Goal: Task Accomplishment & Management: Use online tool/utility

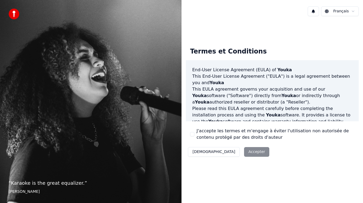
click at [214, 131] on label "J'accepte les termes et m'engage à éviter l'utilisation non autorisée de conten…" at bounding box center [276, 134] width 158 height 13
click at [195, 132] on button "J'accepte les termes et m'engage à éviter l'utilisation non autorisée de conten…" at bounding box center [192, 134] width 4 height 4
click at [244, 150] on button "Accepter" at bounding box center [256, 152] width 25 height 10
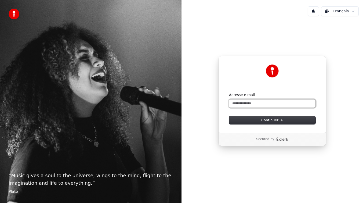
click at [268, 103] on input "Adresse e-mail" at bounding box center [272, 103] width 87 height 8
click at [229, 92] on button "submit" at bounding box center [229, 92] width 0 height 0
type input "**********"
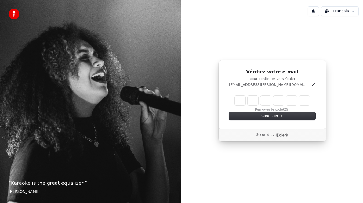
click at [242, 100] on input "Enter verification code" at bounding box center [272, 101] width 75 height 10
paste input "******"
type input "******"
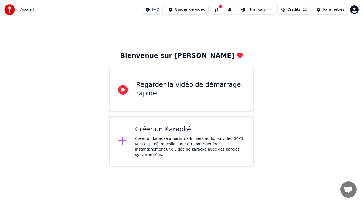
click at [170, 149] on div "Créez un karaoké à partir de fichiers audio ou vidéo (MP3, MP4 et plus), ou col…" at bounding box center [190, 146] width 110 height 21
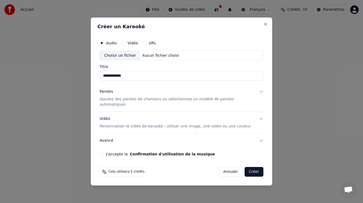
type input "**********"
click at [180, 124] on p "Personnaliser le vidéo de karaoké : utiliser une image, une vidéo ou une couleur" at bounding box center [175, 126] width 151 height 5
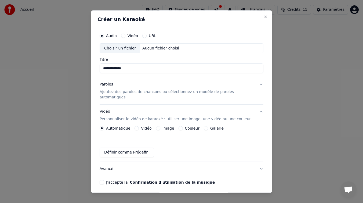
click at [212, 127] on label "Galerie" at bounding box center [216, 129] width 13 height 4
click at [208, 126] on button "Galerie" at bounding box center [206, 128] width 4 height 4
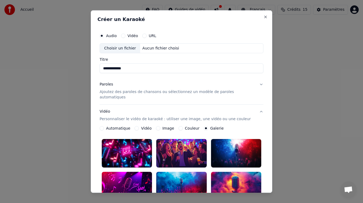
click at [183, 126] on div "Couleur" at bounding box center [189, 128] width 21 height 4
click at [179, 126] on button "Couleur" at bounding box center [181, 128] width 4 height 4
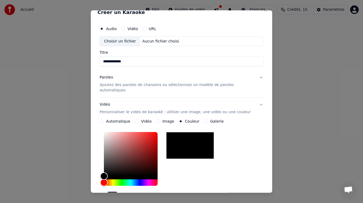
scroll to position [8, 0]
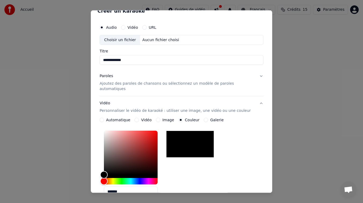
click at [161, 118] on div "Image" at bounding box center [165, 120] width 18 height 4
click at [160, 118] on button "Image" at bounding box center [158, 120] width 4 height 4
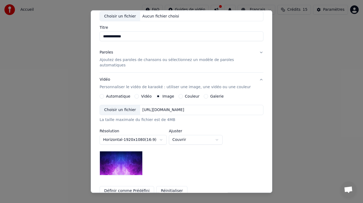
scroll to position [32, 0]
click at [128, 105] on div "Choisir un fichier" at bounding box center [120, 110] width 40 height 10
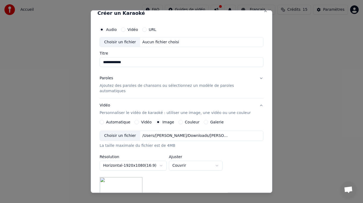
scroll to position [0, 0]
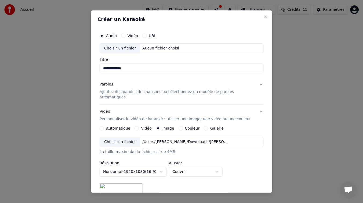
click at [132, 35] on label "Vidéo" at bounding box center [133, 36] width 10 height 4
click at [125, 35] on button "Vidéo" at bounding box center [123, 36] width 4 height 4
click at [150, 65] on input "Titre" at bounding box center [182, 69] width 164 height 10
click at [161, 50] on div "Aucun fichier choisi" at bounding box center [160, 48] width 41 height 5
click at [154, 34] on label "URL" at bounding box center [153, 36] width 8 height 4
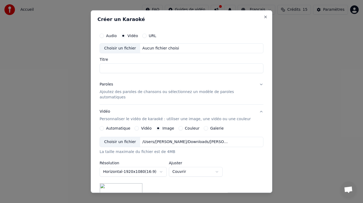
click at [147, 34] on button "URL" at bounding box center [144, 36] width 4 height 4
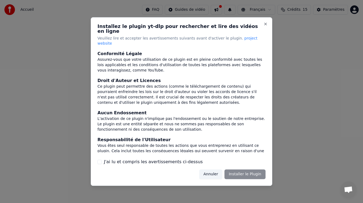
click at [218, 171] on button "Annuler" at bounding box center [210, 174] width 23 height 10
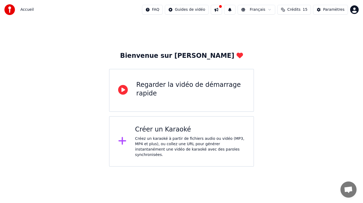
click at [187, 139] on div "Créez un karaoké à partir de fichiers audio ou vidéo (MP3, MP4 et plus), ou col…" at bounding box center [190, 146] width 110 height 21
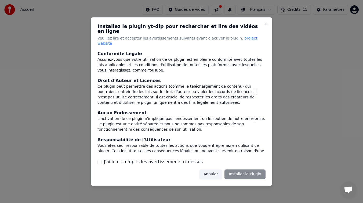
drag, startPoint x: 172, startPoint y: 157, endPoint x: 193, endPoint y: 161, distance: 21.0
click at [172, 159] on label "J'ai lu et compris les avertissements ci-dessus" at bounding box center [153, 162] width 99 height 6
click at [102, 160] on button "J'ai lu et compris les avertissements ci-dessus" at bounding box center [100, 162] width 4 height 4
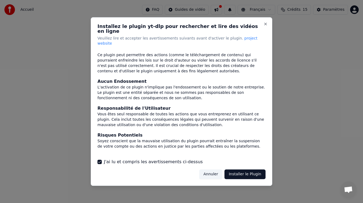
scroll to position [50, 0]
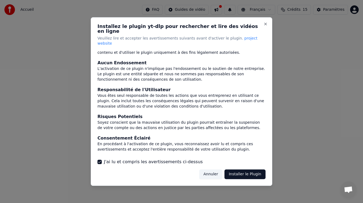
click at [249, 169] on button "Installer le Plugin" at bounding box center [245, 174] width 41 height 10
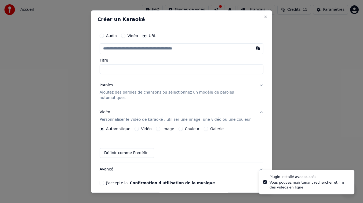
click at [206, 49] on input "text" at bounding box center [182, 48] width 164 height 11
type input "**********"
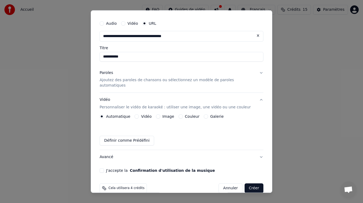
scroll to position [16, 0]
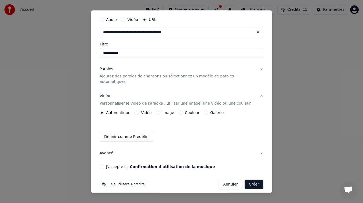
type input "**********"
click at [149, 77] on p "Ajoutez des paroles de chansons ou sélectionnez un modèle de paroles automatiqu…" at bounding box center [177, 79] width 155 height 11
type input "**********"
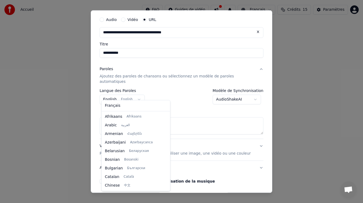
click at [135, 95] on body "**********" at bounding box center [181, 83] width 363 height 167
select select "**"
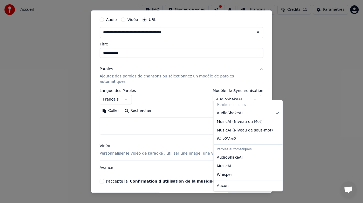
click at [237, 94] on body "**********" at bounding box center [181, 83] width 363 height 167
click at [196, 91] on body "**********" at bounding box center [181, 83] width 363 height 167
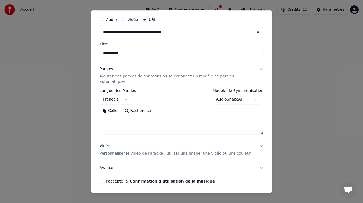
click at [187, 117] on textarea at bounding box center [182, 125] width 164 height 17
click at [174, 77] on p "Ajoutez des paroles de chansons ou sélectionnez un modèle de paroles automatiqu…" at bounding box center [177, 79] width 155 height 11
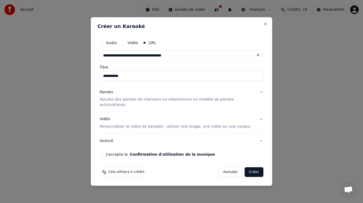
click at [168, 100] on p "Ajoutez des paroles de chansons ou sélectionnez un modèle de paroles automatiqu…" at bounding box center [177, 102] width 155 height 11
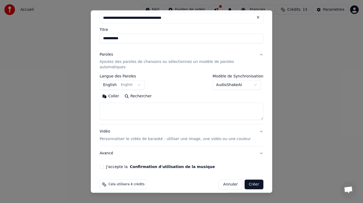
scroll to position [31, 0]
click at [179, 136] on p "Personnaliser le vidéo de karaoké : utiliser une image, une vidéo ou une couleur" at bounding box center [175, 138] width 151 height 5
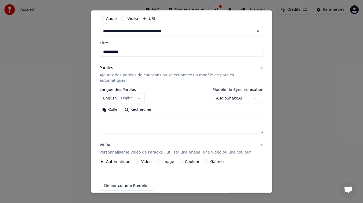
scroll to position [16, 0]
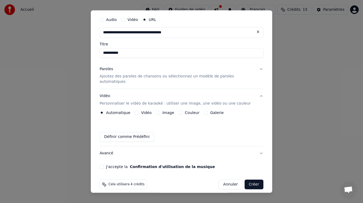
click at [142, 132] on button "Définir comme Prédéfini" at bounding box center [127, 137] width 55 height 10
click at [143, 111] on label "Vidéo" at bounding box center [146, 113] width 10 height 4
click at [139, 111] on button "Vidéo" at bounding box center [137, 113] width 4 height 4
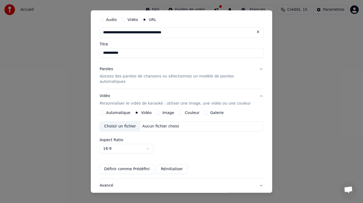
click at [160, 111] on button "Image" at bounding box center [158, 113] width 4 height 4
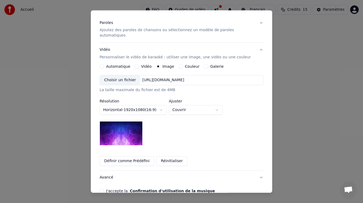
scroll to position [67, 0]
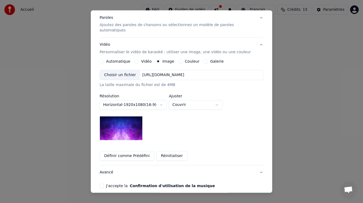
click at [186, 73] on div "[URL][DOMAIN_NAME]" at bounding box center [163, 75] width 46 height 5
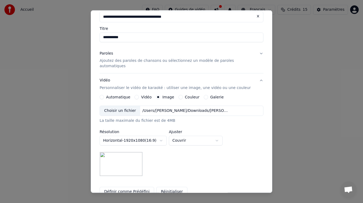
scroll to position [0, 0]
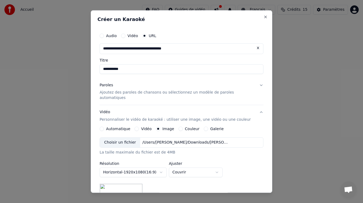
click at [153, 93] on p "Ajoutez des paroles de chansons ou sélectionnez un modèle de paroles automatiqu…" at bounding box center [177, 95] width 155 height 11
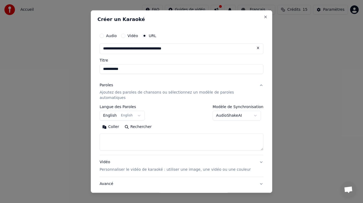
click at [124, 110] on body "**********" at bounding box center [181, 83] width 363 height 167
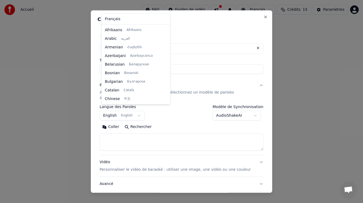
scroll to position [43, 0]
select select "**"
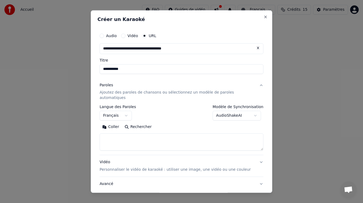
click at [142, 134] on textarea at bounding box center [182, 142] width 164 height 17
paste textarea "**********"
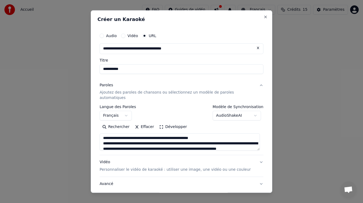
scroll to position [0, 0]
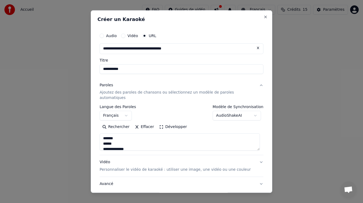
type textarea "**********"
click at [177, 123] on button "Développer" at bounding box center [173, 127] width 33 height 9
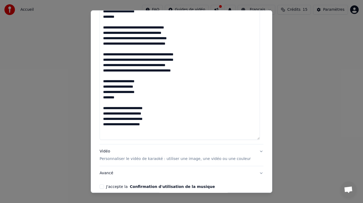
scroll to position [281, 0]
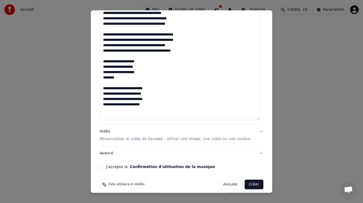
click at [199, 136] on p "Personnaliser le vidéo de karaoké : utiliser une image, une vidéo ou une couleur" at bounding box center [175, 138] width 151 height 5
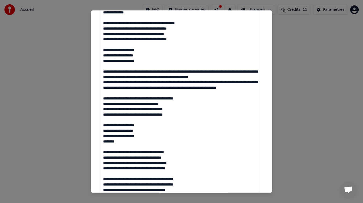
scroll to position [87, 0]
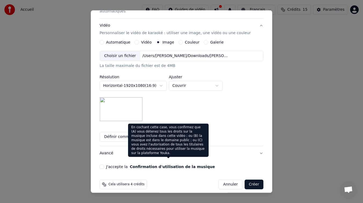
click at [139, 165] on button "Confirmation d'utilisation de la musique" at bounding box center [172, 167] width 85 height 4
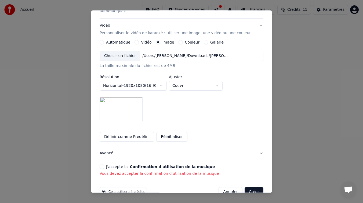
click at [107, 165] on div "J'accepte la Confirmation d'utilisation de la musique" at bounding box center [182, 167] width 164 height 4
click at [104, 165] on button "J'accepte la Confirmation d'utilisation de la musique" at bounding box center [102, 167] width 4 height 4
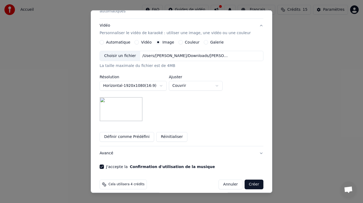
click at [253, 180] on button "Créer" at bounding box center [254, 185] width 19 height 10
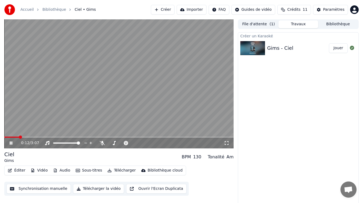
click at [10, 142] on icon at bounding box center [11, 142] width 3 height 3
click at [0, 138] on div "0:00 / 3:07 Ciel Gims BPM 130 Tonalité Am Éditer Vidéo Audio Sous-titres Téléch…" at bounding box center [181, 111] width 363 height 185
click at [12, 143] on icon at bounding box center [10, 143] width 3 height 4
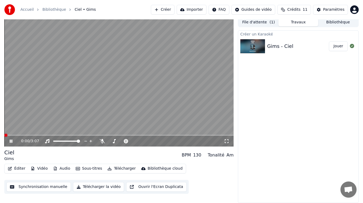
click at [18, 167] on button "Éditer" at bounding box center [17, 169] width 22 height 8
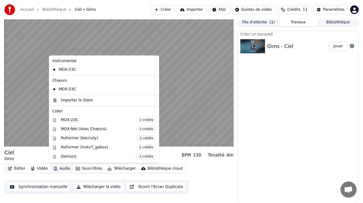
click at [222, 174] on div "Éditer Vidéo Audio Sous-titres Télécharger Bibliothèque cloud Synchronisation m…" at bounding box center [118, 179] width 229 height 30
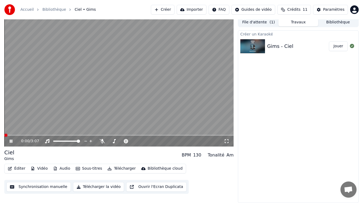
click at [16, 170] on button "Éditer" at bounding box center [17, 169] width 22 height 8
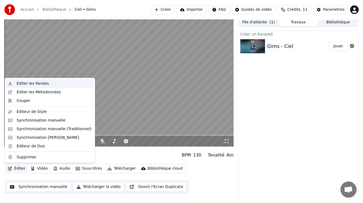
click at [62, 83] on div "Éditer les Paroles" at bounding box center [54, 83] width 75 height 5
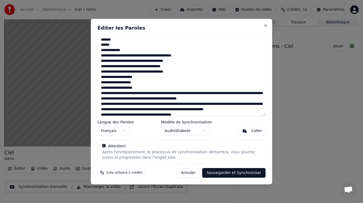
click at [268, 25] on div "Éditer les Paroles Langue des Paroles Français Modèle de Synchronisation AudioS…" at bounding box center [182, 102] width 182 height 166
click at [264, 25] on button "Close" at bounding box center [266, 25] width 4 height 4
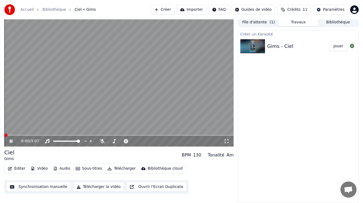
click at [47, 185] on button "Synchronisation manuelle" at bounding box center [38, 187] width 64 height 10
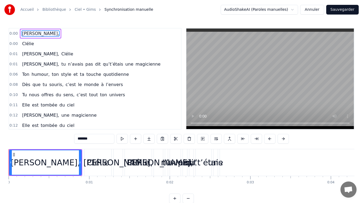
click at [13, 32] on span "0:00" at bounding box center [13, 33] width 8 height 5
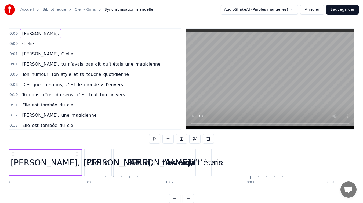
click at [13, 32] on span "0:00" at bounding box center [13, 33] width 8 height 5
click at [14, 34] on span "0:00" at bounding box center [13, 33] width 8 height 5
drag, startPoint x: 43, startPoint y: 164, endPoint x: 89, endPoint y: 164, distance: 46.5
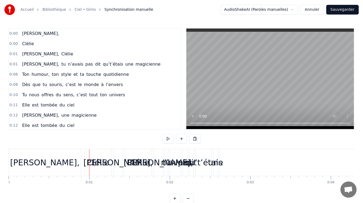
click at [74, 157] on div "[PERSON_NAME]," at bounding box center [45, 162] width 72 height 27
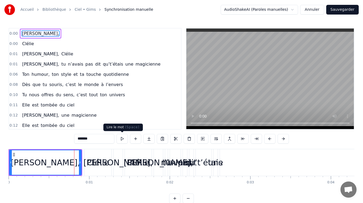
click at [120, 139] on button at bounding box center [122, 139] width 11 height 10
click at [121, 138] on button at bounding box center [122, 139] width 11 height 10
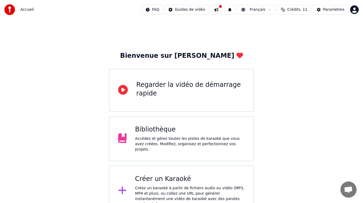
scroll to position [6, 0]
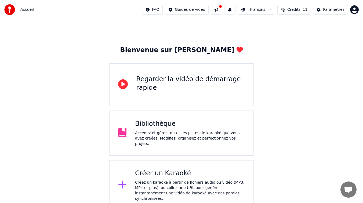
click at [222, 13] on button at bounding box center [216, 10] width 11 height 10
click at [222, 11] on button at bounding box center [216, 10] width 11 height 10
click at [340, 8] on div "Paramètres" at bounding box center [333, 9] width 21 height 5
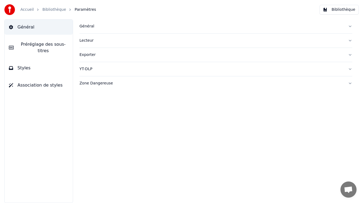
click at [57, 51] on span "Préréglage des sous-titres" at bounding box center [43, 47] width 51 height 13
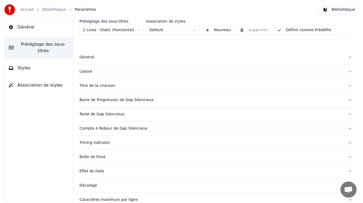
click at [54, 9] on link "Bibliothèque" at bounding box center [54, 9] width 24 height 5
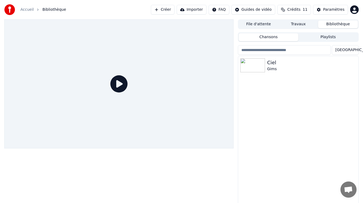
click at [26, 8] on link "Accueil" at bounding box center [26, 9] width 13 height 5
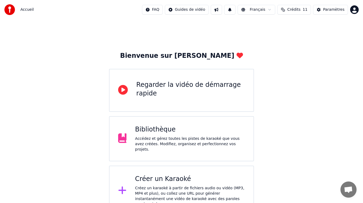
drag, startPoint x: 282, startPoint y: 30, endPoint x: 285, endPoint y: 24, distance: 7.1
click at [282, 30] on div "Bienvenue sur Youka Regarder la vidéo de démarrage rapide Bibliothèque Accédez …" at bounding box center [181, 117] width 363 height 197
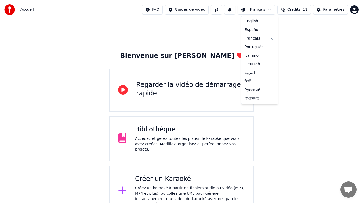
click at [260, 10] on html "Accueil FAQ Guides de vidéo Français Crédits 11 Paramètres Bienvenue sur Youka …" at bounding box center [181, 108] width 363 height 216
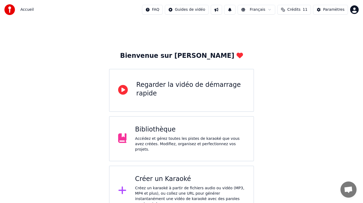
click at [263, 10] on html "Accueil FAQ Guides de vidéo Français Crédits 11 Paramètres Bienvenue sur Youka …" at bounding box center [181, 108] width 363 height 216
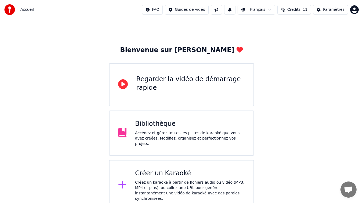
click at [354, 12] on html "Accueil FAQ Guides de vidéo Français Crédits 11 Paramètres Bienvenue sur Youka …" at bounding box center [181, 102] width 363 height 216
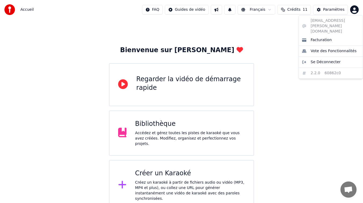
click at [354, 12] on html "Accueil FAQ Guides de vidéo Français Crédits 11 Paramètres Bienvenue sur Youka …" at bounding box center [181, 102] width 363 height 216
drag, startPoint x: 352, startPoint y: 12, endPoint x: 344, endPoint y: 12, distance: 7.8
click at [352, 12] on html "Accueil FAQ Guides de vidéo Français Crédits 11 Paramètres Bienvenue sur Youka …" at bounding box center [181, 102] width 363 height 216
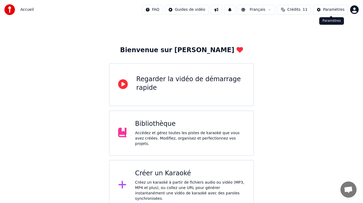
click at [344, 11] on div "Paramètres" at bounding box center [333, 9] width 21 height 5
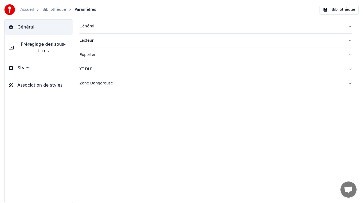
click at [346, 12] on button "Bibliothèque" at bounding box center [339, 10] width 39 height 10
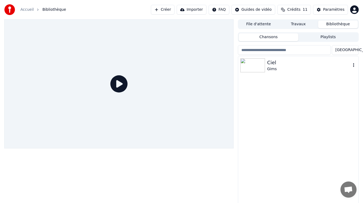
click at [311, 63] on div "Ciel" at bounding box center [309, 63] width 84 height 8
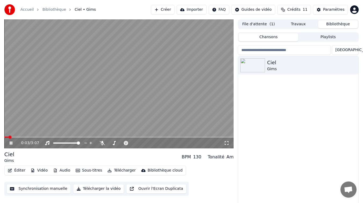
click at [12, 142] on icon at bounding box center [11, 142] width 3 height 3
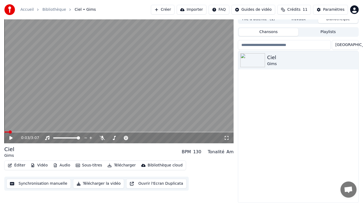
click at [59, 184] on button "Synchronisation manuelle" at bounding box center [38, 184] width 64 height 10
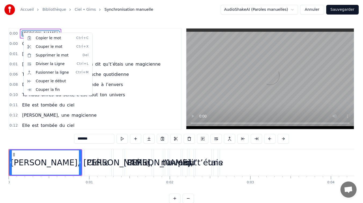
click at [67, 28] on html "Accueil Bibliothèque Ciel • Gims Synchronisation manuelle AudioShakeAI (Paroles…" at bounding box center [181, 106] width 363 height 212
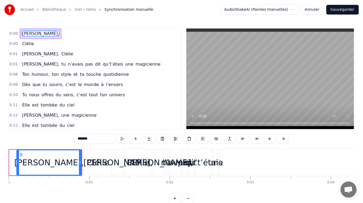
drag, startPoint x: 10, startPoint y: 162, endPoint x: 17, endPoint y: 161, distance: 7.4
click at [17, 161] on icon at bounding box center [18, 162] width 2 height 4
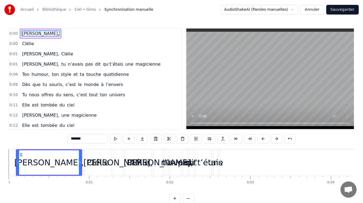
drag, startPoint x: 66, startPoint y: 161, endPoint x: 31, endPoint y: 161, distance: 34.7
click at [31, 161] on div "[PERSON_NAME]," at bounding box center [49, 162] width 64 height 24
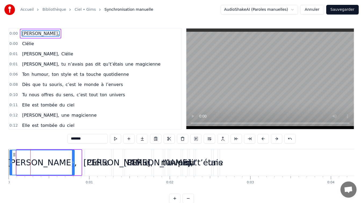
drag, startPoint x: 20, startPoint y: 155, endPoint x: 13, endPoint y: 155, distance: 7.0
click at [13, 155] on icon at bounding box center [14, 154] width 4 height 4
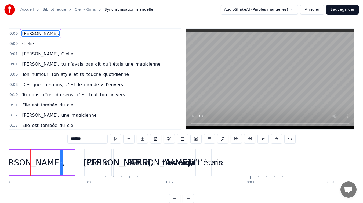
drag, startPoint x: 15, startPoint y: 155, endPoint x: 1, endPoint y: 156, distance: 14.0
click at [1, 156] on div "Accueil Bibliothèque Ciel • Gims Synchronisation manuelle AudioShakeAI (Paroles…" at bounding box center [181, 101] width 363 height 203
click at [40, 163] on div "[PERSON_NAME]," at bounding box center [28, 162] width 64 height 24
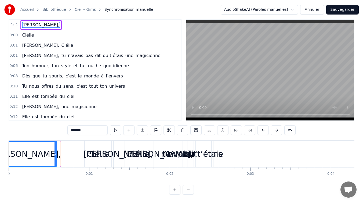
drag, startPoint x: 59, startPoint y: 153, endPoint x: 55, endPoint y: 153, distance: 3.5
click at [55, 153] on icon at bounding box center [56, 154] width 2 height 4
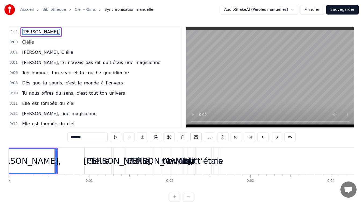
scroll to position [0, 0]
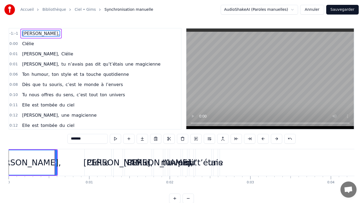
click at [35, 157] on div "[PERSON_NAME]," at bounding box center [26, 162] width 70 height 12
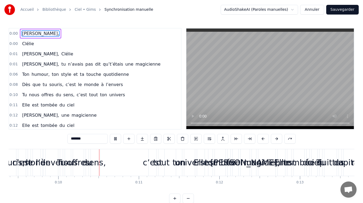
scroll to position [0, 762]
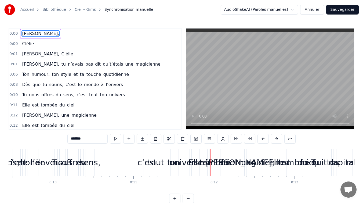
click at [165, 165] on div "Tu nous offres du sens, c’est tout ton univers" at bounding box center [123, 162] width 136 height 27
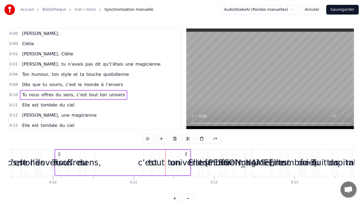
click at [174, 162] on div "univers" at bounding box center [185, 162] width 30 height 12
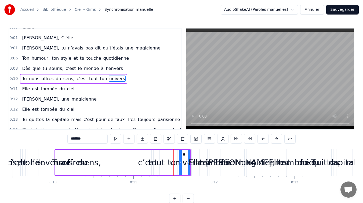
scroll to position [16, 0]
drag, startPoint x: 180, startPoint y: 162, endPoint x: 178, endPoint y: 160, distance: 2.9
click at [178, 160] on icon at bounding box center [179, 162] width 2 height 4
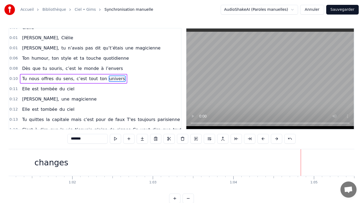
scroll to position [0, 4925]
click at [169, 155] on div "changes" at bounding box center [59, 162] width 1415 height 27
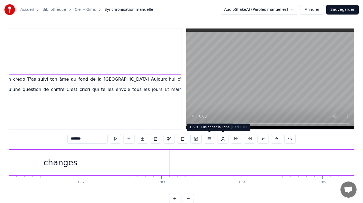
scroll to position [57, 193]
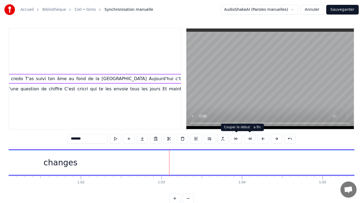
click at [240, 139] on button at bounding box center [236, 139] width 11 height 10
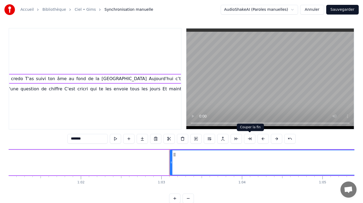
click at [248, 139] on button at bounding box center [249, 139] width 11 height 10
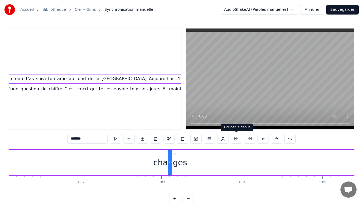
click at [240, 139] on button at bounding box center [236, 139] width 11 height 10
click at [291, 139] on button at bounding box center [290, 139] width 11 height 10
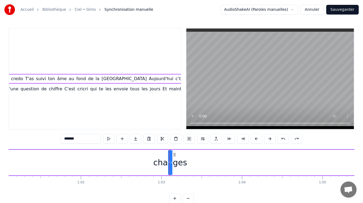
click at [291, 139] on div "*******" at bounding box center [182, 139] width 242 height 10
click at [287, 139] on button at bounding box center [283, 139] width 11 height 10
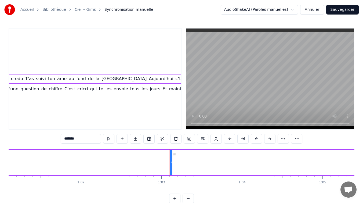
click at [287, 139] on button at bounding box center [283, 139] width 11 height 10
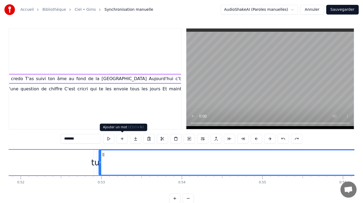
scroll to position [0, 4178]
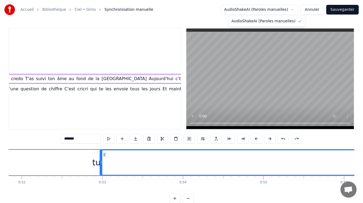
click at [271, 8] on html "Accueil Bibliothèque Ciel • Gims Synchronisation manuelle AudioShakeAI (Paroles…" at bounding box center [181, 106] width 363 height 212
click at [186, 21] on div "Accueil Bibliothèque Ciel • Gims Synchronisation manuelle AudioShakeAI (Paroles…" at bounding box center [181, 101] width 363 height 203
click at [101, 79] on span "[GEOGRAPHIC_DATA]" at bounding box center [124, 78] width 46 height 6
type input "********"
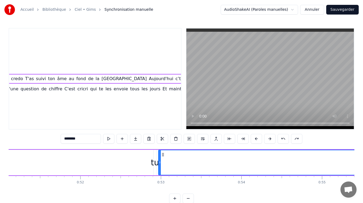
click at [101, 79] on span "[GEOGRAPHIC_DATA]" at bounding box center [124, 78] width 46 height 6
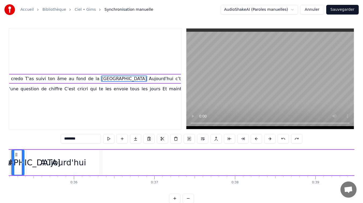
click at [101, 79] on span "[GEOGRAPHIC_DATA]" at bounding box center [124, 78] width 46 height 6
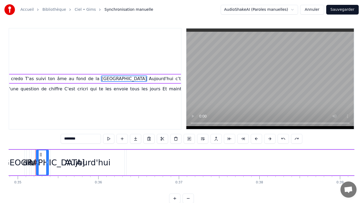
click at [101, 79] on span "[GEOGRAPHIC_DATA]" at bounding box center [124, 78] width 46 height 6
click at [100, 53] on div "0:00 [PERSON_NAME], 0:00 [PERSON_NAME] 0:01 [PERSON_NAME], [PERSON_NAME] 0:01 […" at bounding box center [95, 79] width 173 height 102
click at [81, 8] on link "Ciel • Gims" at bounding box center [85, 9] width 21 height 5
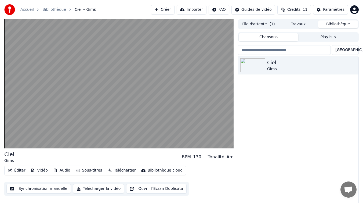
click at [59, 9] on link "Bibliothèque" at bounding box center [54, 9] width 24 height 5
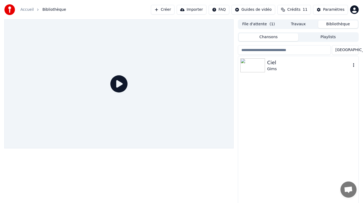
click at [295, 70] on div "Gims" at bounding box center [309, 68] width 84 height 5
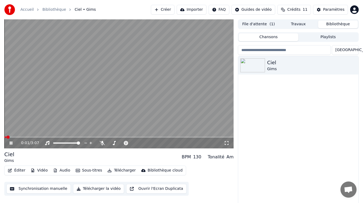
click at [12, 144] on icon at bounding box center [11, 142] width 3 height 3
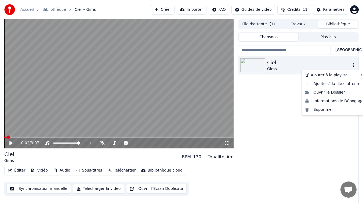
click at [353, 64] on icon "button" at bounding box center [353, 65] width 1 height 4
click at [334, 109] on div "Supprimer" at bounding box center [334, 109] width 63 height 9
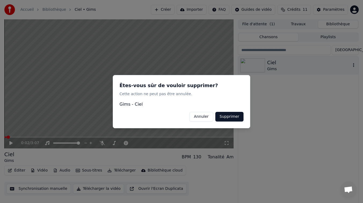
click at [237, 113] on button "Supprimer" at bounding box center [229, 116] width 28 height 10
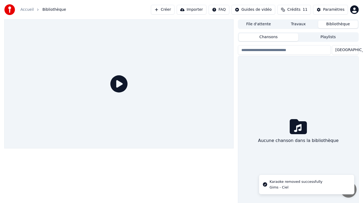
click at [130, 100] on div at bounding box center [118, 83] width 229 height 129
click at [123, 88] on icon at bounding box center [118, 83] width 17 height 17
click at [303, 73] on div "Aucune chanson dans la bibliothèque" at bounding box center [298, 132] width 120 height 152
click at [301, 118] on div "Aucune chanson dans la bibliothèque" at bounding box center [298, 132] width 120 height 152
click at [301, 131] on icon at bounding box center [298, 126] width 17 height 17
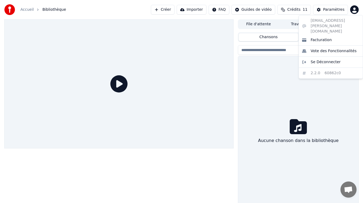
click at [355, 9] on html "Accueil Bibliothèque Créer Importer FAQ Guides de vidéo Crédits 11 Paramètres F…" at bounding box center [181, 101] width 363 height 203
click at [340, 36] on div "Facturation" at bounding box center [331, 40] width 62 height 9
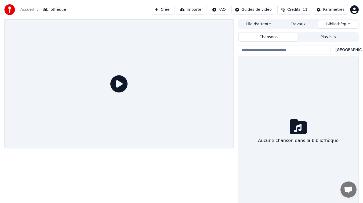
click at [28, 9] on link "Accueil" at bounding box center [26, 9] width 13 height 5
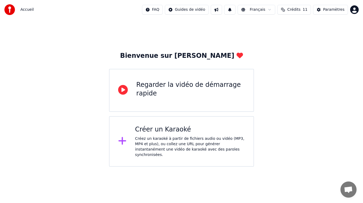
click at [168, 143] on div "Créez un karaoké à partir de fichiers audio ou vidéo (MP3, MP4 et plus), ou col…" at bounding box center [190, 146] width 110 height 21
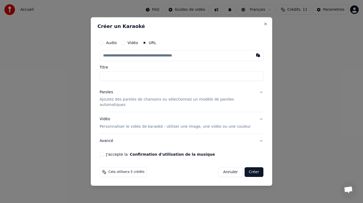
paste input "**********"
type input "**********"
click at [137, 80] on input "**********" at bounding box center [182, 76] width 164 height 10
click at [129, 103] on p "Ajoutez des paroles de chansons ou sélectionnez un modèle de paroles automatiqu…" at bounding box center [177, 102] width 155 height 11
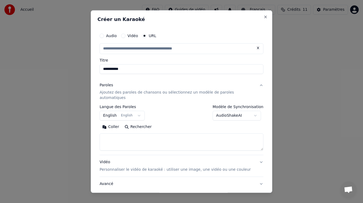
type input "**********"
click at [131, 112] on body "**********" at bounding box center [181, 83] width 363 height 167
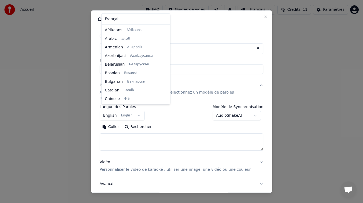
scroll to position [43, 0]
select select "**"
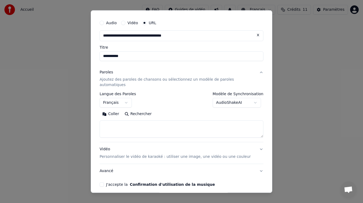
scroll to position [14, 0]
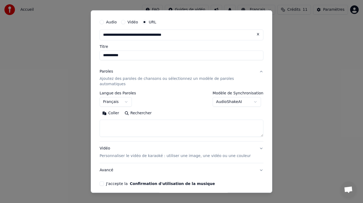
click at [147, 120] on textarea at bounding box center [182, 128] width 164 height 17
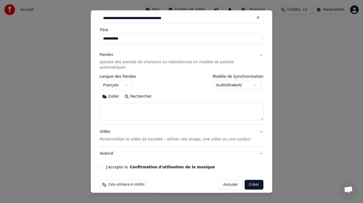
scroll to position [0, 0]
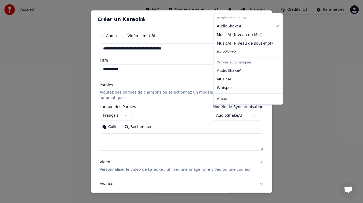
click at [247, 113] on body "**********" at bounding box center [181, 83] width 363 height 167
select select "**********"
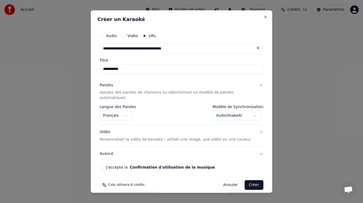
scroll to position [1, 0]
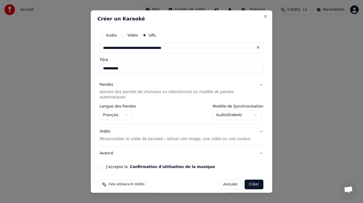
click at [121, 136] on p "Personnaliser le vidéo de karaoké : utiliser une image, une vidéo ou une couleur" at bounding box center [175, 138] width 151 height 5
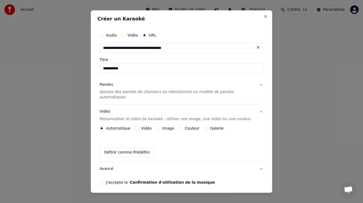
click at [159, 126] on button "Image" at bounding box center [158, 128] width 4 height 4
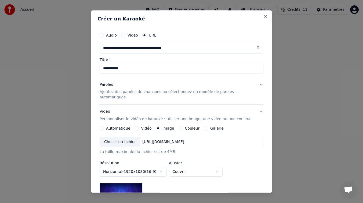
click at [121, 139] on div "Choisir un fichier" at bounding box center [120, 142] width 40 height 10
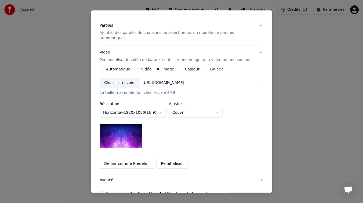
scroll to position [59, 0]
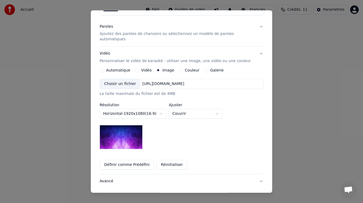
click at [204, 68] on button "Galerie" at bounding box center [206, 70] width 4 height 4
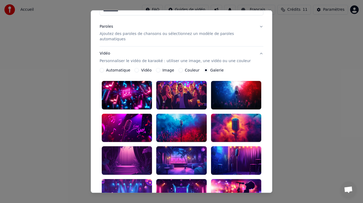
click at [157, 68] on button "Image" at bounding box center [158, 70] width 4 height 4
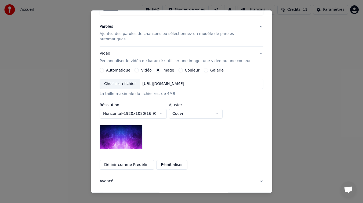
click at [127, 79] on div "Choisir un fichier" at bounding box center [120, 84] width 40 height 10
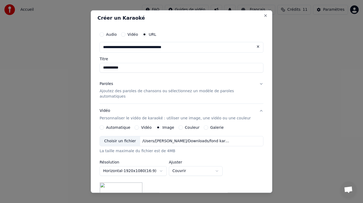
scroll to position [0, 0]
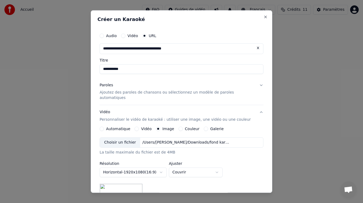
click at [109, 69] on input "**********" at bounding box center [182, 69] width 164 height 10
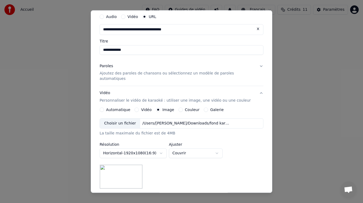
scroll to position [17, 0]
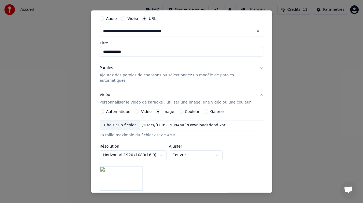
type input "**********"
click at [139, 76] on p "Ajoutez des paroles de chansons ou sélectionnez un modèle de paroles automatiqu…" at bounding box center [177, 78] width 155 height 11
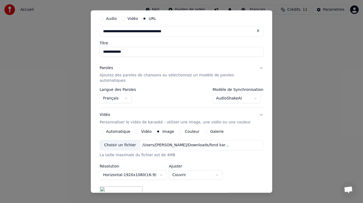
scroll to position [1, 0]
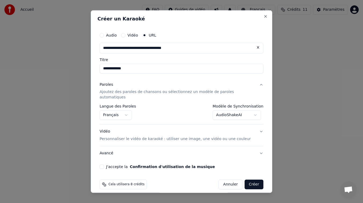
click at [104, 165] on button "J'accepte la Confirmation d'utilisation de la musique" at bounding box center [102, 167] width 4 height 4
click at [262, 178] on div "Cela utilisera 8 crédits Annuler Créer" at bounding box center [182, 185] width 168 height 14
click at [260, 180] on button "Créer" at bounding box center [254, 185] width 19 height 10
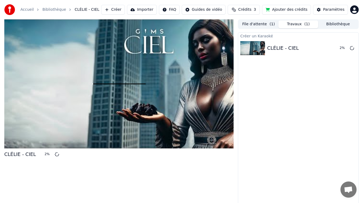
click at [251, 10] on span "Crédits" at bounding box center [244, 9] width 13 height 5
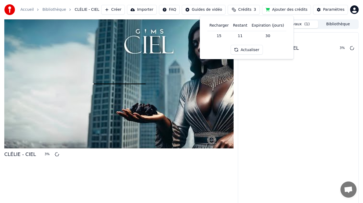
click at [246, 48] on button "Actualiser" at bounding box center [247, 50] width 32 height 10
click at [221, 36] on td "15" at bounding box center [219, 36] width 24 height 10
click at [239, 34] on td "11" at bounding box center [240, 36] width 19 height 10
click at [251, 8] on span "Crédits" at bounding box center [244, 9] width 13 height 5
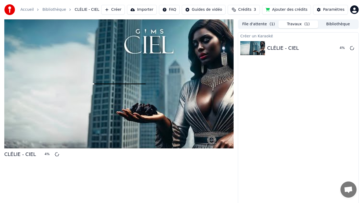
click at [288, 8] on button "Ajouter des crédits" at bounding box center [286, 10] width 49 height 10
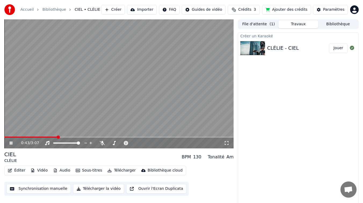
click at [41, 189] on button "Synchronisation manuelle" at bounding box center [38, 189] width 64 height 10
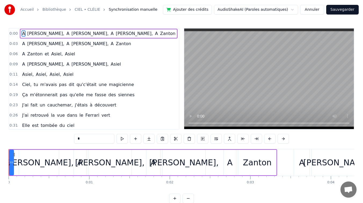
click at [41, 162] on div "[PERSON_NAME]," at bounding box center [39, 162] width 70 height 12
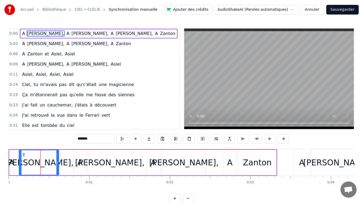
click at [41, 162] on div "[PERSON_NAME]," at bounding box center [39, 162] width 70 height 12
click at [89, 137] on input "*******" at bounding box center [94, 139] width 40 height 10
click at [46, 84] on span "m'avais" at bounding box center [49, 84] width 18 height 6
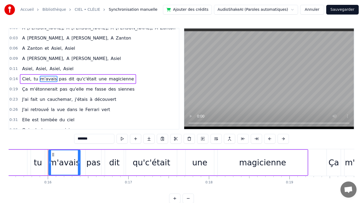
scroll to position [0, 1263]
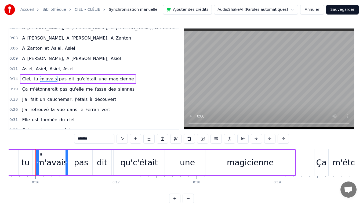
click at [26, 79] on span "Ciel," at bounding box center [26, 79] width 10 height 6
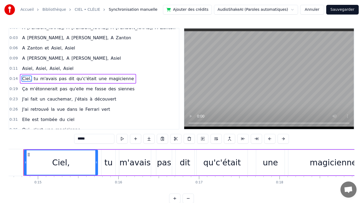
scroll to position [0, 1168]
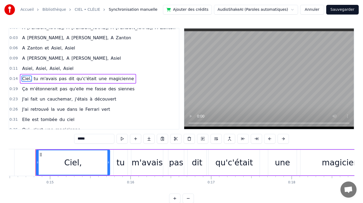
click at [33, 77] on span "tu" at bounding box center [35, 78] width 5 height 6
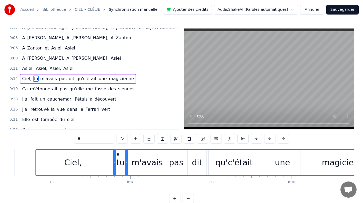
click at [42, 77] on span "m'avais" at bounding box center [49, 78] width 18 height 6
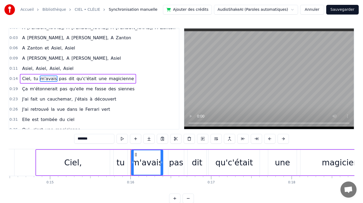
click at [59, 78] on span "pas" at bounding box center [63, 78] width 9 height 6
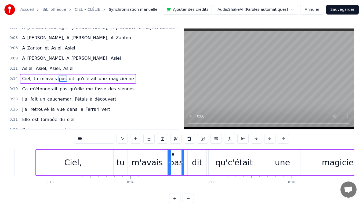
click at [69, 78] on span "dit" at bounding box center [71, 78] width 7 height 6
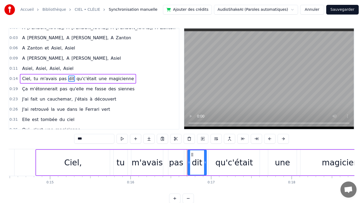
click at [77, 78] on span "qu'c'était" at bounding box center [86, 78] width 21 height 6
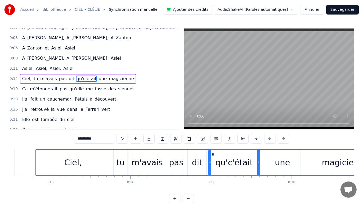
click at [98, 78] on span "une" at bounding box center [102, 78] width 9 height 6
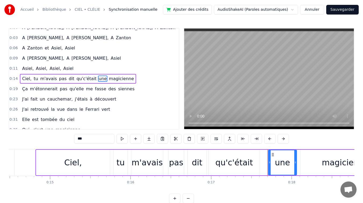
click at [111, 78] on span "magicienne" at bounding box center [122, 78] width 26 height 6
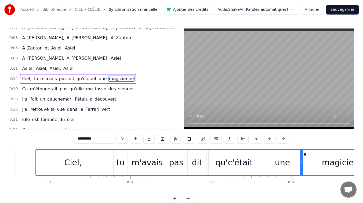
click at [23, 79] on span "Ciel," at bounding box center [26, 78] width 10 height 6
type input "*****"
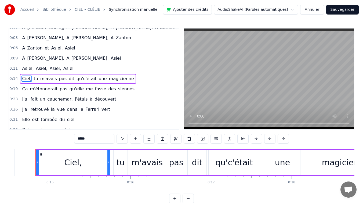
click at [337, 12] on button "Sauvegarder" at bounding box center [342, 10] width 33 height 10
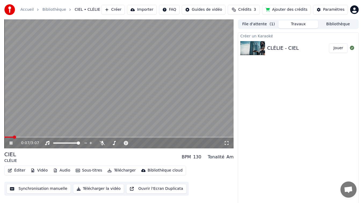
click at [127, 170] on button "Télécharger" at bounding box center [121, 171] width 33 height 8
click at [250, 149] on div "Créer un Karaoké CLÉLIE - CIEL Jouer" at bounding box center [298, 118] width 121 height 172
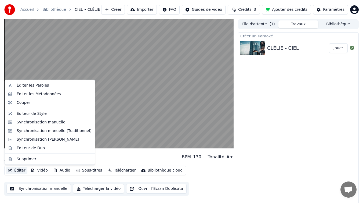
click at [21, 171] on button "Éditer" at bounding box center [17, 171] width 22 height 8
click at [30, 86] on div "Éditer les Paroles" at bounding box center [33, 85] width 32 height 5
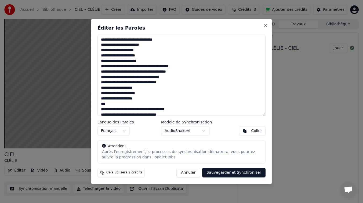
drag, startPoint x: 189, startPoint y: 66, endPoint x: 95, endPoint y: 66, distance: 94.6
click at [95, 66] on div "Éditer les Paroles Langue des Paroles Français Modèle de Synchronisation AudioS…" at bounding box center [182, 102] width 182 height 166
paste textarea "***"
click at [103, 71] on textarea at bounding box center [182, 75] width 168 height 81
drag, startPoint x: 103, startPoint y: 71, endPoint x: 177, endPoint y: 72, distance: 73.9
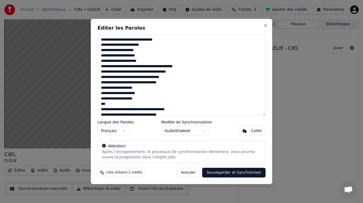
click at [177, 72] on textarea at bounding box center [182, 75] width 168 height 81
paste textarea
click at [104, 77] on textarea at bounding box center [182, 75] width 168 height 81
drag, startPoint x: 104, startPoint y: 77, endPoint x: 167, endPoint y: 76, distance: 63.2
click at [167, 76] on textarea at bounding box center [182, 75] width 168 height 81
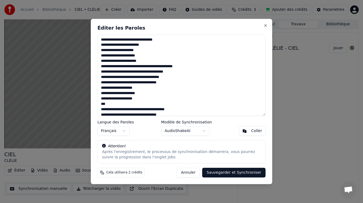
paste textarea "*"
click at [103, 82] on textarea at bounding box center [182, 75] width 168 height 81
drag, startPoint x: 103, startPoint y: 82, endPoint x: 162, endPoint y: 81, distance: 58.3
click at [162, 81] on textarea at bounding box center [182, 75] width 168 height 81
paste textarea "*****"
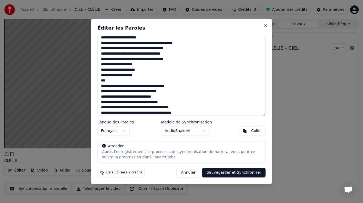
scroll to position [24, 0]
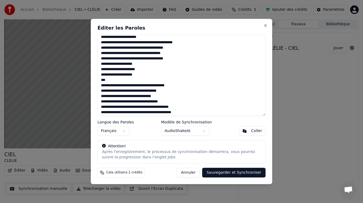
click at [104, 63] on textarea at bounding box center [182, 75] width 168 height 81
drag, startPoint x: 104, startPoint y: 63, endPoint x: 141, endPoint y: 73, distance: 38.8
click at [141, 73] on textarea at bounding box center [182, 75] width 168 height 81
paste textarea "**********"
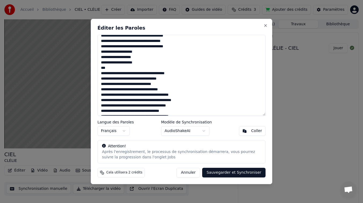
scroll to position [37, 0]
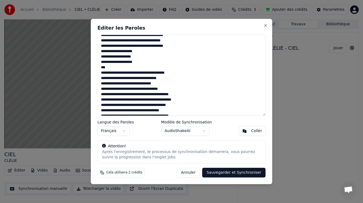
click at [102, 72] on textarea at bounding box center [182, 75] width 168 height 81
drag, startPoint x: 102, startPoint y: 72, endPoint x: 177, endPoint y: 72, distance: 74.2
click at [177, 72] on textarea at bounding box center [182, 75] width 168 height 81
paste textarea
click at [103, 79] on textarea at bounding box center [182, 75] width 168 height 81
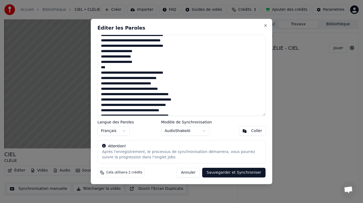
drag, startPoint x: 103, startPoint y: 79, endPoint x: 173, endPoint y: 80, distance: 69.6
click at [173, 80] on textarea at bounding box center [182, 75] width 168 height 81
paste textarea
click at [105, 85] on textarea at bounding box center [182, 75] width 168 height 81
drag, startPoint x: 105, startPoint y: 85, endPoint x: 164, endPoint y: 84, distance: 58.6
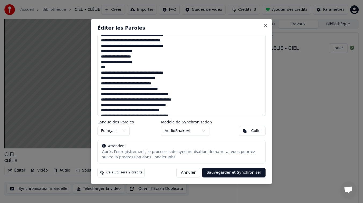
click at [164, 84] on textarea at bounding box center [182, 75] width 168 height 81
paste textarea "******"
drag, startPoint x: 105, startPoint y: 84, endPoint x: 108, endPoint y: 88, distance: 5.1
click at [105, 84] on textarea at bounding box center [182, 75] width 168 height 81
click at [109, 89] on textarea at bounding box center [182, 75] width 168 height 81
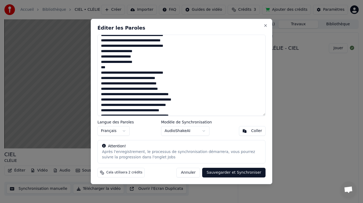
drag, startPoint x: 109, startPoint y: 88, endPoint x: 161, endPoint y: 89, distance: 52.1
click at [161, 89] on textarea at bounding box center [182, 75] width 168 height 81
paste textarea "****"
click at [103, 94] on textarea at bounding box center [182, 75] width 168 height 81
drag, startPoint x: 112, startPoint y: 94, endPoint x: 181, endPoint y: 95, distance: 69.1
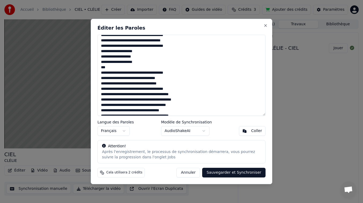
click at [181, 94] on textarea at bounding box center [182, 75] width 168 height 81
paste textarea
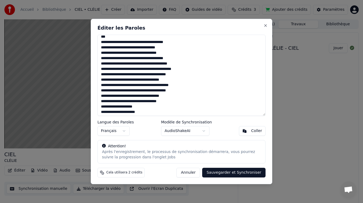
scroll to position [69, 0]
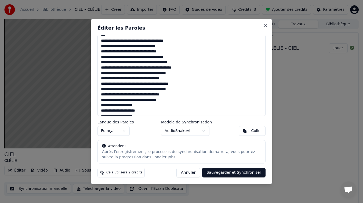
click at [103, 68] on textarea at bounding box center [182, 75] width 168 height 81
drag, startPoint x: 103, startPoint y: 68, endPoint x: 189, endPoint y: 69, distance: 85.4
click at [189, 69] on textarea at bounding box center [182, 75] width 168 height 81
paste textarea "**"
click at [105, 73] on textarea at bounding box center [182, 75] width 168 height 81
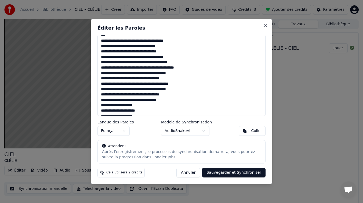
drag, startPoint x: 105, startPoint y: 73, endPoint x: 173, endPoint y: 74, distance: 68.2
click at [173, 74] on textarea at bounding box center [182, 75] width 168 height 81
paste textarea
click at [102, 78] on textarea at bounding box center [182, 75] width 168 height 81
drag, startPoint x: 102, startPoint y: 78, endPoint x: 163, endPoint y: 77, distance: 60.5
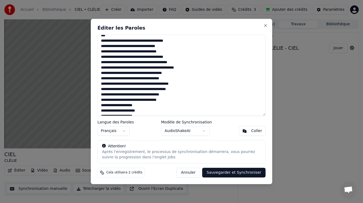
click at [163, 77] on textarea at bounding box center [182, 75] width 168 height 81
paste textarea "**"
click at [165, 100] on textarea at bounding box center [182, 75] width 168 height 81
drag, startPoint x: 165, startPoint y: 100, endPoint x: 101, endPoint y: 84, distance: 65.6
click at [101, 84] on textarea at bounding box center [182, 75] width 168 height 81
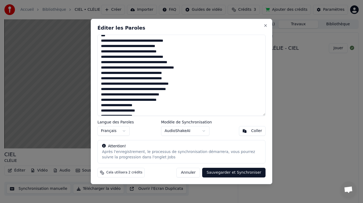
paste textarea "**********"
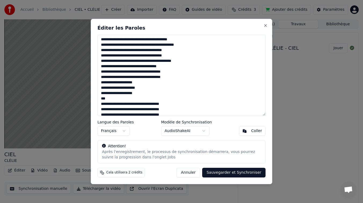
scroll to position [92, 0]
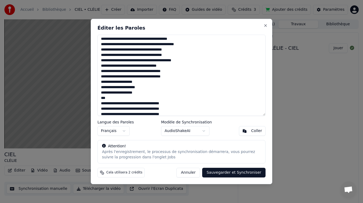
drag, startPoint x: 142, startPoint y: 93, endPoint x: 97, endPoint y: 82, distance: 46.7
click at [97, 82] on div "Éditer les Paroles Langue des Paroles Français Modèle de Synchronisation AudioS…" at bounding box center [182, 102] width 182 height 166
paste textarea
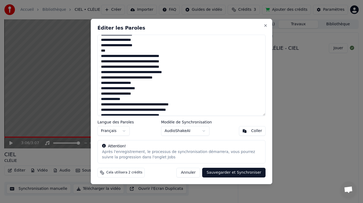
scroll to position [134, 0]
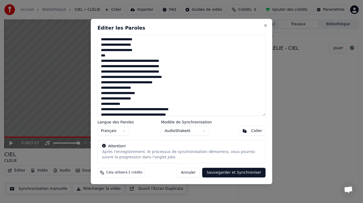
click at [102, 60] on textarea at bounding box center [182, 75] width 168 height 81
drag, startPoint x: 102, startPoint y: 60, endPoint x: 175, endPoint y: 76, distance: 74.5
click at [175, 76] on textarea at bounding box center [182, 75] width 168 height 81
paste textarea "**********"
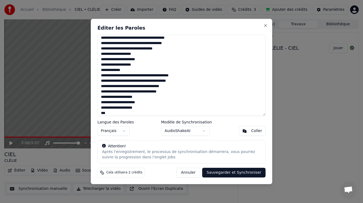
scroll to position [169, 0]
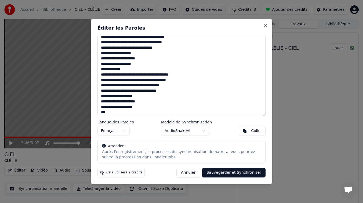
drag, startPoint x: 102, startPoint y: 74, endPoint x: 169, endPoint y: 91, distance: 69.3
click at [169, 91] on textarea at bounding box center [182, 75] width 168 height 81
paste textarea "**********"
click at [103, 96] on textarea at bounding box center [182, 75] width 168 height 81
drag, startPoint x: 103, startPoint y: 96, endPoint x: 142, endPoint y: 107, distance: 41.3
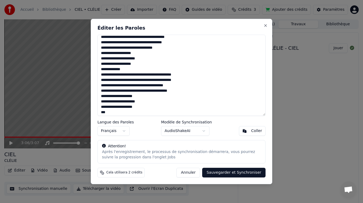
click at [141, 107] on textarea at bounding box center [182, 75] width 168 height 81
paste textarea "**********"
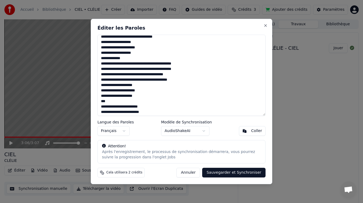
scroll to position [192, 0]
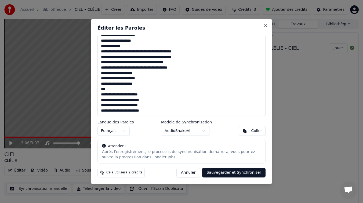
paste textarea "**********"
click at [103, 94] on textarea at bounding box center [182, 75] width 168 height 81
drag, startPoint x: 103, startPoint y: 94, endPoint x: 155, endPoint y: 110, distance: 54.4
click at [155, 110] on textarea at bounding box center [182, 75] width 168 height 81
paste textarea "**********"
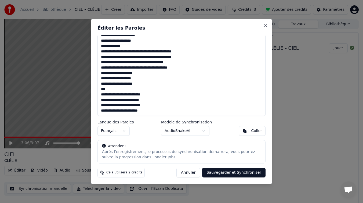
type textarea "**********"
click at [191, 131] on body "Accueil Bibliothèque CIEL • [PERSON_NAME] Importer FAQ Guides de vidéo Crédits …" at bounding box center [181, 101] width 363 height 203
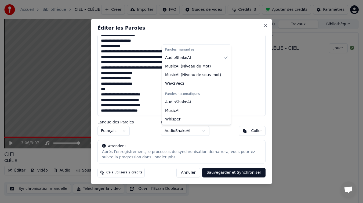
click at [191, 131] on body "Accueil Bibliothèque CIEL • [PERSON_NAME] Importer FAQ Guides de vidéo Crédits …" at bounding box center [181, 101] width 363 height 203
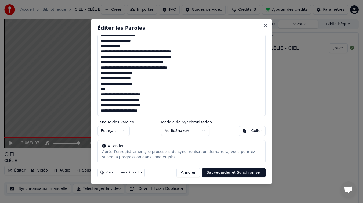
click at [224, 175] on button "Sauvegarder et Synchroniser" at bounding box center [233, 173] width 63 height 10
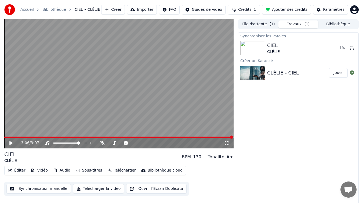
click at [11, 142] on icon at bounding box center [10, 143] width 3 height 4
click at [40, 137] on span at bounding box center [118, 136] width 229 height 1
click at [13, 144] on icon at bounding box center [15, 143] width 12 height 4
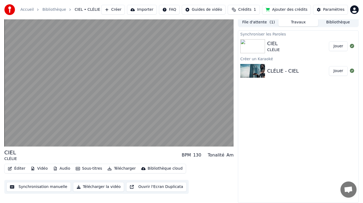
click at [291, 45] on div "CIEL CLÉLIE" at bounding box center [298, 46] width 62 height 13
click at [334, 46] on button "Jouer" at bounding box center [338, 46] width 19 height 10
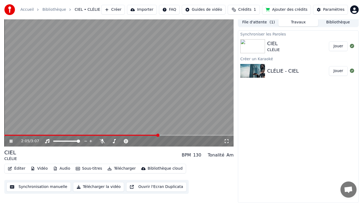
click at [51, 186] on button "Synchronisation manuelle" at bounding box center [38, 187] width 64 height 10
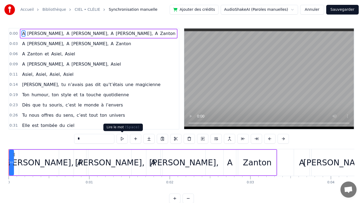
click at [124, 139] on button at bounding box center [122, 139] width 11 height 10
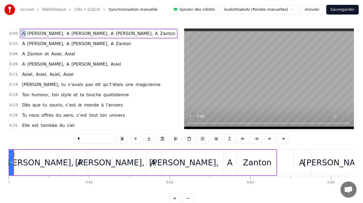
click at [124, 139] on button at bounding box center [122, 139] width 11 height 10
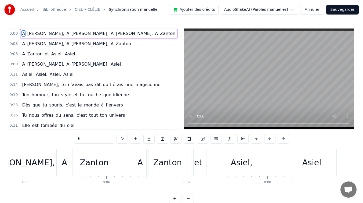
scroll to position [0, 394]
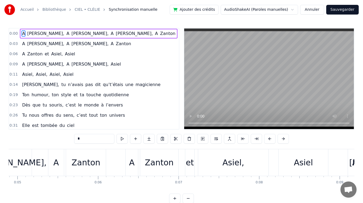
click at [219, 159] on div "Asiel," at bounding box center [233, 162] width 70 height 27
type input "******"
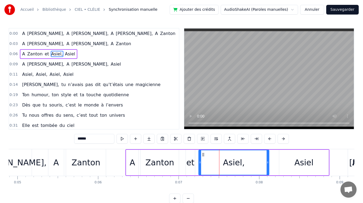
click at [55, 54] on span "Asiel," at bounding box center [57, 54] width 13 height 6
click at [229, 162] on div "Asiel," at bounding box center [234, 162] width 22 height 12
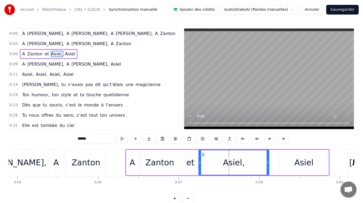
click at [229, 162] on div "Asiel," at bounding box center [234, 162] width 22 height 12
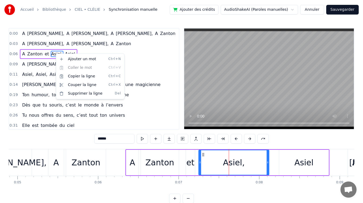
click at [99, 139] on html "Accueil Bibliothèque CIEL • CLÉLIE Synchronisation manuelle Ajouter des crédits…" at bounding box center [181, 106] width 363 height 212
click at [99, 139] on input "******" at bounding box center [114, 139] width 40 height 10
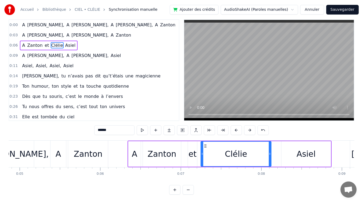
scroll to position [0, 344]
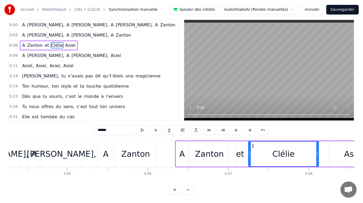
click at [53, 155] on div "[PERSON_NAME]," at bounding box center [62, 154] width 70 height 12
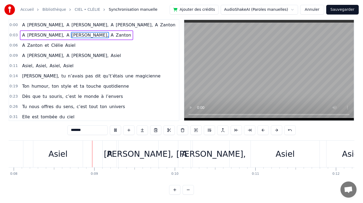
scroll to position [0, 642]
click at [281, 153] on div "Asiel" at bounding box center [283, 154] width 19 height 12
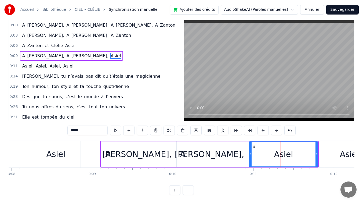
scroll to position [0, 0]
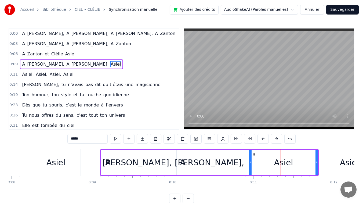
click at [75, 139] on input "*****" at bounding box center [87, 139] width 40 height 10
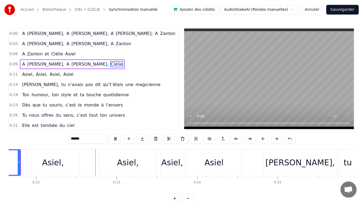
scroll to position [0, 945]
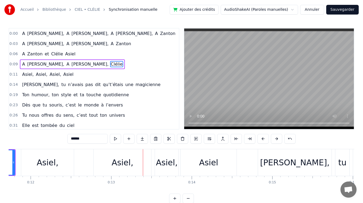
click at [126, 160] on div "Asiel," at bounding box center [123, 162] width 22 height 12
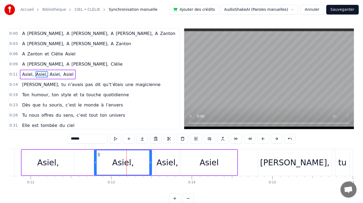
click at [75, 139] on input "******" at bounding box center [87, 139] width 40 height 10
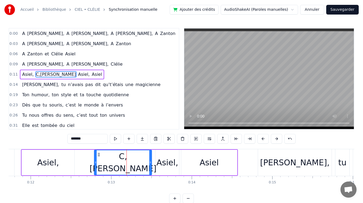
click at [75, 139] on input "*******" at bounding box center [87, 139] width 40 height 10
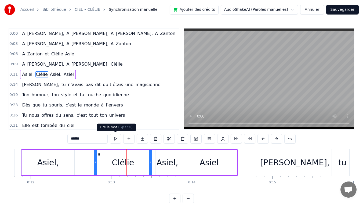
click at [114, 140] on button at bounding box center [115, 139] width 11 height 10
click at [203, 164] on div "Asiel" at bounding box center [209, 162] width 19 height 12
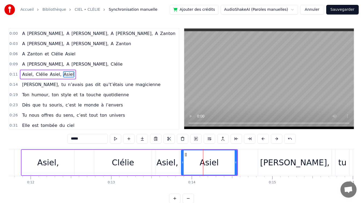
click at [85, 139] on input "*****" at bounding box center [87, 139] width 40 height 10
click at [163, 164] on div "Asiel," at bounding box center [168, 162] width 22 height 12
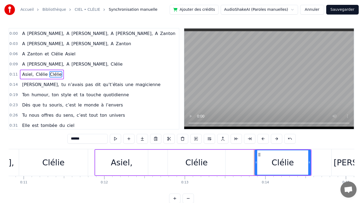
click at [121, 165] on div "Asiel," at bounding box center [122, 162] width 22 height 12
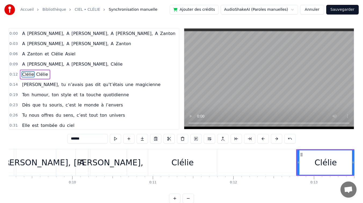
scroll to position [0, 728]
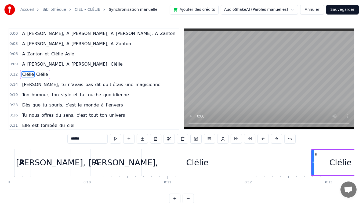
click at [122, 165] on div "[PERSON_NAME]," at bounding box center [124, 162] width 70 height 12
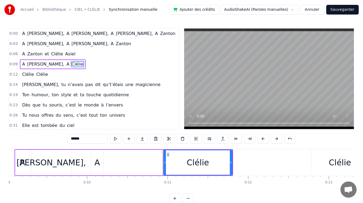
click at [98, 164] on div "A" at bounding box center [98, 162] width 6 height 12
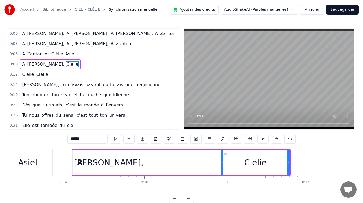
scroll to position [0, 668]
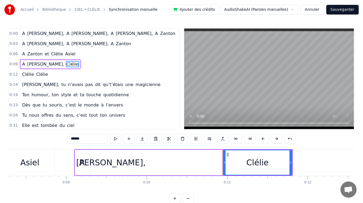
click at [97, 164] on div "[PERSON_NAME]," at bounding box center [111, 163] width 40 height 26
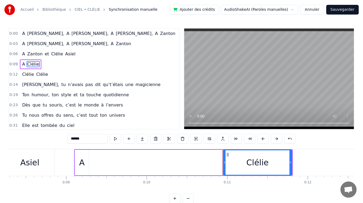
click at [84, 164] on div "A" at bounding box center [82, 162] width 6 height 12
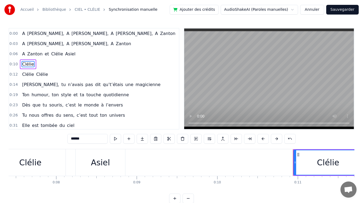
click at [95, 164] on div "Asiel" at bounding box center [100, 162] width 19 height 12
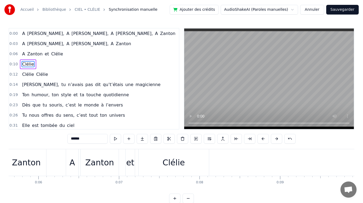
scroll to position [0, 453]
click at [127, 162] on div "et" at bounding box center [130, 162] width 9 height 27
click at [111, 162] on div "Zanton" at bounding box center [100, 162] width 29 height 12
click at [74, 163] on div "A" at bounding box center [73, 162] width 6 height 12
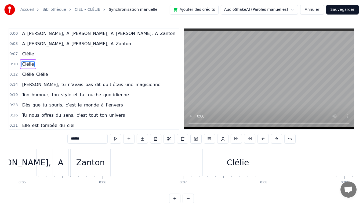
scroll to position [0, 389]
click at [74, 163] on div "Zanton" at bounding box center [91, 162] width 40 height 27
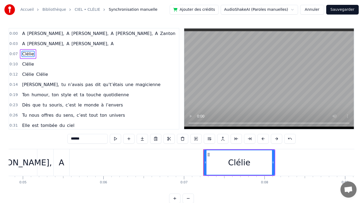
click at [64, 163] on div "A" at bounding box center [62, 162] width 16 height 27
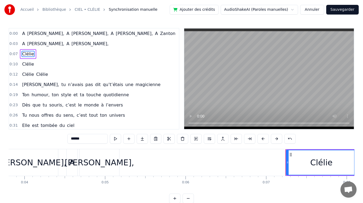
scroll to position [0, 304]
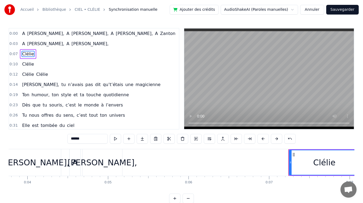
click at [94, 163] on div "[PERSON_NAME]," at bounding box center [103, 162] width 70 height 12
click at [77, 163] on div "A" at bounding box center [75, 162] width 6 height 12
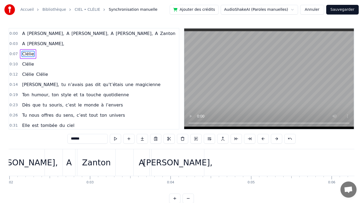
scroll to position [0, 151]
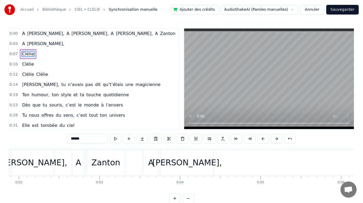
click at [174, 163] on div "[PERSON_NAME]," at bounding box center [188, 162] width 70 height 12
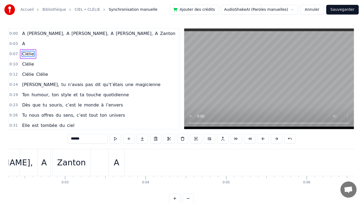
scroll to position [0, 0]
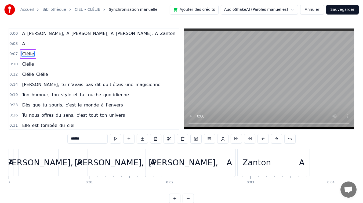
click at [11, 165] on div "A" at bounding box center [11, 162] width 6 height 12
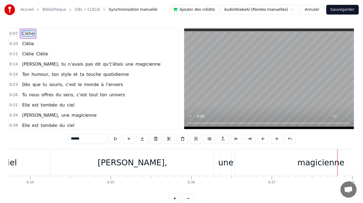
scroll to position [0, 2718]
click at [145, 162] on div "[PERSON_NAME]," at bounding box center [134, 162] width 162 height 27
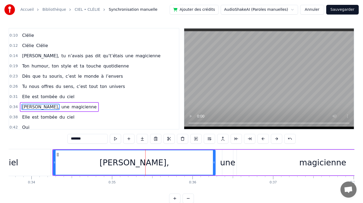
scroll to position [10, 0]
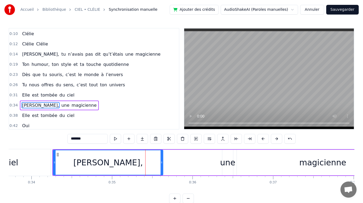
drag, startPoint x: 214, startPoint y: 163, endPoint x: 162, endPoint y: 163, distance: 52.4
click at [162, 163] on icon at bounding box center [162, 162] width 2 height 4
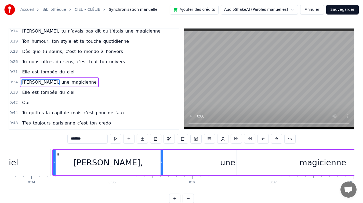
scroll to position [37, 0]
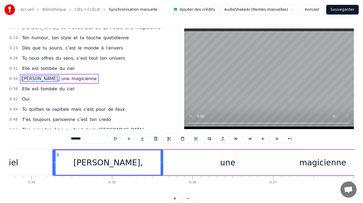
click at [94, 160] on div "[PERSON_NAME]," at bounding box center [107, 162] width 109 height 24
click at [104, 160] on div "[PERSON_NAME]," at bounding box center [108, 162] width 70 height 12
click at [29, 166] on div "ciel" at bounding box center [11, 162] width 78 height 27
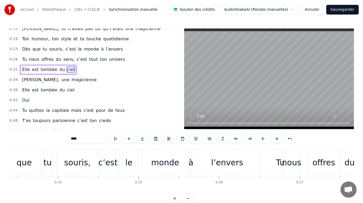
scroll to position [0, 1820]
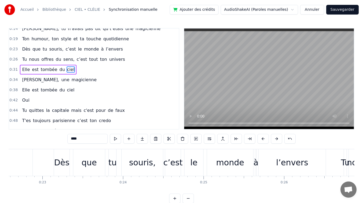
click at [84, 167] on div "que" at bounding box center [89, 162] width 15 height 12
type input "***"
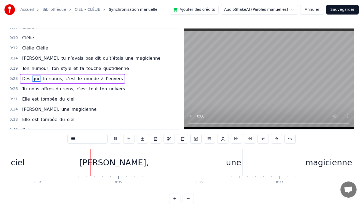
scroll to position [0, 2717]
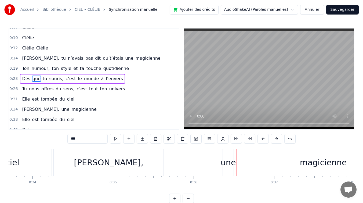
click at [179, 163] on div "[PERSON_NAME], une magicienne" at bounding box center [231, 162] width 357 height 27
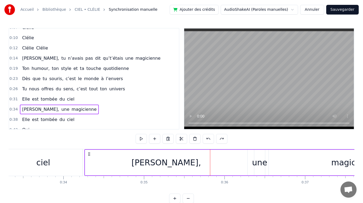
scroll to position [0, 2686]
click at [54, 166] on div "ciel" at bounding box center [42, 162] width 78 height 27
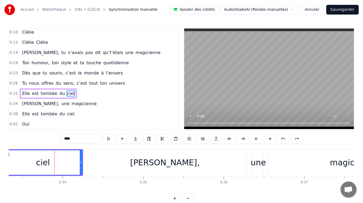
click at [54, 166] on div at bounding box center [54, 162] width 0 height 27
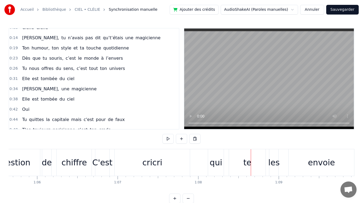
scroll to position [0, 5290]
click at [153, 163] on div "cricri" at bounding box center [153, 162] width 20 height 12
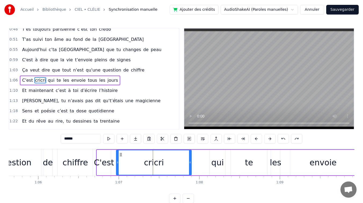
scroll to position [128, 0]
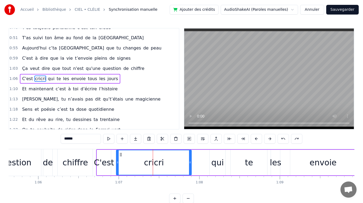
click at [65, 139] on input "******" at bounding box center [81, 139] width 40 height 10
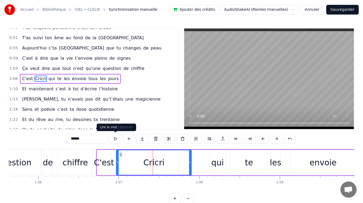
click at [114, 136] on button at bounding box center [115, 139] width 11 height 10
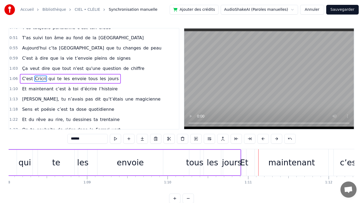
scroll to position [0, 5472]
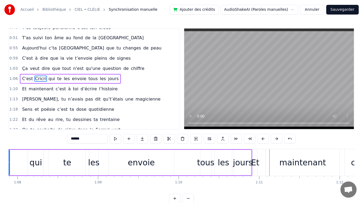
click at [69, 159] on div "te" at bounding box center [67, 162] width 8 height 12
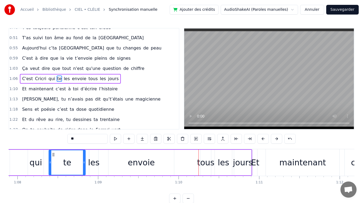
click at [130, 166] on div "envoie" at bounding box center [141, 162] width 27 height 12
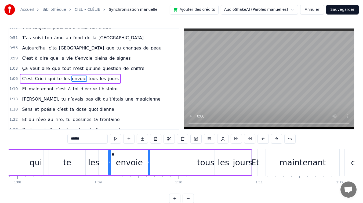
drag, startPoint x: 172, startPoint y: 161, endPoint x: 149, endPoint y: 163, distance: 23.9
click at [148, 163] on icon at bounding box center [149, 162] width 2 height 4
click at [205, 161] on div "tous" at bounding box center [205, 162] width 17 height 12
type input "****"
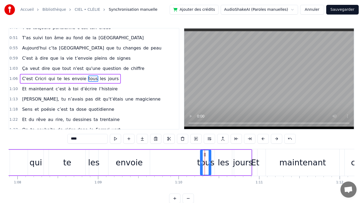
scroll to position [0, 5480]
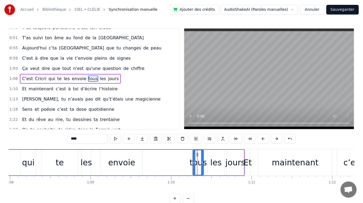
drag, startPoint x: 199, startPoint y: 164, endPoint x: 160, endPoint y: 165, distance: 39.5
click at [159, 165] on div "C'est [PERSON_NAME] qui te les envoie tous les jours" at bounding box center [76, 162] width 338 height 27
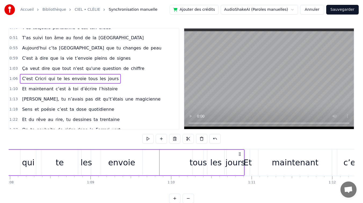
click at [198, 161] on div "tous" at bounding box center [198, 162] width 17 height 12
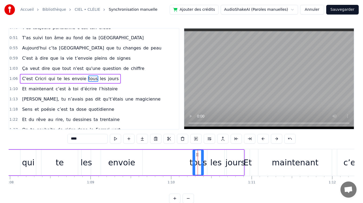
scroll to position [0, 0]
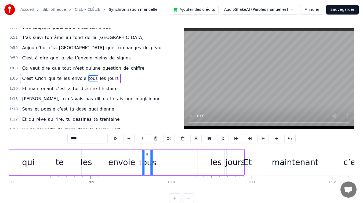
drag, startPoint x: 197, startPoint y: 154, endPoint x: 146, endPoint y: 156, distance: 50.5
click at [146, 156] on icon at bounding box center [147, 154] width 4 height 4
click at [216, 160] on div "les" at bounding box center [215, 162] width 11 height 12
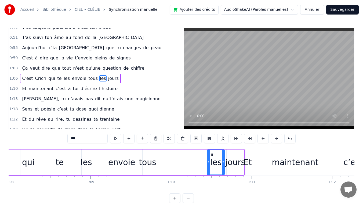
scroll to position [0, 0]
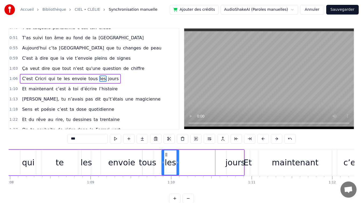
drag, startPoint x: 212, startPoint y: 154, endPoint x: 190, endPoint y: 156, distance: 22.1
click at [166, 154] on circle at bounding box center [166, 154] width 0 height 0
click at [235, 157] on div "jours" at bounding box center [235, 162] width 20 height 12
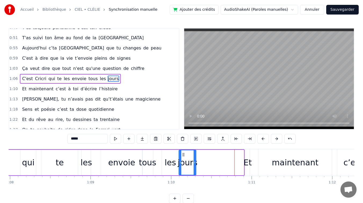
drag, startPoint x: 231, startPoint y: 154, endPoint x: 184, endPoint y: 154, distance: 47.6
click at [184, 154] on icon at bounding box center [183, 154] width 4 height 4
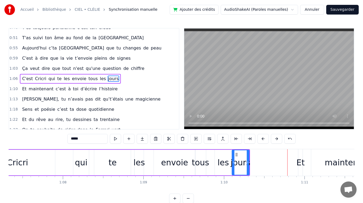
scroll to position [0, 5421]
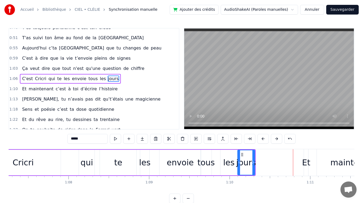
click at [33, 161] on div "Cricri" at bounding box center [22, 163] width 75 height 26
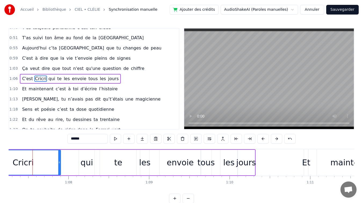
scroll to position [0, 5418]
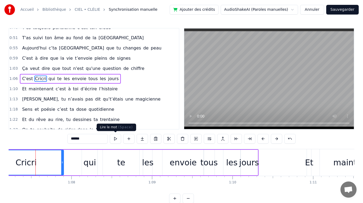
click at [118, 136] on button at bounding box center [115, 139] width 11 height 10
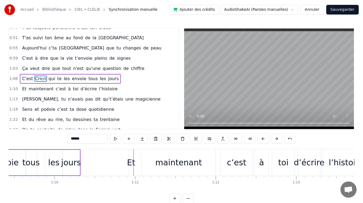
scroll to position [0, 5578]
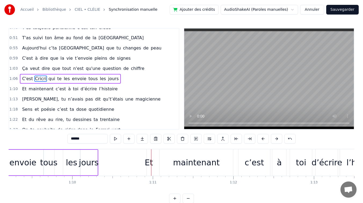
click at [51, 161] on div "tous" at bounding box center [48, 162] width 17 height 12
type input "****"
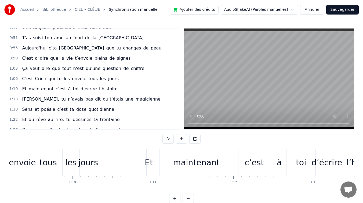
click at [149, 161] on div "Et" at bounding box center [149, 162] width 8 height 12
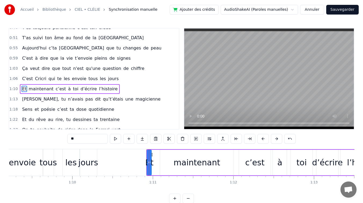
scroll to position [139, 0]
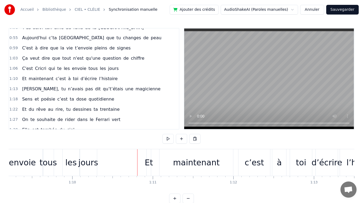
click at [150, 156] on div "Et" at bounding box center [149, 162] width 4 height 27
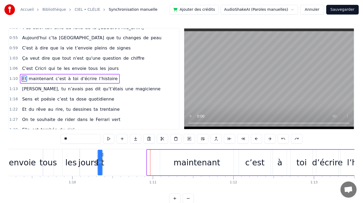
drag, startPoint x: 152, startPoint y: 154, endPoint x: 103, endPoint y: 154, distance: 49.4
click at [103, 154] on circle at bounding box center [103, 154] width 0 height 0
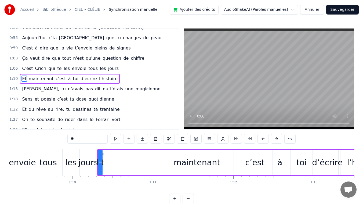
click at [173, 158] on div "maintenant" at bounding box center [197, 163] width 74 height 26
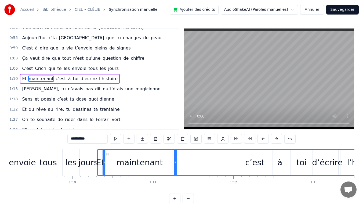
drag, startPoint x: 165, startPoint y: 154, endPoint x: 108, endPoint y: 155, distance: 57.0
click at [108, 155] on icon at bounding box center [108, 154] width 4 height 4
click at [34, 159] on div "envoie" at bounding box center [22, 162] width 41 height 27
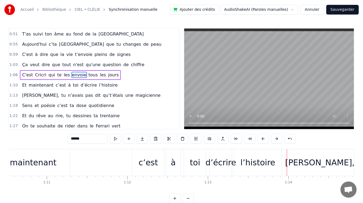
scroll to position [0, 5663]
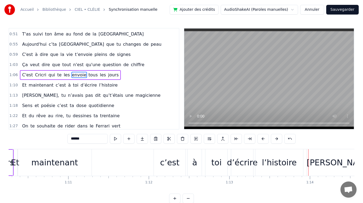
click at [169, 163] on div "c’est" at bounding box center [169, 162] width 19 height 12
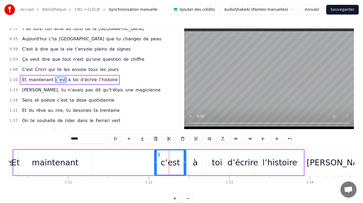
scroll to position [139, 0]
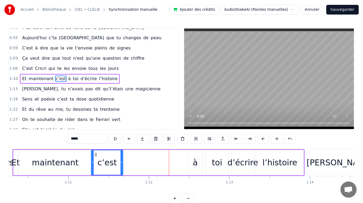
drag, startPoint x: 159, startPoint y: 155, endPoint x: 102, endPoint y: 154, distance: 57.2
click at [96, 154] on icon at bounding box center [96, 154] width 4 height 4
click at [193, 157] on div "à" at bounding box center [195, 163] width 14 height 26
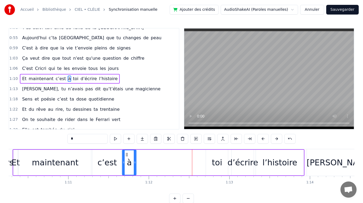
drag, startPoint x: 193, startPoint y: 154, endPoint x: 128, endPoint y: 154, distance: 65.0
click at [127, 154] on icon at bounding box center [127, 154] width 4 height 4
click at [220, 158] on div "toi" at bounding box center [217, 162] width 10 height 12
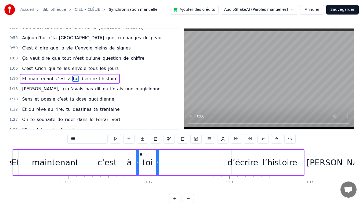
drag, startPoint x: 199, startPoint y: 155, endPoint x: 141, endPoint y: 156, distance: 57.8
click at [141, 156] on icon at bounding box center [141, 154] width 4 height 4
click at [245, 158] on div "d’écrire" at bounding box center [243, 162] width 31 height 12
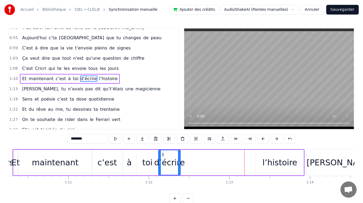
drag, startPoint x: 236, startPoint y: 155, endPoint x: 168, endPoint y: 156, distance: 68.0
click at [163, 157] on div "d’écrire" at bounding box center [169, 162] width 21 height 24
click at [273, 160] on div "l’histoire" at bounding box center [280, 162] width 35 height 12
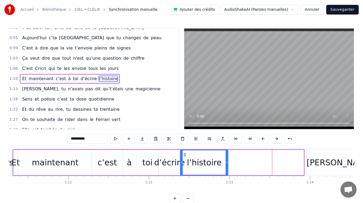
drag, startPoint x: 261, startPoint y: 154, endPoint x: 185, endPoint y: 159, distance: 75.4
click at [185, 159] on div "l’histoire" at bounding box center [204, 162] width 47 height 24
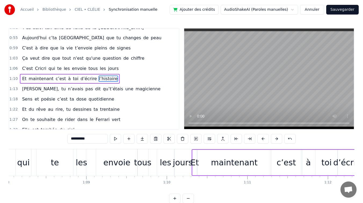
scroll to position [0, 5482]
click at [148, 165] on div "tous" at bounding box center [144, 162] width 17 height 12
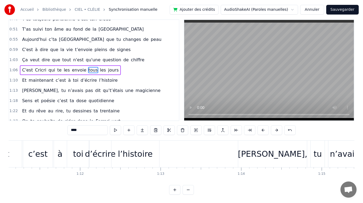
scroll to position [0, 5730]
click at [142, 157] on div "l’histoire" at bounding box center [137, 154] width 35 height 12
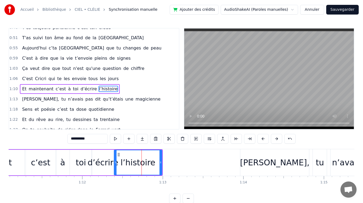
scroll to position [139, 0]
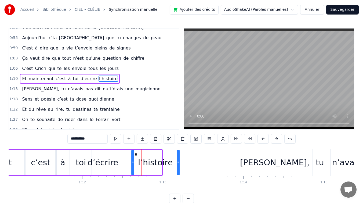
drag, startPoint x: 120, startPoint y: 155, endPoint x: 131, endPoint y: 154, distance: 10.5
click at [136, 155] on icon at bounding box center [136, 154] width 4 height 4
click at [106, 160] on div "d’écrire" at bounding box center [103, 162] width 31 height 12
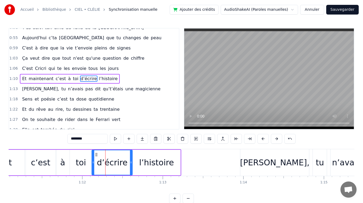
drag, startPoint x: 112, startPoint y: 160, endPoint x: 131, endPoint y: 161, distance: 18.3
click at [131, 161] on icon at bounding box center [131, 162] width 2 height 4
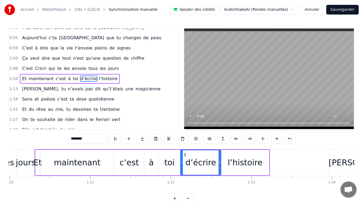
scroll to position [0, 5639]
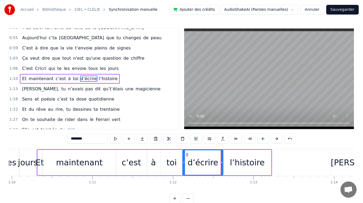
click at [85, 161] on div "maintenant" at bounding box center [79, 162] width 46 height 12
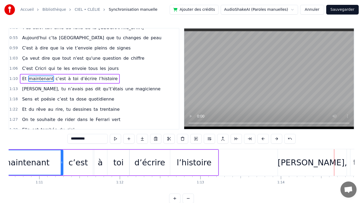
scroll to position [0, 5670]
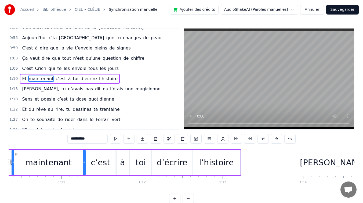
click at [213, 168] on div "l’histoire" at bounding box center [217, 163] width 48 height 26
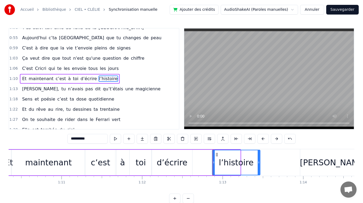
drag, startPoint x: 197, startPoint y: 155, endPoint x: 211, endPoint y: 156, distance: 14.3
click at [217, 156] on icon at bounding box center [217, 154] width 4 height 4
click at [179, 156] on div "d’écrire" at bounding box center [172, 162] width 31 height 12
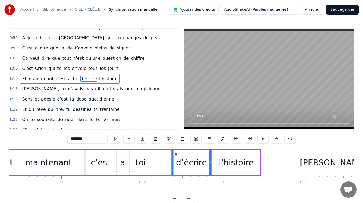
drag, startPoint x: 156, startPoint y: 155, endPoint x: 175, endPoint y: 154, distance: 19.7
click at [175, 154] on icon at bounding box center [176, 154] width 4 height 4
drag, startPoint x: 144, startPoint y: 159, endPoint x: 147, endPoint y: 159, distance: 2.8
click at [144, 159] on div "toi" at bounding box center [141, 162] width 10 height 12
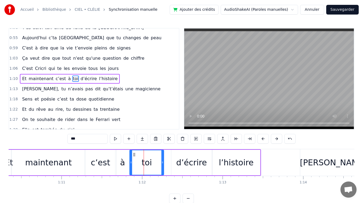
drag, startPoint x: 150, startPoint y: 162, endPoint x: 163, endPoint y: 161, distance: 12.1
click at [163, 161] on icon at bounding box center [162, 162] width 2 height 4
drag, startPoint x: 134, startPoint y: 154, endPoint x: 142, endPoint y: 153, distance: 7.9
click at [142, 153] on icon at bounding box center [142, 154] width 4 height 4
click at [125, 157] on div "à" at bounding box center [123, 163] width 14 height 26
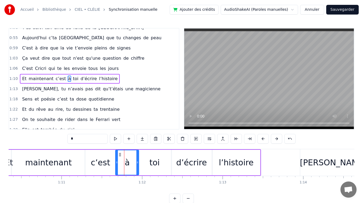
drag, startPoint x: 128, startPoint y: 161, endPoint x: 138, endPoint y: 161, distance: 9.4
click at [138, 161] on icon at bounding box center [137, 162] width 2 height 4
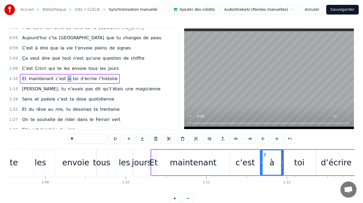
scroll to position [0, 5508]
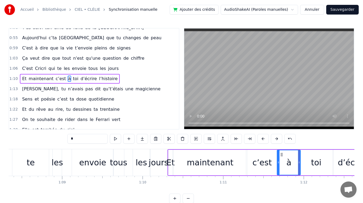
click at [90, 162] on div "envoie" at bounding box center [92, 162] width 27 height 12
type input "******"
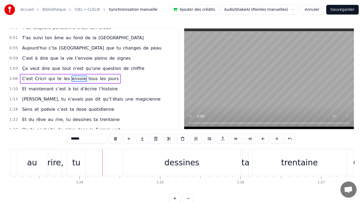
scroll to position [0, 6712]
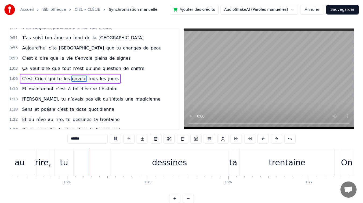
click at [341, 10] on button "Sauvegarder" at bounding box center [342, 10] width 33 height 10
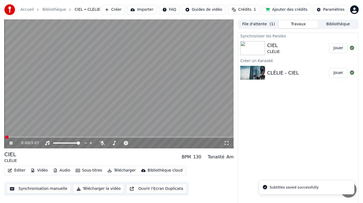
click at [38, 135] on video at bounding box center [118, 83] width 229 height 129
click at [38, 137] on span at bounding box center [118, 136] width 229 height 1
click at [9, 142] on icon at bounding box center [10, 143] width 3 height 4
click at [54, 138] on div "0:27 / 3:07" at bounding box center [118, 143] width 229 height 11
click at [56, 137] on span at bounding box center [118, 136] width 229 height 1
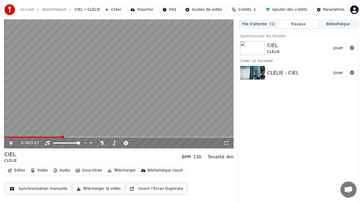
click at [12, 143] on icon at bounding box center [11, 142] width 3 height 3
click at [49, 190] on button "Synchronisation manuelle" at bounding box center [38, 189] width 64 height 10
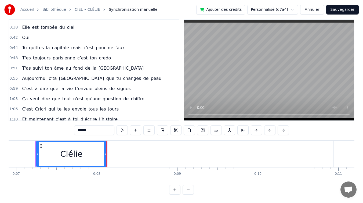
scroll to position [90, 0]
click at [34, 78] on span "Aujourd'hui" at bounding box center [34, 78] width 26 height 6
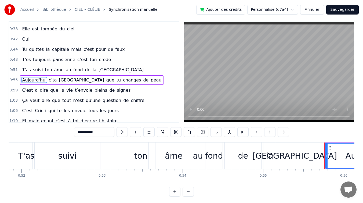
scroll to position [0, 4468]
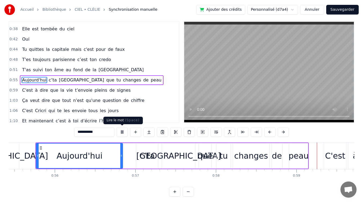
click at [123, 132] on button at bounding box center [122, 132] width 11 height 10
click at [63, 80] on span "[GEOGRAPHIC_DATA]" at bounding box center [81, 80] width 46 height 6
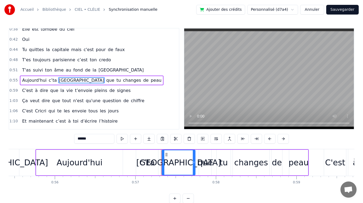
scroll to position [98, 0]
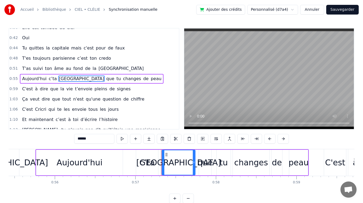
click at [80, 138] on input "******" at bounding box center [94, 139] width 40 height 10
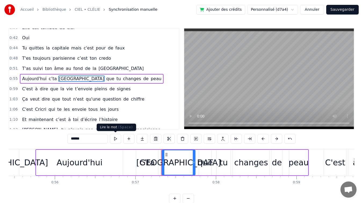
click at [114, 137] on button at bounding box center [115, 139] width 11 height 10
click at [116, 136] on button at bounding box center [115, 139] width 11 height 10
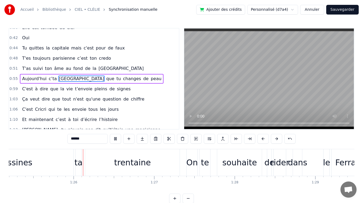
scroll to position [0, 6870]
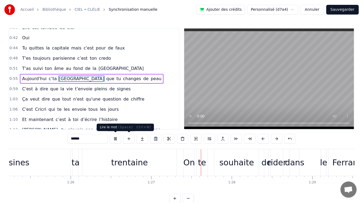
click at [116, 139] on button at bounding box center [115, 139] width 11 height 10
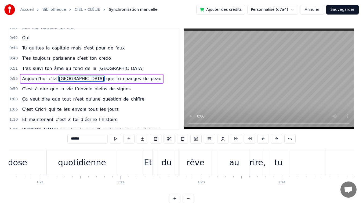
scroll to position [0, 6452]
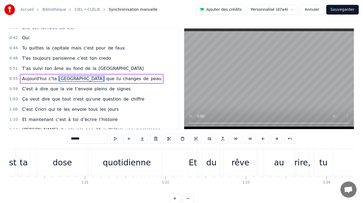
click at [128, 165] on div "quotidienne" at bounding box center [127, 162] width 48 height 12
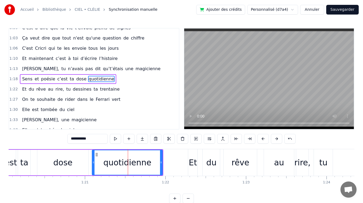
scroll to position [159, 0]
click at [119, 139] on button at bounding box center [115, 139] width 11 height 10
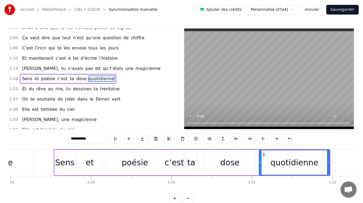
scroll to position [0, 6274]
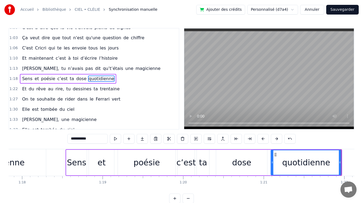
click at [75, 166] on div "Sens" at bounding box center [76, 162] width 19 height 12
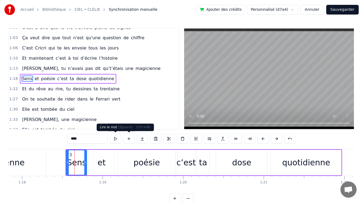
click at [118, 140] on button at bounding box center [115, 139] width 11 height 10
click at [117, 139] on button at bounding box center [115, 139] width 11 height 10
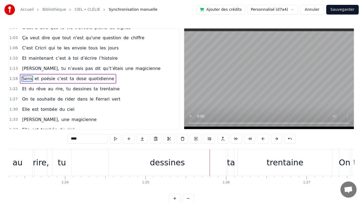
scroll to position [0, 6710]
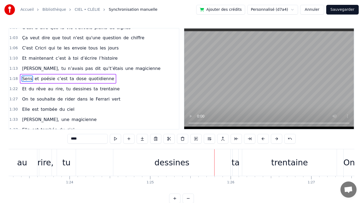
click at [174, 163] on div "dessines" at bounding box center [171, 162] width 35 height 12
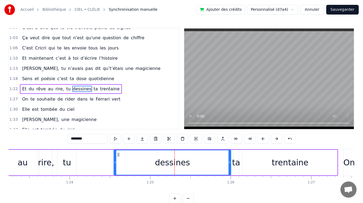
scroll to position [169, 0]
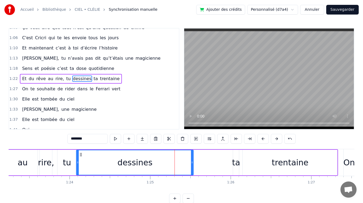
drag, startPoint x: 117, startPoint y: 154, endPoint x: 81, endPoint y: 156, distance: 36.3
click at [81, 156] on icon at bounding box center [81, 154] width 4 height 4
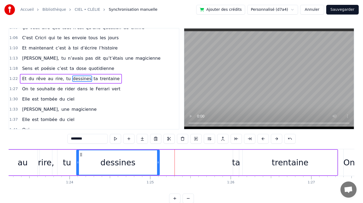
drag, startPoint x: 192, startPoint y: 162, endPoint x: 154, endPoint y: 163, distance: 37.6
click at [157, 163] on icon at bounding box center [158, 162] width 2 height 4
click at [237, 163] on div "ta" at bounding box center [236, 162] width 8 height 12
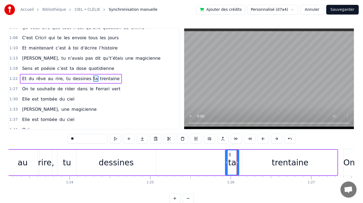
drag, startPoint x: 234, startPoint y: 161, endPoint x: 227, endPoint y: 160, distance: 7.3
click at [226, 161] on icon at bounding box center [227, 162] width 2 height 4
drag, startPoint x: 228, startPoint y: 154, endPoint x: 160, endPoint y: 161, distance: 68.6
click at [160, 161] on div "ta" at bounding box center [163, 162] width 14 height 24
drag, startPoint x: 267, startPoint y: 156, endPoint x: 260, endPoint y: 156, distance: 7.0
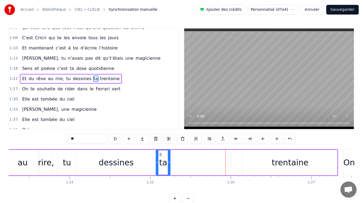
click at [267, 156] on div "trentaine" at bounding box center [290, 163] width 95 height 26
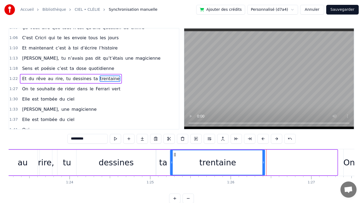
drag, startPoint x: 247, startPoint y: 154, endPoint x: 175, endPoint y: 160, distance: 72.8
click at [175, 160] on div "trentaine" at bounding box center [218, 162] width 94 height 24
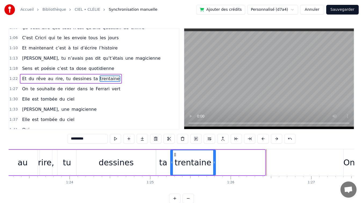
drag, startPoint x: 264, startPoint y: 162, endPoint x: 214, endPoint y: 164, distance: 49.5
click at [214, 164] on icon at bounding box center [214, 162] width 2 height 4
click at [145, 156] on div "dessines" at bounding box center [117, 163] width 80 height 26
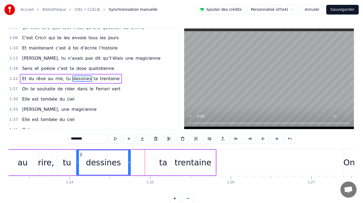
drag, startPoint x: 154, startPoint y: 160, endPoint x: 129, endPoint y: 161, distance: 25.3
click at [129, 161] on icon at bounding box center [129, 162] width 2 height 4
click at [159, 160] on div "ta" at bounding box center [163, 163] width 14 height 26
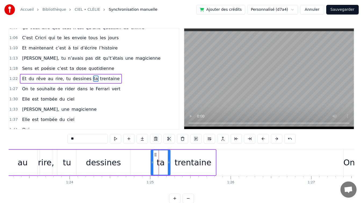
drag, startPoint x: 157, startPoint y: 162, endPoint x: 144, endPoint y: 163, distance: 13.2
click at [151, 163] on icon at bounding box center [152, 162] width 2 height 4
drag, startPoint x: 156, startPoint y: 162, endPoint x: 152, endPoint y: 162, distance: 3.5
click at [152, 162] on div "ta" at bounding box center [156, 162] width 27 height 24
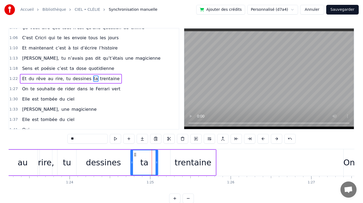
drag, startPoint x: 147, startPoint y: 155, endPoint x: 135, endPoint y: 156, distance: 12.4
click at [135, 156] on icon at bounding box center [135, 154] width 4 height 4
click at [179, 157] on div "trentaine" at bounding box center [193, 162] width 37 height 12
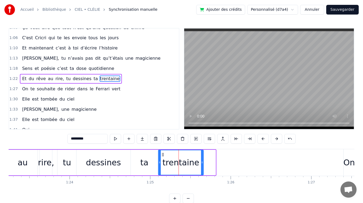
drag, startPoint x: 175, startPoint y: 154, endPoint x: 163, endPoint y: 154, distance: 12.1
click at [163, 155] on icon at bounding box center [163, 154] width 4 height 4
drag, startPoint x: 201, startPoint y: 161, endPoint x: 213, endPoint y: 161, distance: 11.3
click at [213, 161] on icon at bounding box center [213, 162] width 2 height 4
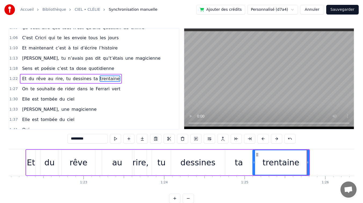
scroll to position [0, 6610]
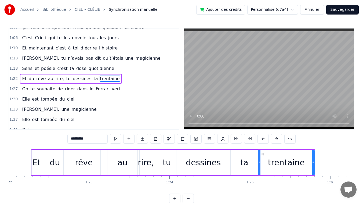
click at [38, 166] on div "Et" at bounding box center [36, 162] width 8 height 12
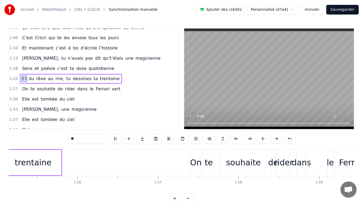
scroll to position [0, 6863]
click at [53, 155] on div "trentaine" at bounding box center [33, 163] width 56 height 26
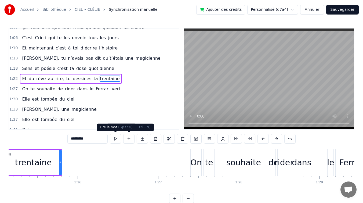
click at [119, 139] on button at bounding box center [115, 139] width 11 height 10
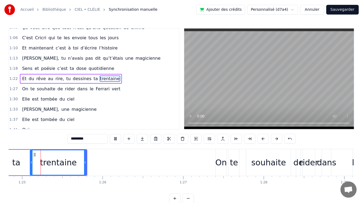
scroll to position [0, 6832]
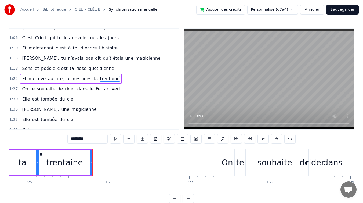
click at [227, 161] on div "On" at bounding box center [228, 162] width 12 height 12
type input "**"
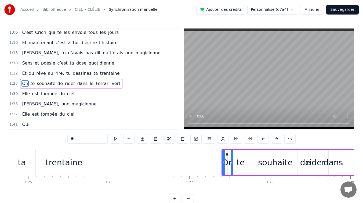
scroll to position [179, 0]
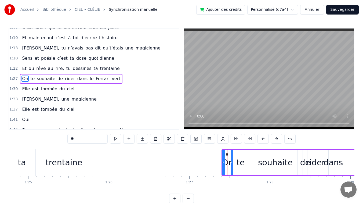
drag, startPoint x: 227, startPoint y: 154, endPoint x: 91, endPoint y: 161, distance: 136.1
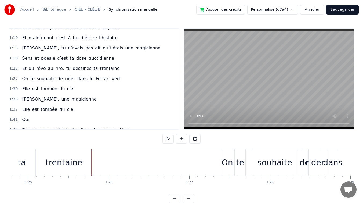
click at [225, 159] on div "On" at bounding box center [228, 162] width 12 height 12
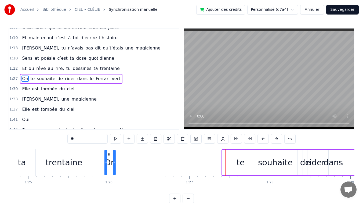
drag, startPoint x: 227, startPoint y: 153, endPoint x: 107, endPoint y: 150, distance: 119.9
click at [109, 150] on div "On" at bounding box center [110, 162] width 10 height 24
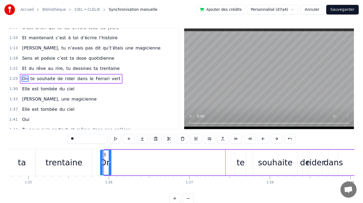
drag, startPoint x: 109, startPoint y: 153, endPoint x: 105, endPoint y: 153, distance: 3.5
click at [104, 153] on icon at bounding box center [105, 154] width 4 height 4
click at [242, 160] on div "te" at bounding box center [241, 162] width 8 height 12
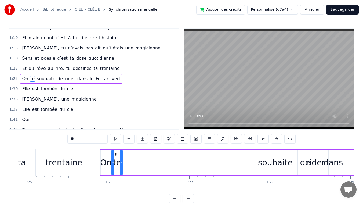
drag, startPoint x: 239, startPoint y: 154, endPoint x: 115, endPoint y: 156, distance: 123.9
click at [115, 156] on div "te" at bounding box center [117, 162] width 10 height 24
click at [266, 160] on div "souhaite" at bounding box center [275, 162] width 35 height 12
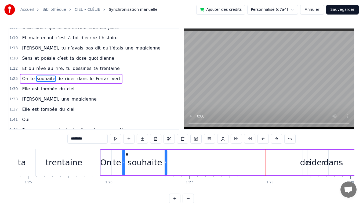
drag, startPoint x: 257, startPoint y: 154, endPoint x: 127, endPoint y: 155, distance: 130.3
click at [127, 155] on icon at bounding box center [127, 154] width 4 height 4
click at [306, 165] on div "de" at bounding box center [305, 162] width 10 height 12
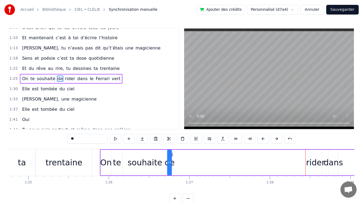
drag, startPoint x: 308, startPoint y: 154, endPoint x: 172, endPoint y: 156, distance: 135.4
click at [172, 156] on icon at bounding box center [172, 154] width 4 height 4
click at [319, 158] on div "rider" at bounding box center [315, 162] width 19 height 12
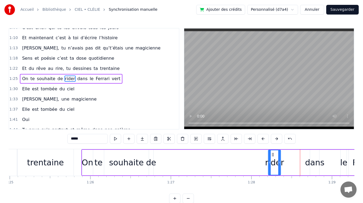
scroll to position [0, 6850]
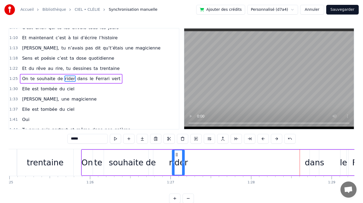
drag, startPoint x: 314, startPoint y: 155, endPoint x: 181, endPoint y: 158, distance: 132.8
click at [181, 158] on div "rider" at bounding box center [178, 162] width 12 height 24
click at [151, 160] on div "de" at bounding box center [151, 162] width 10 height 12
type input "**"
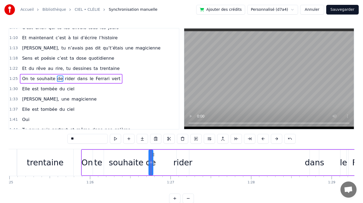
drag, startPoint x: 153, startPoint y: 162, endPoint x: 157, endPoint y: 162, distance: 4.6
click at [161, 163] on div "On te souhaite de rider dans le Ferrari vert" at bounding box center [251, 162] width 341 height 27
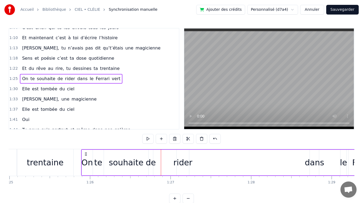
click at [152, 163] on div "de" at bounding box center [151, 162] width 10 height 12
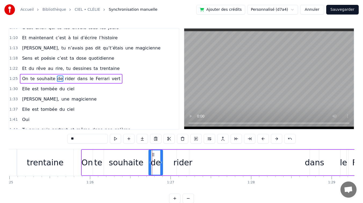
drag, startPoint x: 154, startPoint y: 162, endPoint x: 162, endPoint y: 162, distance: 8.1
click at [162, 162] on icon at bounding box center [161, 162] width 2 height 4
click at [179, 160] on div "rider" at bounding box center [183, 162] width 19 height 12
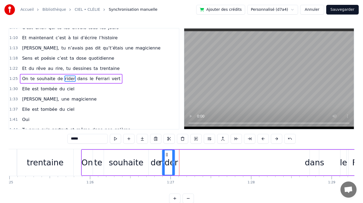
drag, startPoint x: 181, startPoint y: 154, endPoint x: 171, endPoint y: 154, distance: 10.8
click at [167, 155] on icon at bounding box center [167, 154] width 4 height 4
click at [313, 160] on div "dans" at bounding box center [314, 162] width 19 height 12
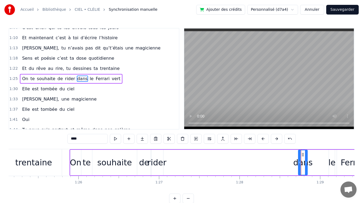
scroll to position [0, 6867]
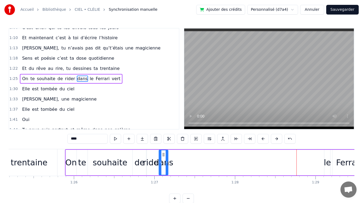
drag, startPoint x: 314, startPoint y: 154, endPoint x: 163, endPoint y: 157, distance: 151.0
click at [163, 157] on div "dans" at bounding box center [163, 162] width 9 height 24
drag, startPoint x: 168, startPoint y: 163, endPoint x: 183, endPoint y: 163, distance: 15.3
click at [179, 163] on icon at bounding box center [178, 162] width 2 height 4
click at [326, 157] on div "le" at bounding box center [327, 162] width 7 height 12
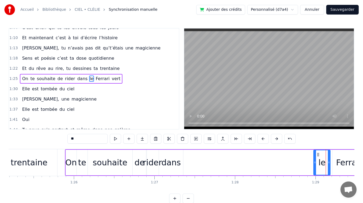
drag, startPoint x: 327, startPoint y: 153, endPoint x: 316, endPoint y: 154, distance: 10.5
click at [316, 153] on div "le" at bounding box center [322, 162] width 16 height 24
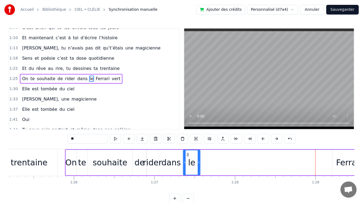
drag, startPoint x: 318, startPoint y: 153, endPoint x: 189, endPoint y: 152, distance: 129.0
click at [188, 152] on div "le" at bounding box center [192, 162] width 16 height 24
click at [338, 156] on div "Ferrari" at bounding box center [349, 163] width 33 height 26
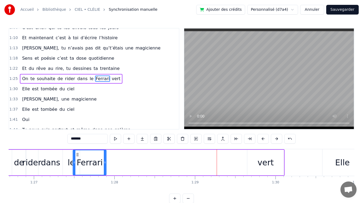
scroll to position [0, 6986]
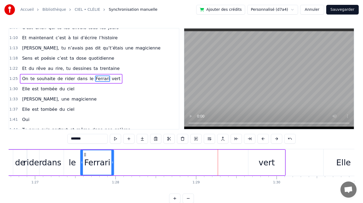
drag, startPoint x: 209, startPoint y: 154, endPoint x: 84, endPoint y: 162, distance: 124.9
click at [84, 162] on div "Ferrari" at bounding box center [97, 162] width 33 height 24
click at [259, 162] on div "vert" at bounding box center [267, 163] width 37 height 26
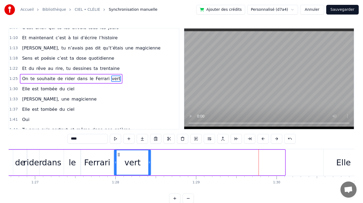
drag, startPoint x: 253, startPoint y: 154, endPoint x: 118, endPoint y: 160, distance: 134.5
click at [118, 160] on div "vert" at bounding box center [133, 162] width 36 height 24
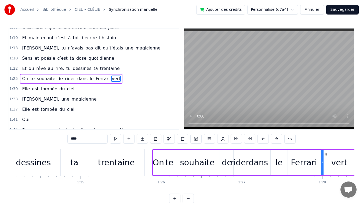
scroll to position [0, 6774]
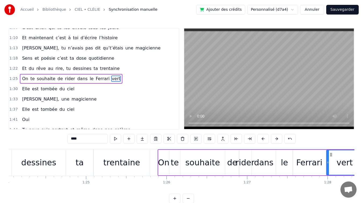
click at [48, 163] on div "dessines" at bounding box center [38, 162] width 35 height 12
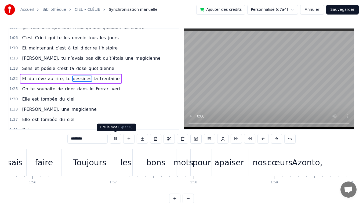
scroll to position [0, 9327]
click at [117, 137] on button at bounding box center [115, 139] width 11 height 10
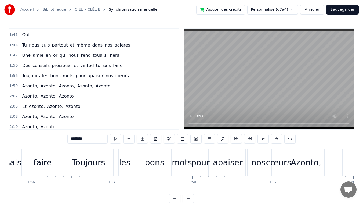
scroll to position [266, 0]
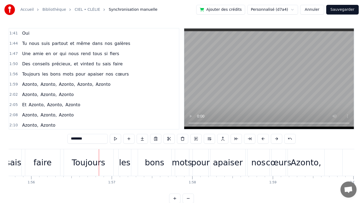
click at [22, 44] on span "Tu" at bounding box center [24, 43] width 6 height 6
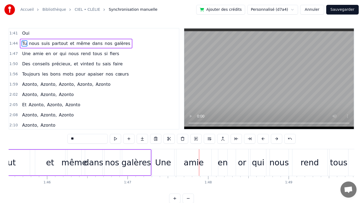
scroll to position [0, 8508]
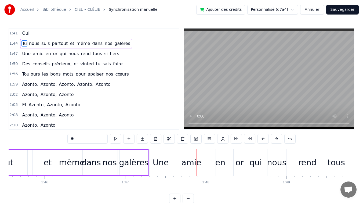
click at [196, 163] on div "amie" at bounding box center [191, 162] width 20 height 12
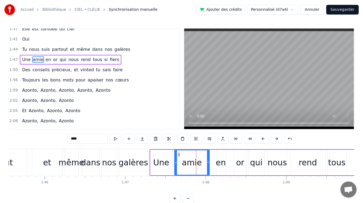
scroll to position [241, 0]
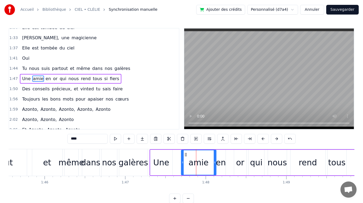
drag, startPoint x: 178, startPoint y: 153, endPoint x: 185, endPoint y: 153, distance: 6.7
click at [185, 153] on icon at bounding box center [186, 154] width 4 height 4
click at [222, 163] on div "en" at bounding box center [221, 162] width 10 height 12
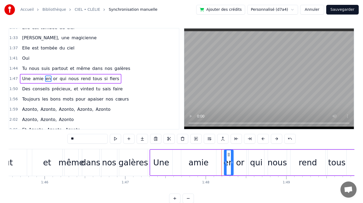
drag, startPoint x: 220, startPoint y: 155, endPoint x: 227, endPoint y: 155, distance: 6.7
click at [228, 154] on icon at bounding box center [228, 154] width 4 height 4
drag, startPoint x: 211, startPoint y: 160, endPoint x: 208, endPoint y: 159, distance: 3.6
click at [211, 160] on div "amie" at bounding box center [198, 163] width 35 height 26
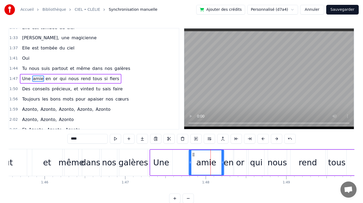
drag, startPoint x: 186, startPoint y: 154, endPoint x: 193, endPoint y: 154, distance: 7.8
click at [193, 154] on icon at bounding box center [193, 154] width 4 height 4
click at [166, 161] on div "Une" at bounding box center [161, 162] width 16 height 12
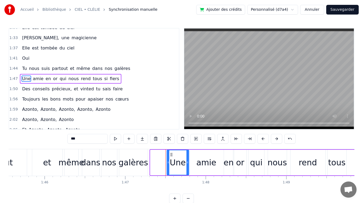
drag, startPoint x: 154, startPoint y: 154, endPoint x: 171, endPoint y: 154, distance: 16.9
click at [171, 154] on icon at bounding box center [171, 154] width 4 height 4
click at [194, 158] on div "amie" at bounding box center [206, 163] width 35 height 26
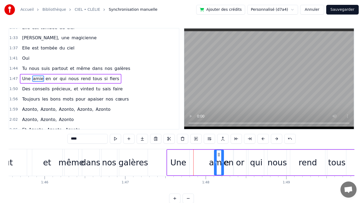
drag, startPoint x: 190, startPoint y: 162, endPoint x: 216, endPoint y: 161, distance: 25.5
click at [216, 161] on icon at bounding box center [216, 162] width 2 height 4
click at [183, 162] on div "Une" at bounding box center [178, 162] width 16 height 12
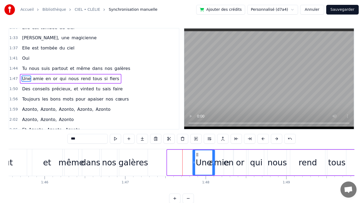
drag, startPoint x: 171, startPoint y: 154, endPoint x: 196, endPoint y: 155, distance: 25.0
click at [197, 154] on icon at bounding box center [197, 154] width 4 height 4
drag, startPoint x: 194, startPoint y: 162, endPoint x: 204, endPoint y: 162, distance: 10.8
click at [204, 162] on icon at bounding box center [205, 162] width 2 height 4
click at [88, 158] on div "dans" at bounding box center [90, 162] width 19 height 12
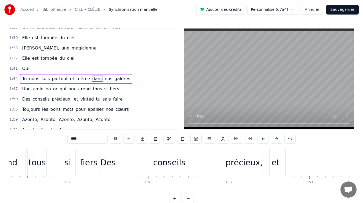
scroll to position [0, 8809]
click at [166, 166] on div "conseils" at bounding box center [167, 162] width 32 height 12
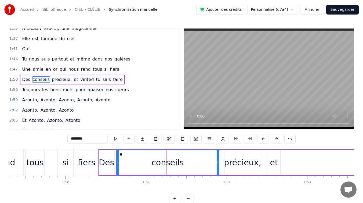
scroll to position [251, 0]
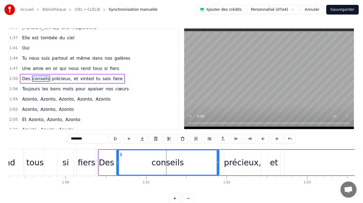
click at [59, 69] on span "qui" at bounding box center [63, 68] width 8 height 6
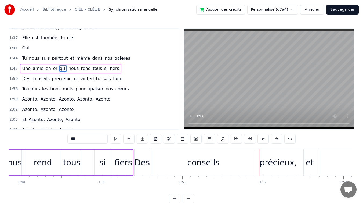
scroll to position [0, 8774]
click at [285, 168] on div "précieux," at bounding box center [277, 162] width 37 height 12
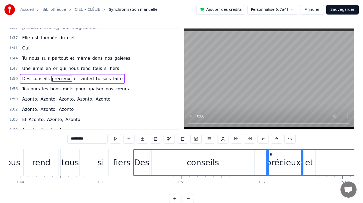
drag, startPoint x: 263, startPoint y: 153, endPoint x: 270, endPoint y: 153, distance: 7.0
click at [270, 153] on icon at bounding box center [271, 154] width 4 height 4
drag, startPoint x: 268, startPoint y: 163, endPoint x: 285, endPoint y: 161, distance: 16.2
click at [285, 161] on icon at bounding box center [284, 162] width 2 height 4
click at [228, 161] on div "conseils" at bounding box center [203, 163] width 103 height 26
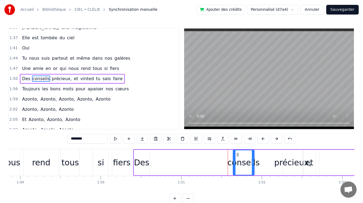
drag, startPoint x: 152, startPoint y: 163, endPoint x: 234, endPoint y: 163, distance: 82.2
click at [234, 163] on icon at bounding box center [234, 162] width 2 height 4
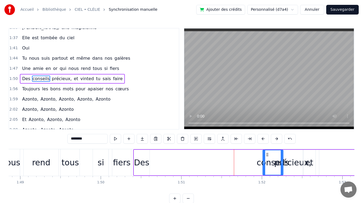
drag, startPoint x: 238, startPoint y: 154, endPoint x: 267, endPoint y: 153, distance: 29.0
click at [267, 153] on icon at bounding box center [267, 154] width 4 height 4
click at [139, 160] on div "Des" at bounding box center [141, 162] width 15 height 12
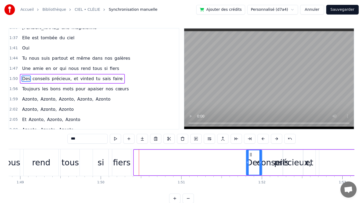
drag, startPoint x: 138, startPoint y: 154, endPoint x: 251, endPoint y: 157, distance: 112.4
click at [251, 157] on div "Des" at bounding box center [254, 162] width 15 height 24
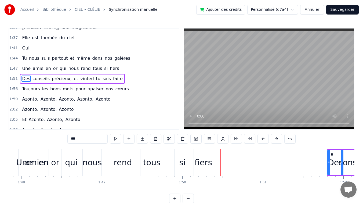
scroll to position [0, 8710]
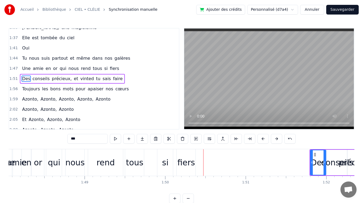
click at [193, 164] on div "fiers" at bounding box center [186, 162] width 17 height 12
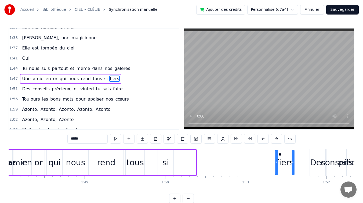
drag, startPoint x: 182, startPoint y: 156, endPoint x: 268, endPoint y: 156, distance: 86.5
click at [280, 155] on icon at bounding box center [280, 154] width 4 height 4
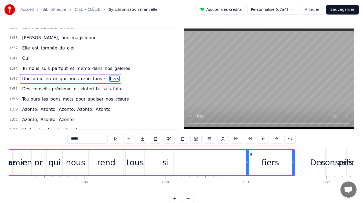
drag, startPoint x: 277, startPoint y: 162, endPoint x: 245, endPoint y: 166, distance: 31.9
click at [247, 166] on div at bounding box center [248, 162] width 2 height 24
drag, startPoint x: 169, startPoint y: 166, endPoint x: 169, endPoint y: 162, distance: 3.8
click at [169, 166] on div "si" at bounding box center [166, 163] width 16 height 26
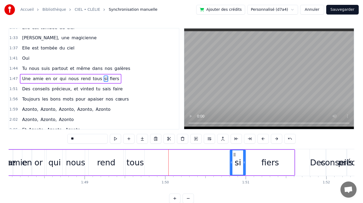
drag, startPoint x: 173, startPoint y: 153, endPoint x: 233, endPoint y: 150, distance: 60.2
click at [235, 150] on div "si" at bounding box center [238, 162] width 15 height 24
click at [134, 158] on div "tous" at bounding box center [135, 162] width 17 height 12
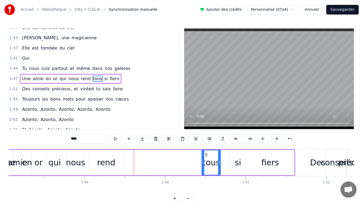
drag, startPoint x: 130, startPoint y: 154, endPoint x: 205, endPoint y: 152, distance: 75.2
click at [208, 152] on icon at bounding box center [206, 154] width 4 height 4
click at [117, 158] on div "rend" at bounding box center [106, 163] width 35 height 26
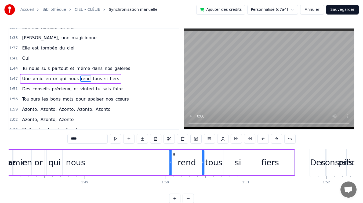
drag, startPoint x: 93, startPoint y: 154, endPoint x: 174, endPoint y: 153, distance: 80.6
click at [174, 153] on icon at bounding box center [174, 154] width 4 height 4
click at [77, 166] on div "nous" at bounding box center [75, 162] width 19 height 12
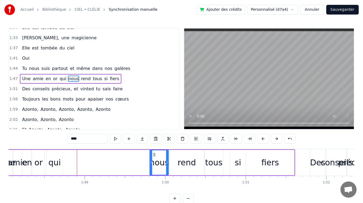
drag, startPoint x: 70, startPoint y: 154, endPoint x: 152, endPoint y: 153, distance: 81.9
click at [154, 150] on div "nous" at bounding box center [159, 162] width 18 height 24
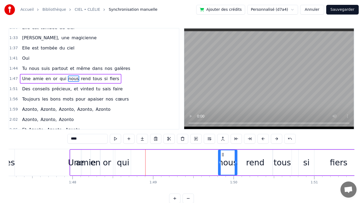
scroll to position [0, 8619]
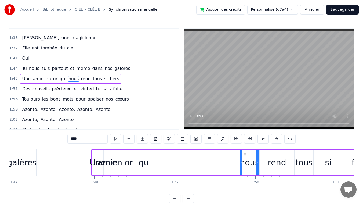
click at [150, 163] on div "qui" at bounding box center [145, 162] width 12 height 12
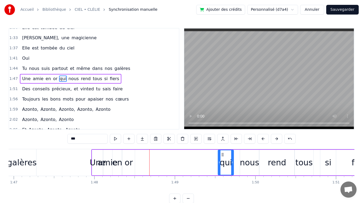
drag, startPoint x: 142, startPoint y: 154, endPoint x: 212, endPoint y: 155, distance: 70.1
click at [222, 154] on circle at bounding box center [222, 154] width 0 height 0
click at [128, 159] on div "or" at bounding box center [129, 162] width 8 height 12
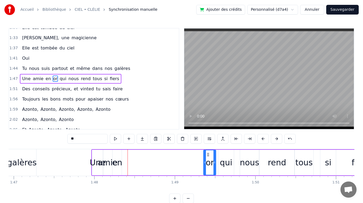
drag, startPoint x: 127, startPoint y: 155, endPoint x: 208, endPoint y: 157, distance: 81.2
click at [208, 157] on div "or" at bounding box center [210, 162] width 12 height 24
click at [118, 159] on div "en" at bounding box center [117, 162] width 10 height 12
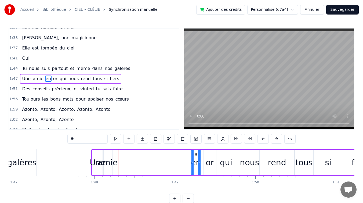
drag, startPoint x: 119, startPoint y: 154, endPoint x: 193, endPoint y: 153, distance: 73.4
click at [195, 152] on icon at bounding box center [196, 154] width 4 height 4
click at [109, 164] on div "amie" at bounding box center [108, 162] width 20 height 12
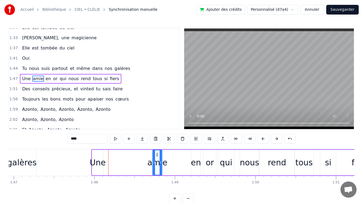
drag, startPoint x: 108, startPoint y: 155, endPoint x: 158, endPoint y: 156, distance: 50.2
click at [158, 156] on icon at bounding box center [157, 154] width 4 height 4
drag, startPoint x: 162, startPoint y: 163, endPoint x: 178, endPoint y: 163, distance: 15.3
click at [178, 163] on icon at bounding box center [177, 162] width 2 height 4
drag, startPoint x: 157, startPoint y: 154, endPoint x: 166, endPoint y: 154, distance: 8.3
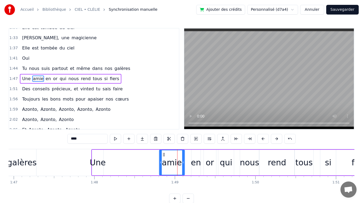
click at [166, 153] on icon at bounding box center [164, 154] width 4 height 4
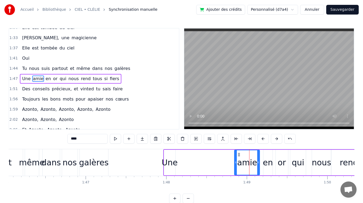
scroll to position [0, 8547]
click at [96, 163] on div "galères" at bounding box center [95, 162] width 30 height 12
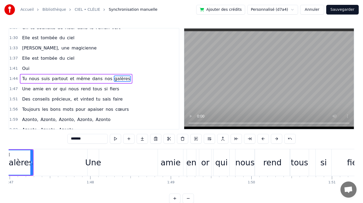
scroll to position [0, 8614]
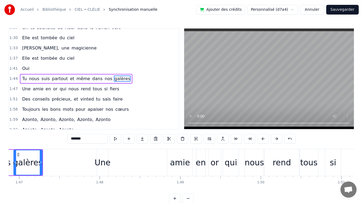
click at [175, 161] on div "amie" at bounding box center [180, 162] width 20 height 12
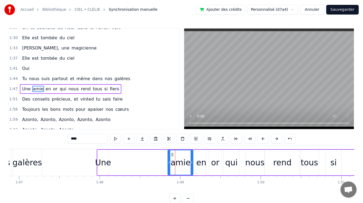
scroll to position [241, 0]
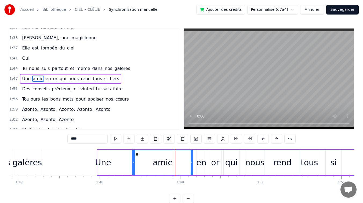
drag, startPoint x: 169, startPoint y: 163, endPoint x: 134, endPoint y: 163, distance: 35.2
click at [134, 163] on icon at bounding box center [134, 162] width 2 height 4
drag, startPoint x: 158, startPoint y: 162, endPoint x: 142, endPoint y: 162, distance: 16.1
click at [142, 162] on div "amie" at bounding box center [163, 162] width 60 height 24
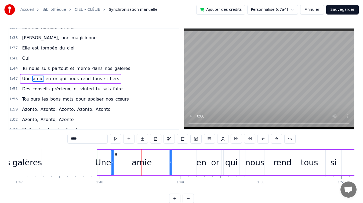
drag, startPoint x: 134, startPoint y: 155, endPoint x: 123, endPoint y: 156, distance: 11.9
click at [115, 157] on div "amie" at bounding box center [142, 162] width 60 height 24
click at [200, 158] on div "en" at bounding box center [201, 162] width 10 height 12
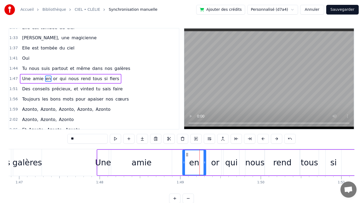
drag, startPoint x: 198, startPoint y: 160, endPoint x: 184, endPoint y: 162, distance: 14.6
click at [184, 162] on icon at bounding box center [184, 162] width 2 height 4
click at [178, 156] on icon at bounding box center [178, 154] width 4 height 4
click at [214, 157] on div "or" at bounding box center [215, 162] width 8 height 12
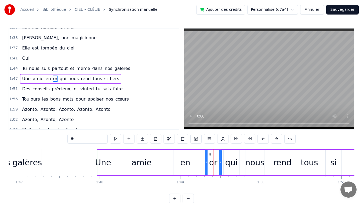
drag, startPoint x: 211, startPoint y: 163, endPoint x: 209, endPoint y: 159, distance: 4.4
click at [207, 163] on icon at bounding box center [207, 162] width 2 height 4
drag, startPoint x: 209, startPoint y: 155, endPoint x: 213, endPoint y: 157, distance: 4.4
click at [202, 156] on icon at bounding box center [203, 154] width 4 height 4
click at [230, 160] on div "qui" at bounding box center [231, 162] width 12 height 12
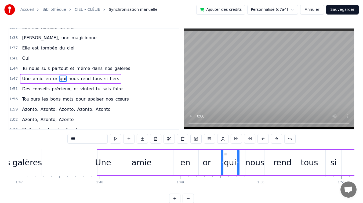
drag, startPoint x: 225, startPoint y: 162, endPoint x: 222, endPoint y: 163, distance: 3.0
click at [222, 163] on icon at bounding box center [222, 162] width 2 height 4
drag, startPoint x: 225, startPoint y: 154, endPoint x: 222, endPoint y: 154, distance: 3.3
click at [222, 154] on icon at bounding box center [222, 154] width 4 height 4
click at [251, 158] on div "nous" at bounding box center [254, 162] width 19 height 12
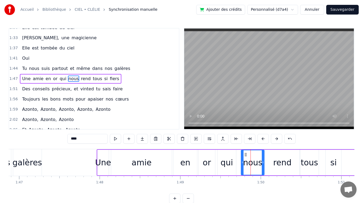
click at [243, 164] on icon at bounding box center [243, 162] width 2 height 4
drag, startPoint x: 245, startPoint y: 154, endPoint x: 242, endPoint y: 154, distance: 3.5
click at [242, 154] on icon at bounding box center [242, 154] width 4 height 4
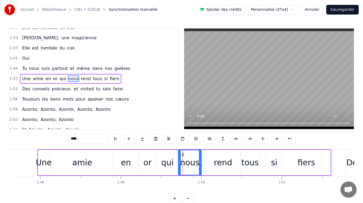
scroll to position [0, 8675]
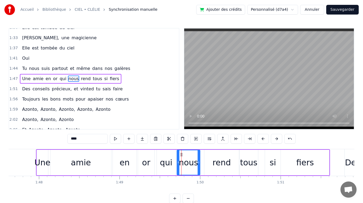
click at [226, 164] on div "rend" at bounding box center [222, 162] width 18 height 12
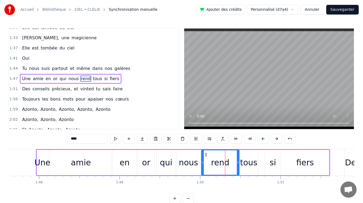
drag, startPoint x: 205, startPoint y: 163, endPoint x: 202, endPoint y: 164, distance: 3.6
click at [202, 164] on icon at bounding box center [203, 162] width 2 height 4
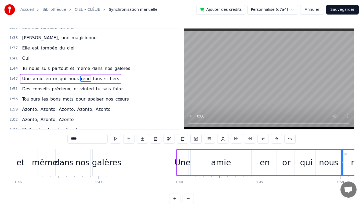
scroll to position [0, 8529]
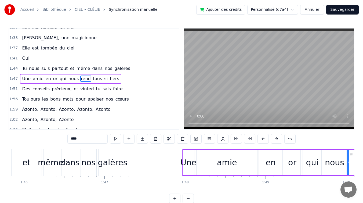
click at [113, 159] on div "galères" at bounding box center [113, 162] width 30 height 12
type input "*******"
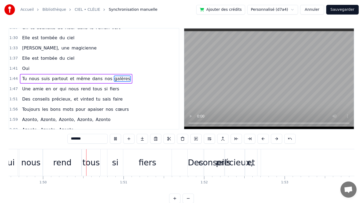
scroll to position [0, 8834]
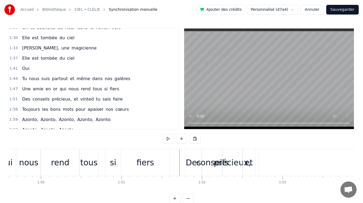
click at [193, 161] on div "Des" at bounding box center [193, 162] width 15 height 12
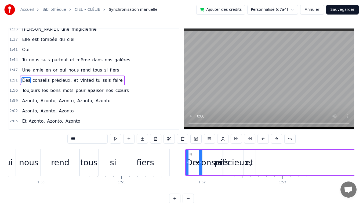
scroll to position [251, 0]
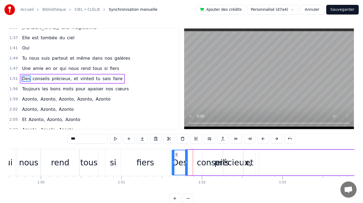
drag, startPoint x: 190, startPoint y: 153, endPoint x: 175, endPoint y: 158, distance: 15.0
click at [175, 158] on div "Des" at bounding box center [179, 162] width 15 height 24
click at [93, 162] on div "tous" at bounding box center [88, 162] width 17 height 12
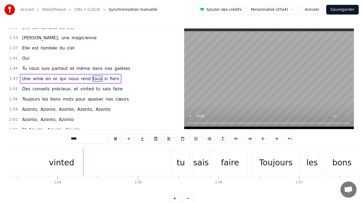
scroll to position [0, 9143]
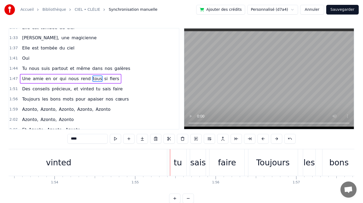
click at [150, 165] on div "vinted" at bounding box center [58, 162] width 217 height 27
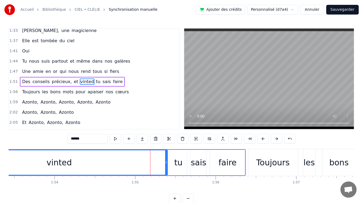
scroll to position [251, 0]
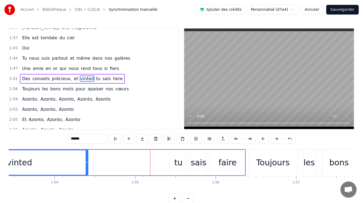
drag, startPoint x: 167, startPoint y: 162, endPoint x: 90, endPoint y: 160, distance: 77.4
click at [88, 160] on icon at bounding box center [87, 162] width 2 height 4
click at [177, 159] on div "tu" at bounding box center [178, 162] width 8 height 12
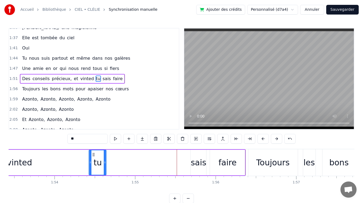
drag, startPoint x: 173, startPoint y: 154, endPoint x: 93, endPoint y: 155, distance: 80.6
click at [93, 155] on icon at bounding box center [94, 154] width 4 height 4
drag, startPoint x: 199, startPoint y: 164, endPoint x: 199, endPoint y: 162, distance: 2.8
click at [199, 164] on div "sais" at bounding box center [199, 162] width 16 height 12
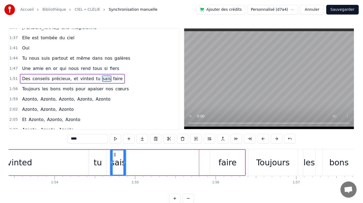
drag, startPoint x: 192, startPoint y: 154, endPoint x: 114, endPoint y: 153, distance: 77.9
click at [114, 153] on icon at bounding box center [115, 154] width 4 height 4
click at [225, 162] on div "faire" at bounding box center [228, 162] width 18 height 12
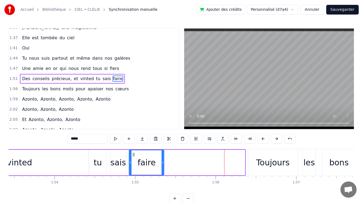
drag, startPoint x: 214, startPoint y: 154, endPoint x: 133, endPoint y: 157, distance: 80.9
click at [133, 157] on div "faire" at bounding box center [147, 162] width 34 height 24
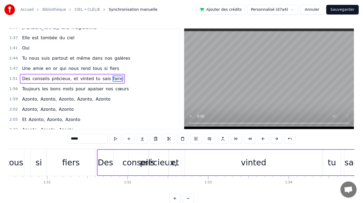
scroll to position [0, 8897]
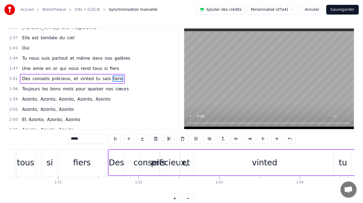
click at [220, 165] on div "vinted" at bounding box center [265, 163] width 138 height 26
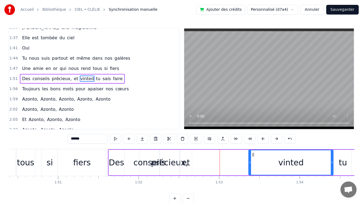
drag, startPoint x: 197, startPoint y: 163, endPoint x: 242, endPoint y: 164, distance: 45.4
click at [250, 164] on icon at bounding box center [250, 162] width 2 height 4
click at [189, 165] on div "et" at bounding box center [186, 162] width 8 height 12
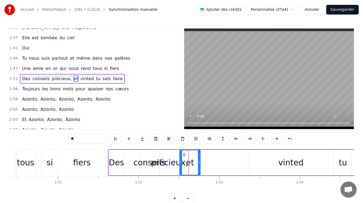
drag, startPoint x: 191, startPoint y: 159, endPoint x: 199, endPoint y: 159, distance: 8.3
click at [199, 159] on div at bounding box center [199, 162] width 2 height 24
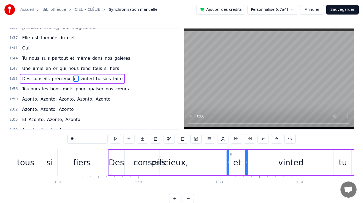
drag, startPoint x: 184, startPoint y: 156, endPoint x: 232, endPoint y: 157, distance: 47.3
click at [232, 157] on div "et" at bounding box center [237, 162] width 20 height 24
click at [181, 164] on div "précieux," at bounding box center [169, 162] width 37 height 12
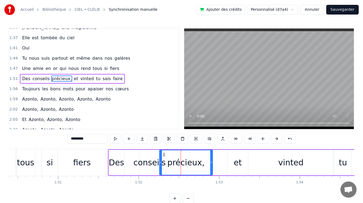
drag, startPoint x: 185, startPoint y: 163, endPoint x: 211, endPoint y: 162, distance: 25.3
click at [211, 162] on icon at bounding box center [211, 162] width 2 height 4
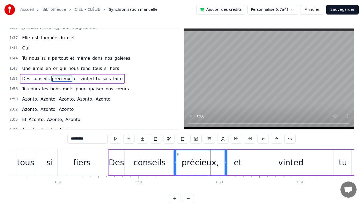
drag, startPoint x: 164, startPoint y: 154, endPoint x: 179, endPoint y: 154, distance: 14.2
click at [179, 154] on icon at bounding box center [178, 154] width 4 height 4
click at [156, 160] on div "conseils" at bounding box center [150, 162] width 32 height 12
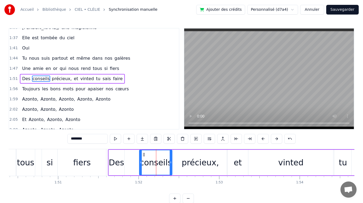
drag, startPoint x: 159, startPoint y: 162, endPoint x: 166, endPoint y: 162, distance: 6.7
click at [171, 163] on icon at bounding box center [171, 162] width 2 height 4
drag, startPoint x: 141, startPoint y: 162, endPoint x: 135, endPoint y: 163, distance: 5.9
click at [135, 163] on icon at bounding box center [135, 162] width 2 height 4
click at [120, 163] on div "Des" at bounding box center [116, 162] width 15 height 12
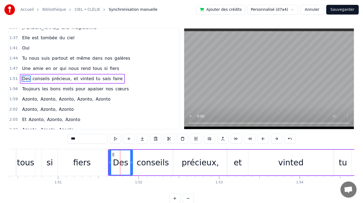
drag, startPoint x: 124, startPoint y: 163, endPoint x: 132, endPoint y: 162, distance: 8.1
click at [132, 162] on icon at bounding box center [131, 162] width 2 height 4
click at [72, 155] on div "fiers" at bounding box center [82, 162] width 48 height 27
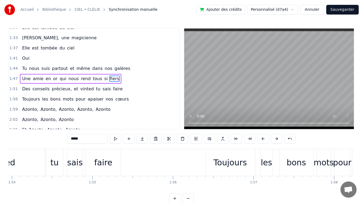
scroll to position [0, 9182]
click at [225, 162] on div "Toujours" at bounding box center [233, 162] width 33 height 12
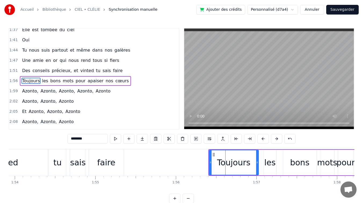
scroll to position [261, 0]
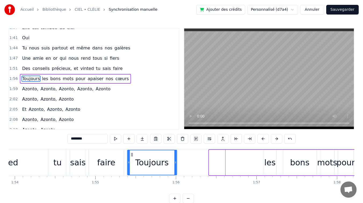
drag, startPoint x: 213, startPoint y: 153, endPoint x: 145, endPoint y: 156, distance: 68.6
click at [131, 156] on div "Toujours" at bounding box center [152, 162] width 49 height 24
click at [266, 162] on div "les" at bounding box center [269, 162] width 11 height 12
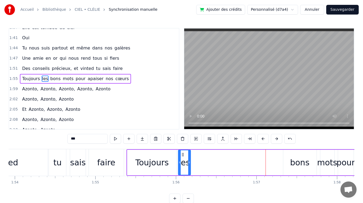
drag, startPoint x: 268, startPoint y: 155, endPoint x: 184, endPoint y: 158, distance: 83.6
click at [182, 158] on div "les" at bounding box center [184, 162] width 12 height 24
click at [290, 157] on div "bons" at bounding box center [299, 163] width 33 height 26
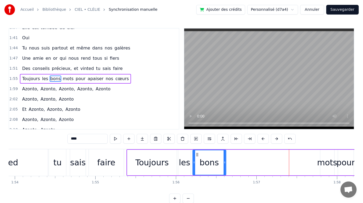
drag, startPoint x: 288, startPoint y: 155, endPoint x: 196, endPoint y: 157, distance: 91.4
click at [196, 157] on div "bons" at bounding box center [209, 162] width 33 height 24
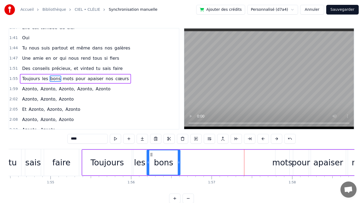
scroll to position [0, 9259]
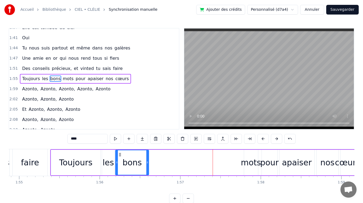
click at [251, 160] on div "mots" at bounding box center [251, 162] width 20 height 12
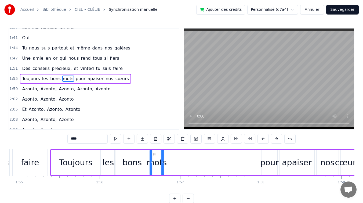
drag, startPoint x: 249, startPoint y: 154, endPoint x: 185, endPoint y: 155, distance: 63.7
click at [154, 151] on div "mots" at bounding box center [156, 162] width 13 height 24
click at [274, 163] on div "pour" at bounding box center [269, 162] width 19 height 12
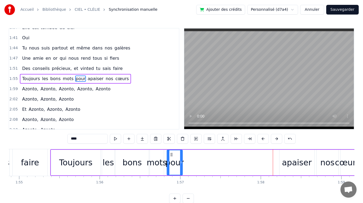
drag, startPoint x: 266, startPoint y: 155, endPoint x: 171, endPoint y: 157, distance: 95.4
click at [171, 157] on div "pour" at bounding box center [174, 162] width 15 height 24
click at [300, 163] on div "apaiser" at bounding box center [297, 162] width 30 height 12
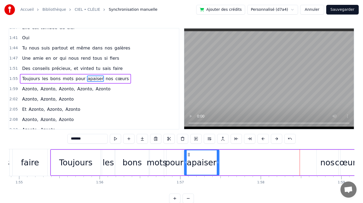
drag, startPoint x: 284, startPoint y: 154, endPoint x: 189, endPoint y: 158, distance: 95.7
click at [189, 158] on div "apaiser" at bounding box center [202, 162] width 34 height 24
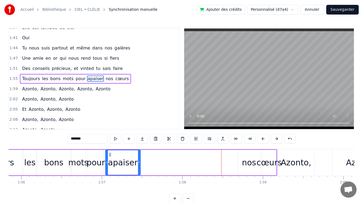
scroll to position [0, 9346]
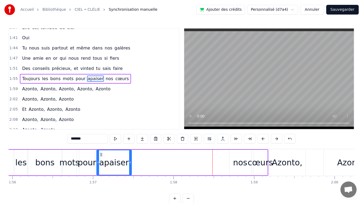
click at [237, 158] on div "nos" at bounding box center [240, 162] width 14 height 12
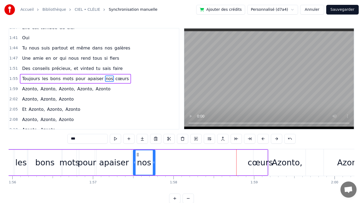
drag, startPoint x: 233, startPoint y: 153, endPoint x: 137, endPoint y: 157, distance: 95.7
click at [137, 157] on div "nos" at bounding box center [144, 162] width 21 height 24
click at [259, 159] on div "cœurs" at bounding box center [260, 162] width 25 height 12
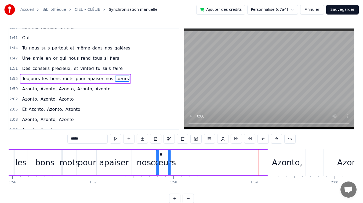
drag, startPoint x: 258, startPoint y: 154, endPoint x: 161, endPoint y: 157, distance: 97.3
click at [161, 157] on div "cœurs" at bounding box center [163, 162] width 13 height 24
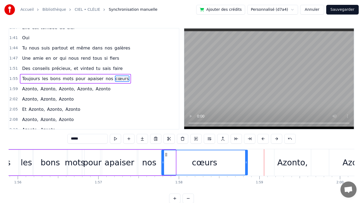
drag, startPoint x: 174, startPoint y: 162, endPoint x: 246, endPoint y: 167, distance: 72.2
click at [246, 167] on div at bounding box center [246, 162] width 2 height 24
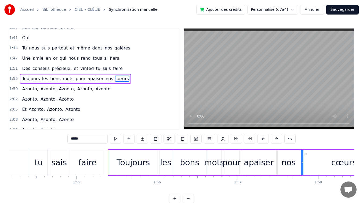
scroll to position [0, 9200]
click at [95, 163] on div "faire" at bounding box center [89, 162] width 18 height 12
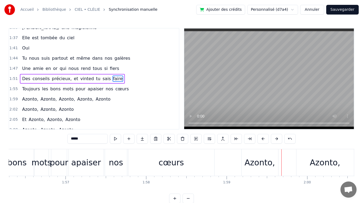
scroll to position [0, 9362]
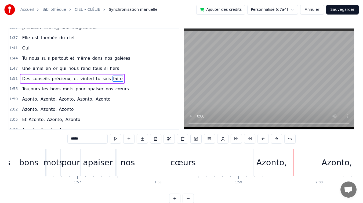
click at [183, 163] on div "cœurs" at bounding box center [183, 162] width 25 height 12
type input "*****"
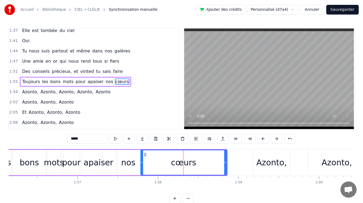
scroll to position [261, 0]
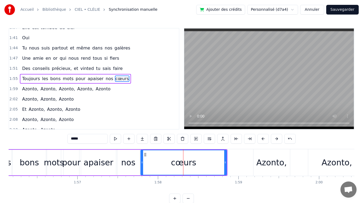
drag, startPoint x: 183, startPoint y: 162, endPoint x: 187, endPoint y: 162, distance: 3.8
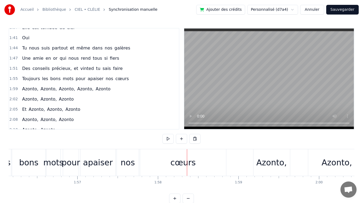
click at [158, 159] on div "cœurs" at bounding box center [183, 162] width 86 height 27
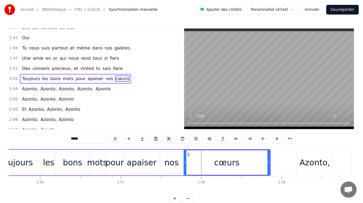
scroll to position [0, 9316]
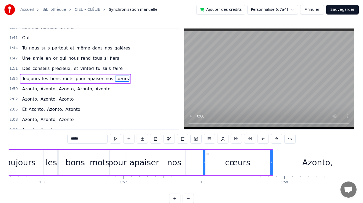
drag, startPoint x: 188, startPoint y: 162, endPoint x: 203, endPoint y: 163, distance: 15.1
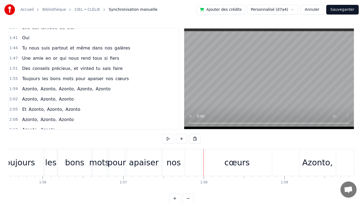
click at [173, 163] on div "nos" at bounding box center [174, 162] width 14 height 12
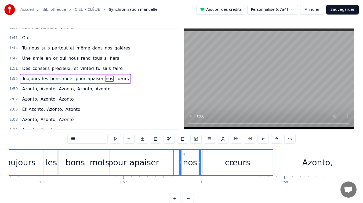
drag, startPoint x: 167, startPoint y: 155, endPoint x: 184, endPoint y: 155, distance: 16.1
click at [184, 154] on icon at bounding box center [184, 154] width 4 height 4
click at [149, 161] on div "apaiser" at bounding box center [145, 162] width 30 height 12
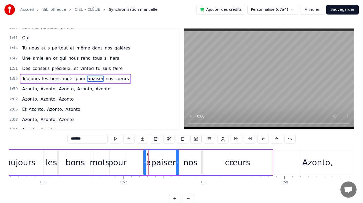
drag, startPoint x: 132, startPoint y: 155, endPoint x: 148, endPoint y: 155, distance: 16.7
click at [120, 160] on div "pour" at bounding box center [117, 162] width 19 height 12
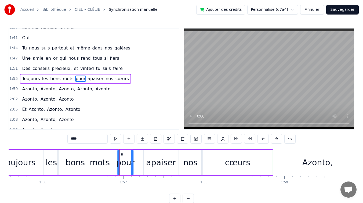
drag, startPoint x: 114, startPoint y: 154, endPoint x: 122, endPoint y: 155, distance: 8.1
click at [122, 155] on icon at bounding box center [122, 154] width 4 height 4
click at [98, 161] on div "mots" at bounding box center [100, 162] width 20 height 12
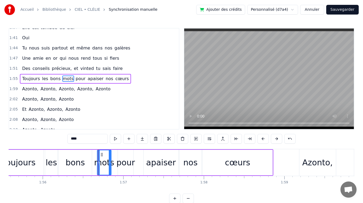
drag, startPoint x: 97, startPoint y: 154, endPoint x: 102, endPoint y: 154, distance: 5.4
click at [102, 154] on icon at bounding box center [102, 154] width 4 height 4
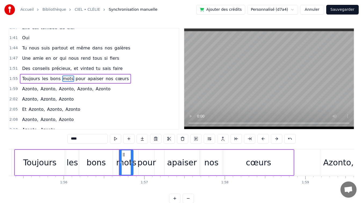
scroll to position [0, 9283]
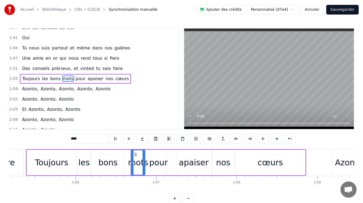
click at [102, 160] on div "bons" at bounding box center [107, 162] width 19 height 12
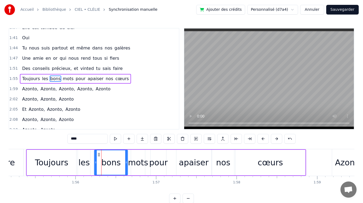
click at [99, 154] on icon at bounding box center [99, 154] width 4 height 4
click at [87, 159] on div "les" at bounding box center [83, 162] width 11 height 12
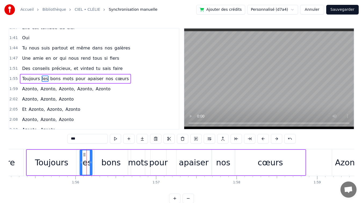
click at [84, 153] on icon at bounding box center [84, 154] width 4 height 4
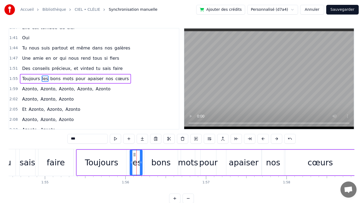
scroll to position [0, 9198]
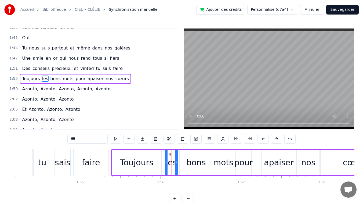
click at [82, 167] on div "faire" at bounding box center [91, 162] width 35 height 27
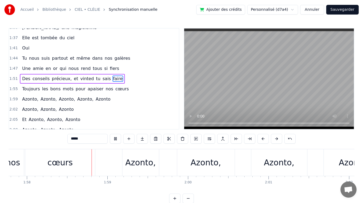
scroll to position [0, 9494]
click at [139, 161] on div "Azonto," at bounding box center [139, 162] width 30 height 12
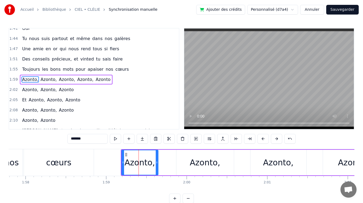
scroll to position [271, 0]
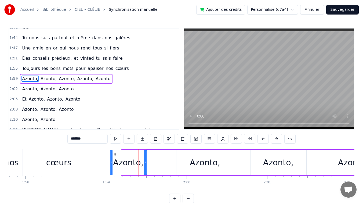
drag, startPoint x: 125, startPoint y: 153, endPoint x: 116, endPoint y: 155, distance: 9.5
click at [113, 155] on icon at bounding box center [115, 154] width 4 height 4
click at [116, 139] on button at bounding box center [115, 139] width 11 height 10
click at [43, 167] on div "cœurs" at bounding box center [59, 162] width 70 height 27
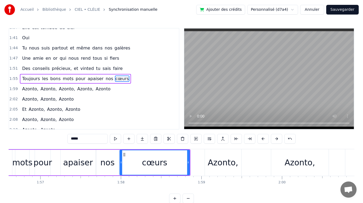
scroll to position [0, 9378]
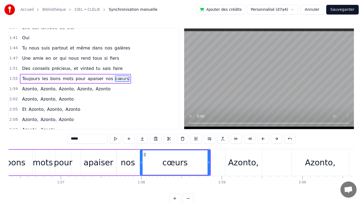
click at [242, 165] on div "Azonto," at bounding box center [243, 162] width 30 height 12
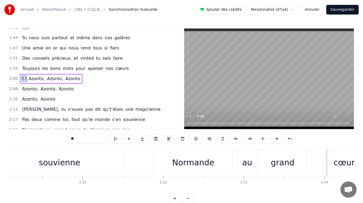
scroll to position [0, 11291]
click at [71, 157] on div "souvienne" at bounding box center [59, 162] width 41 height 12
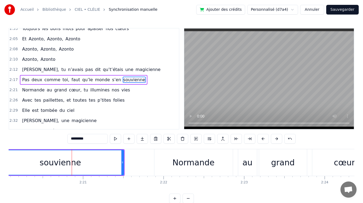
scroll to position [312, 0]
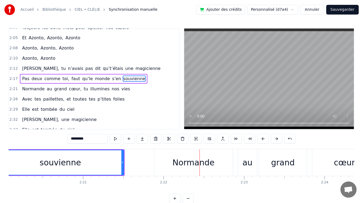
click at [191, 162] on div "Normande" at bounding box center [193, 162] width 42 height 12
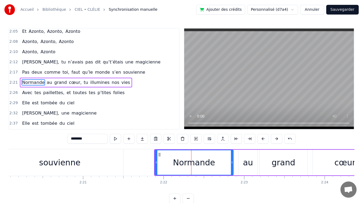
scroll to position [322, 0]
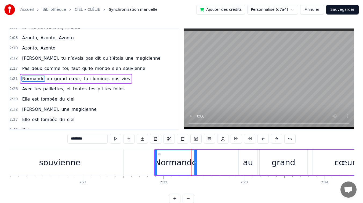
drag, startPoint x: 232, startPoint y: 163, endPoint x: 188, endPoint y: 164, distance: 44.1
click at [196, 164] on icon at bounding box center [196, 162] width 2 height 4
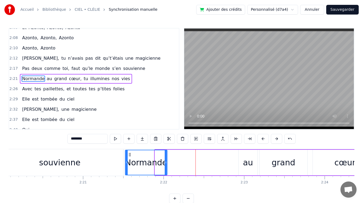
drag, startPoint x: 160, startPoint y: 155, endPoint x: 130, endPoint y: 157, distance: 29.9
click at [130, 157] on div "Normande" at bounding box center [145, 162] width 41 height 24
click at [113, 159] on div "souvienne" at bounding box center [60, 162] width 127 height 27
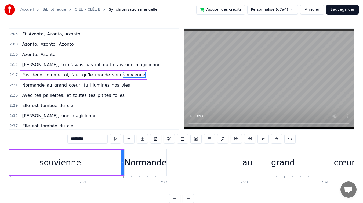
scroll to position [312, 0]
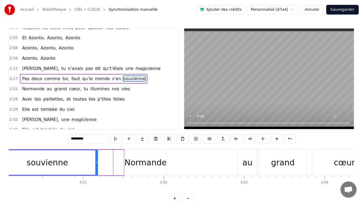
drag, startPoint x: 123, startPoint y: 163, endPoint x: 96, endPoint y: 164, distance: 26.4
click at [96, 164] on icon at bounding box center [96, 162] width 2 height 4
click at [142, 162] on div "Normande" at bounding box center [146, 162] width 42 height 12
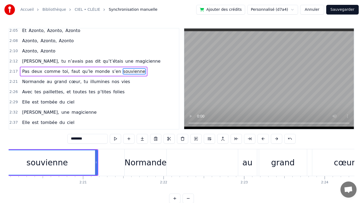
scroll to position [322, 0]
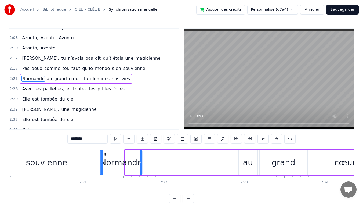
drag, startPoint x: 130, startPoint y: 153, endPoint x: 108, endPoint y: 155, distance: 21.6
click at [105, 155] on icon at bounding box center [105, 154] width 4 height 4
click at [248, 160] on div "au" at bounding box center [248, 162] width 10 height 12
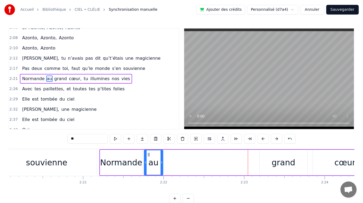
drag, startPoint x: 243, startPoint y: 154, endPoint x: 149, endPoint y: 157, distance: 94.6
click at [149, 157] on div "au" at bounding box center [154, 162] width 18 height 24
click at [262, 156] on div "grand" at bounding box center [284, 163] width 48 height 26
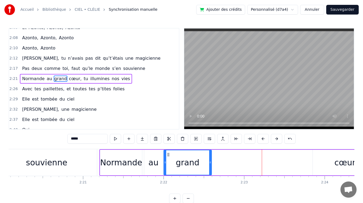
drag, startPoint x: 263, startPoint y: 154, endPoint x: 167, endPoint y: 159, distance: 96.0
click at [167, 159] on div "grand" at bounding box center [187, 162] width 47 height 24
drag, startPoint x: 210, startPoint y: 161, endPoint x: 189, endPoint y: 163, distance: 20.5
click at [189, 163] on icon at bounding box center [190, 162] width 2 height 4
click at [337, 167] on div "cœur," at bounding box center [347, 162] width 24 height 12
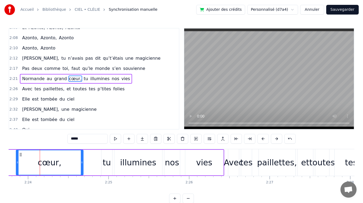
scroll to position [0, 11591]
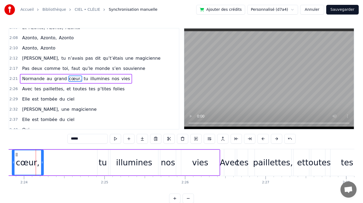
drag, startPoint x: 77, startPoint y: 162, endPoint x: 42, endPoint y: 164, distance: 35.8
click at [42, 164] on div at bounding box center [42, 162] width 2 height 24
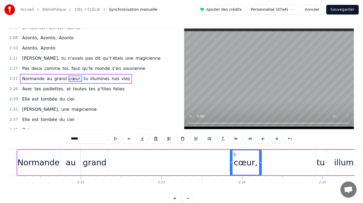
scroll to position [0, 11351]
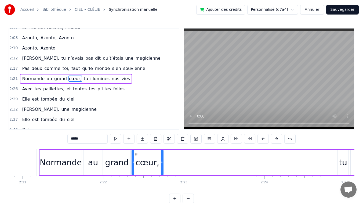
drag, startPoint x: 257, startPoint y: 154, endPoint x: 136, endPoint y: 154, distance: 120.6
click at [137, 154] on circle at bounding box center [137, 154] width 0 height 0
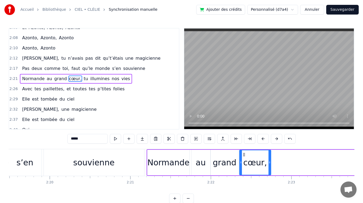
scroll to position [0, 11227]
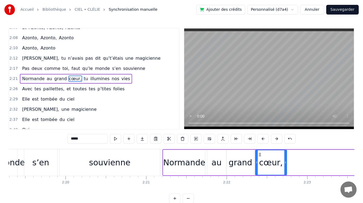
click at [43, 161] on div "s’en" at bounding box center [40, 162] width 17 height 12
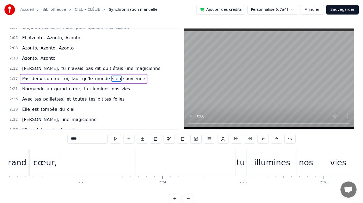
scroll to position [0, 11452]
click at [242, 163] on div "tu" at bounding box center [241, 162] width 8 height 12
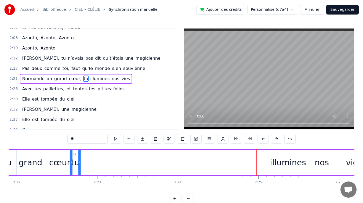
scroll to position [0, 11437]
drag, startPoint x: 240, startPoint y: 154, endPoint x: 86, endPoint y: 158, distance: 154.0
click at [85, 157] on div "tu" at bounding box center [87, 162] width 10 height 24
drag, startPoint x: 91, startPoint y: 163, endPoint x: 99, endPoint y: 163, distance: 8.1
click at [97, 163] on icon at bounding box center [96, 162] width 2 height 4
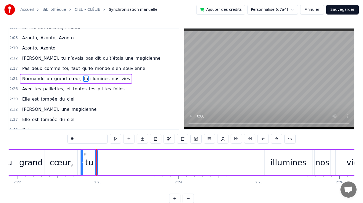
click at [272, 157] on div "illumines" at bounding box center [289, 163] width 48 height 26
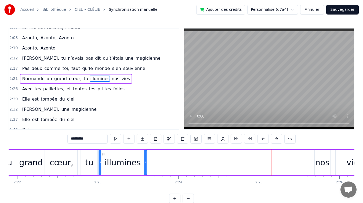
drag, startPoint x: 269, startPoint y: 153, endPoint x: 103, endPoint y: 155, distance: 165.2
click at [103, 155] on icon at bounding box center [103, 154] width 4 height 4
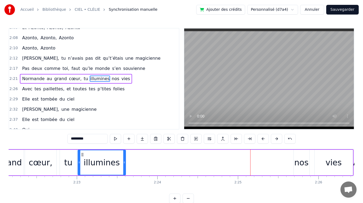
scroll to position [0, 11457]
click at [303, 165] on div "nos" at bounding box center [302, 162] width 14 height 12
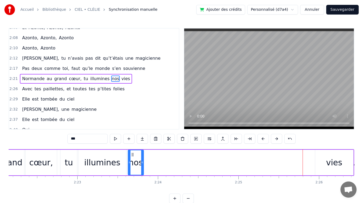
drag, startPoint x: 298, startPoint y: 154, endPoint x: 132, endPoint y: 164, distance: 166.6
click at [132, 164] on div "nos" at bounding box center [135, 162] width 15 height 24
click at [337, 166] on div "vies" at bounding box center [334, 162] width 16 height 12
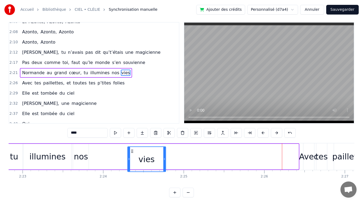
scroll to position [9, 0]
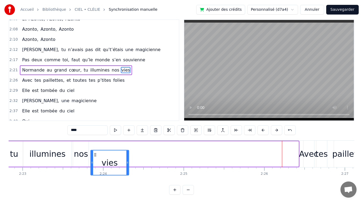
drag, startPoint x: 211, startPoint y: 154, endPoint x: 95, endPoint y: 152, distance: 116.1
click at [95, 152] on div "vies" at bounding box center [110, 162] width 38 height 24
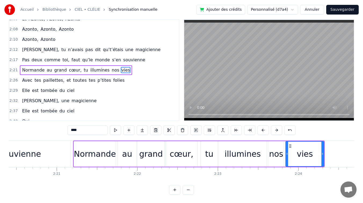
scroll to position [0, 11304]
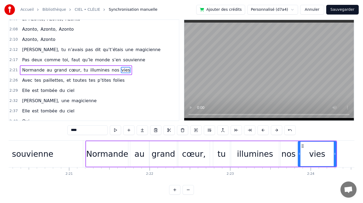
click at [106, 154] on div "Normande" at bounding box center [107, 154] width 42 height 12
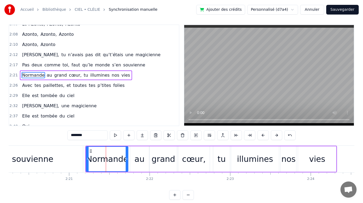
scroll to position [0, 0]
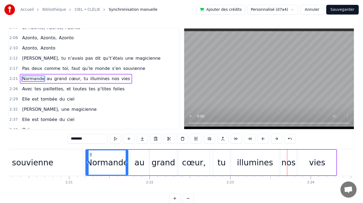
click at [118, 163] on div "Normande" at bounding box center [107, 162] width 42 height 12
click at [199, 162] on div "cœur," at bounding box center [194, 162] width 24 height 12
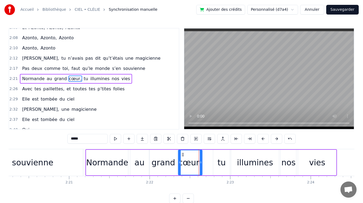
drag, startPoint x: 208, startPoint y: 162, endPoint x: 201, endPoint y: 164, distance: 7.8
click at [201, 164] on icon at bounding box center [201, 162] width 2 height 4
click at [217, 162] on div "tu" at bounding box center [221, 163] width 17 height 26
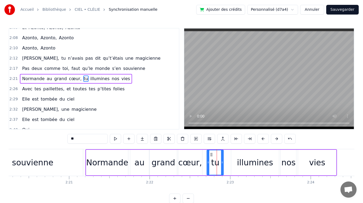
drag, startPoint x: 217, startPoint y: 154, endPoint x: 210, endPoint y: 156, distance: 7.3
click at [210, 156] on icon at bounding box center [212, 154] width 4 height 4
click at [242, 157] on div "illumines" at bounding box center [255, 162] width 36 height 12
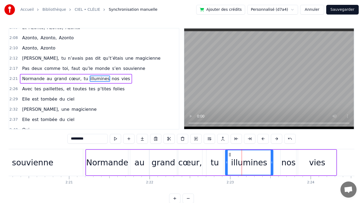
drag, startPoint x: 235, startPoint y: 154, endPoint x: 237, endPoint y: 156, distance: 2.9
click at [229, 156] on icon at bounding box center [230, 154] width 4 height 4
click at [283, 156] on div "nos" at bounding box center [289, 163] width 16 height 26
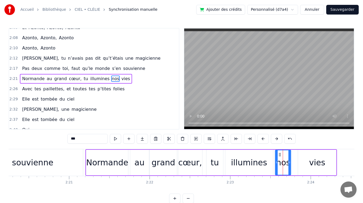
drag, startPoint x: 284, startPoint y: 154, endPoint x: 278, endPoint y: 156, distance: 7.1
click at [278, 156] on icon at bounding box center [280, 154] width 4 height 4
click at [309, 157] on div "vies" at bounding box center [317, 163] width 38 height 26
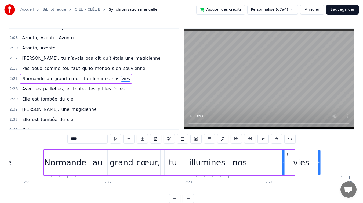
scroll to position [0, 11348]
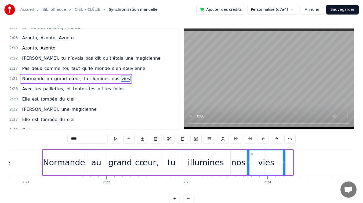
drag, startPoint x: 302, startPoint y: 154, endPoint x: 250, endPoint y: 157, distance: 51.7
click at [251, 157] on div "vies" at bounding box center [266, 162] width 38 height 24
click at [98, 165] on div "au" at bounding box center [96, 162] width 10 height 12
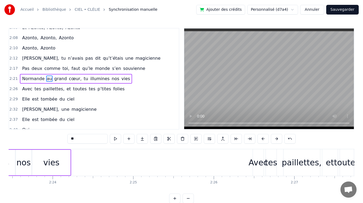
scroll to position [0, 11561]
click at [51, 167] on div "vies" at bounding box center [53, 162] width 16 height 12
type input "****"
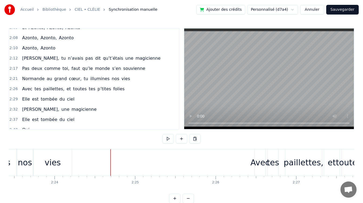
click at [263, 167] on div "Avec" at bounding box center [260, 162] width 19 height 12
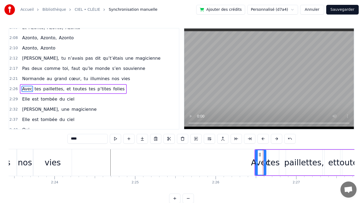
scroll to position [333, 0]
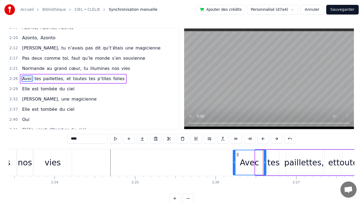
drag, startPoint x: 256, startPoint y: 163, endPoint x: 239, endPoint y: 163, distance: 16.7
click at [234, 165] on div at bounding box center [234, 162] width 2 height 24
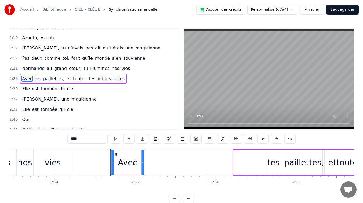
drag, startPoint x: 235, startPoint y: 154, endPoint x: 114, endPoint y: 163, distance: 121.0
click at [114, 163] on div "Avec" at bounding box center [127, 162] width 32 height 24
drag, startPoint x: 56, startPoint y: 160, endPoint x: 75, endPoint y: 153, distance: 20.6
click at [56, 160] on div "vies" at bounding box center [53, 162] width 16 height 12
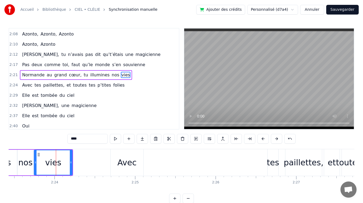
scroll to position [322, 0]
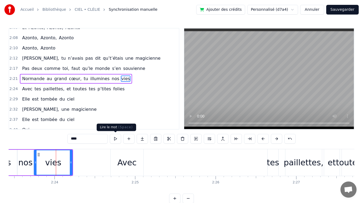
click at [116, 138] on button at bounding box center [115, 139] width 11 height 10
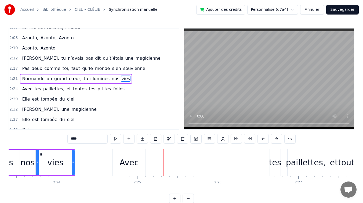
click at [273, 163] on div "tes" at bounding box center [275, 162] width 12 height 12
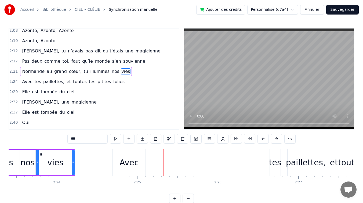
scroll to position [333, 0]
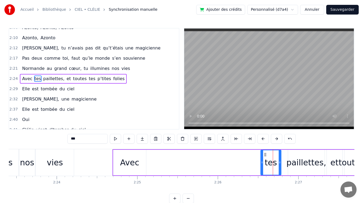
drag, startPoint x: 271, startPoint y: 162, endPoint x: 263, endPoint y: 161, distance: 8.4
click at [261, 164] on icon at bounding box center [262, 162] width 2 height 4
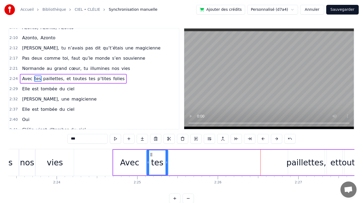
drag, startPoint x: 263, startPoint y: 155, endPoint x: 152, endPoint y: 161, distance: 111.9
click at [151, 161] on div "tes" at bounding box center [157, 162] width 21 height 24
drag, startPoint x: 297, startPoint y: 163, endPoint x: 296, endPoint y: 160, distance: 3.6
click at [297, 163] on div "paillettes," at bounding box center [307, 162] width 40 height 12
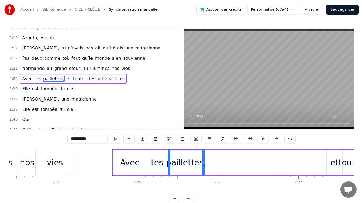
drag, startPoint x: 289, startPoint y: 156, endPoint x: 172, endPoint y: 164, distance: 116.6
click at [172, 164] on div "paillettes," at bounding box center [186, 162] width 36 height 24
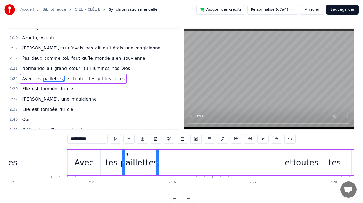
scroll to position [0, 11606]
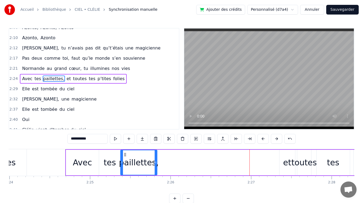
click at [287, 159] on div "et" at bounding box center [287, 162] width 8 height 12
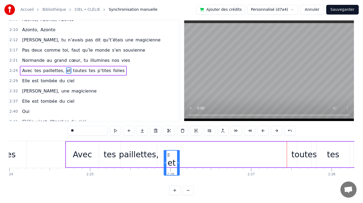
scroll to position [8, 0]
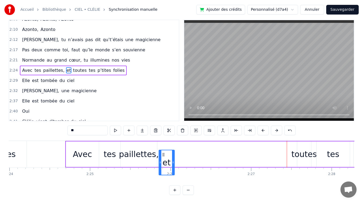
drag, startPoint x: 283, startPoint y: 155, endPoint x: 163, endPoint y: 160, distance: 119.7
click at [163, 160] on div "et" at bounding box center [166, 162] width 15 height 24
click at [304, 146] on div "toutes" at bounding box center [304, 154] width 14 height 26
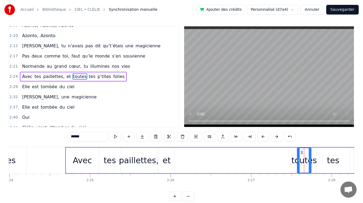
scroll to position [0, 0]
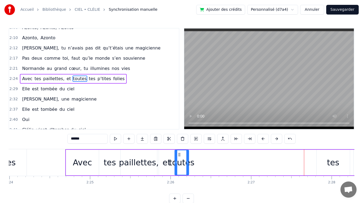
drag, startPoint x: 301, startPoint y: 153, endPoint x: 179, endPoint y: 162, distance: 122.8
click at [179, 162] on div "toutes" at bounding box center [181, 162] width 13 height 24
click at [342, 158] on div "tes" at bounding box center [333, 163] width 33 height 26
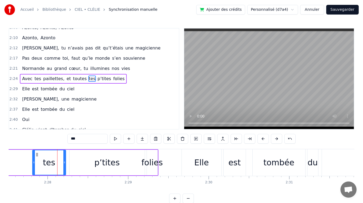
scroll to position [0, 11890]
drag, startPoint x: 154, startPoint y: 182, endPoint x: 82, endPoint y: 163, distance: 75.3
click at [82, 163] on div "[PERSON_NAME] [PERSON_NAME] [PERSON_NAME] [PERSON_NAME] [PERSON_NAME], tu n’ava…" at bounding box center [182, 169] width 346 height 40
click at [100, 163] on div "p’tites" at bounding box center [108, 162] width 26 height 12
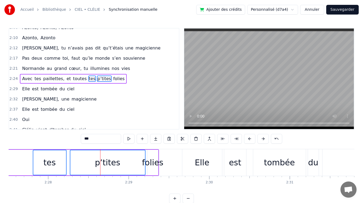
click at [151, 161] on div "folies" at bounding box center [152, 162] width 21 height 12
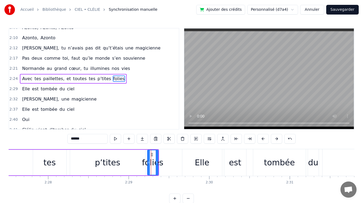
click at [124, 162] on div "p’tites" at bounding box center [107, 163] width 75 height 26
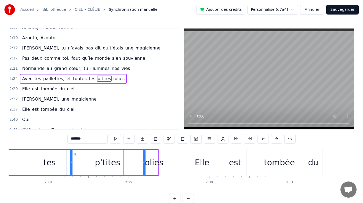
click at [60, 161] on div "tes" at bounding box center [49, 163] width 33 height 26
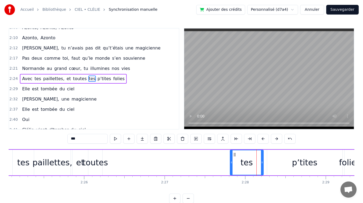
scroll to position [0, 11681]
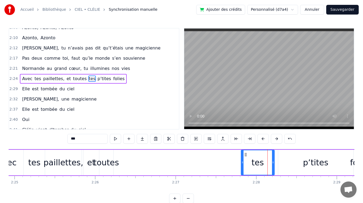
click at [107, 163] on div "toutes" at bounding box center [106, 162] width 26 height 12
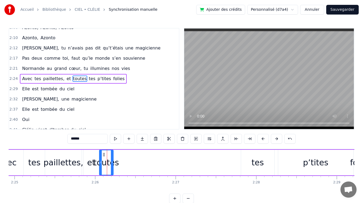
click at [94, 163] on div "et" at bounding box center [91, 162] width 8 height 12
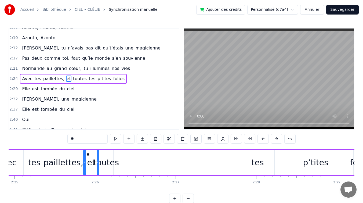
click at [105, 162] on div "toutes" at bounding box center [106, 162] width 26 height 12
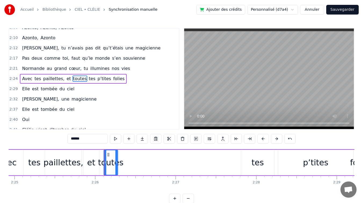
drag, startPoint x: 104, startPoint y: 155, endPoint x: 108, endPoint y: 155, distance: 3.8
click at [107, 155] on icon at bounding box center [108, 154] width 4 height 4
click at [264, 164] on div "tes" at bounding box center [257, 163] width 33 height 26
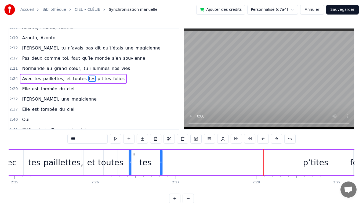
drag, startPoint x: 239, startPoint y: 154, endPoint x: 132, endPoint y: 156, distance: 106.9
click at [132, 156] on icon at bounding box center [133, 154] width 4 height 4
click at [114, 162] on div "toutes" at bounding box center [111, 162] width 26 height 12
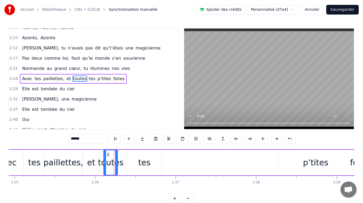
click at [117, 163] on div "toutes" at bounding box center [111, 162] width 26 height 12
drag, startPoint x: 117, startPoint y: 163, endPoint x: 133, endPoint y: 163, distance: 16.1
click at [133, 163] on icon at bounding box center [132, 162] width 2 height 4
click at [144, 163] on div "tes" at bounding box center [144, 162] width 12 height 12
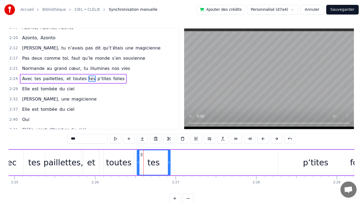
drag, startPoint x: 131, startPoint y: 154, endPoint x: 140, endPoint y: 153, distance: 9.2
click at [140, 153] on icon at bounding box center [141, 154] width 4 height 4
drag, startPoint x: 169, startPoint y: 162, endPoint x: 166, endPoint y: 163, distance: 3.1
click at [161, 163] on icon at bounding box center [161, 162] width 2 height 4
click at [326, 163] on div "p’tites" at bounding box center [316, 162] width 26 height 12
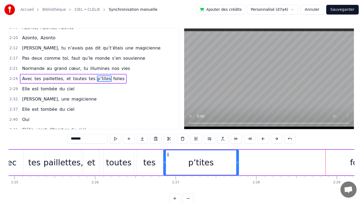
drag, startPoint x: 282, startPoint y: 154, endPoint x: 168, endPoint y: 157, distance: 114.5
click at [168, 157] on div "p’tites" at bounding box center [201, 162] width 75 height 24
drag, startPoint x: 233, startPoint y: 162, endPoint x: 208, endPoint y: 164, distance: 24.5
click at [212, 164] on icon at bounding box center [213, 162] width 2 height 4
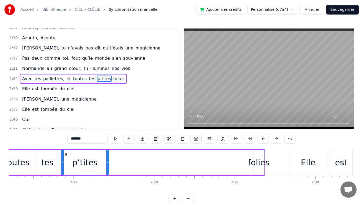
scroll to position [0, 11790]
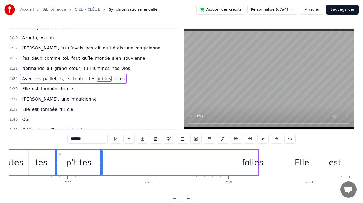
click at [250, 161] on div "folies" at bounding box center [252, 162] width 21 height 12
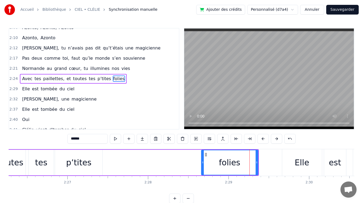
drag, startPoint x: 248, startPoint y: 162, endPoint x: 206, endPoint y: 163, distance: 41.7
click at [204, 163] on icon at bounding box center [203, 162] width 2 height 4
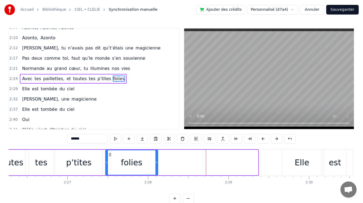
drag, startPoint x: 208, startPoint y: 153, endPoint x: 110, endPoint y: 157, distance: 97.9
click at [110, 157] on div "folies" at bounding box center [132, 162] width 52 height 24
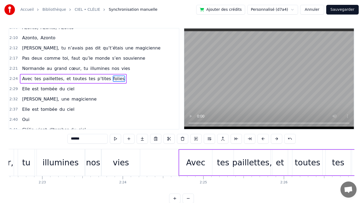
scroll to position [0, 11468]
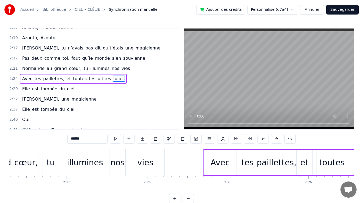
click at [96, 161] on div "illumines" at bounding box center [85, 162] width 36 height 12
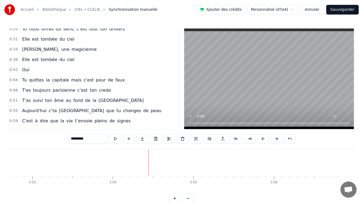
scroll to position [0, 0]
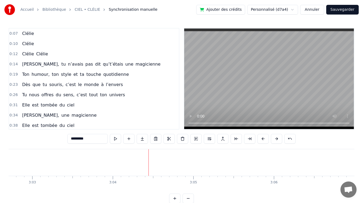
click at [29, 35] on span "Clélie" at bounding box center [27, 33] width 13 height 6
type input "******"
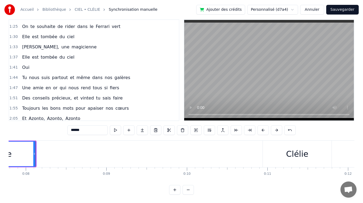
scroll to position [369, 0]
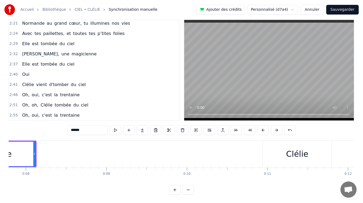
click at [26, 63] on span "Elle" at bounding box center [25, 64] width 9 height 6
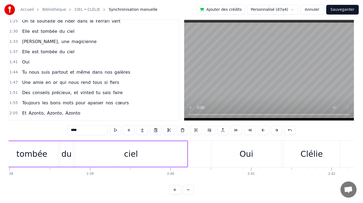
scroll to position [229, 0]
click at [84, 92] on span "vinted" at bounding box center [87, 92] width 15 height 6
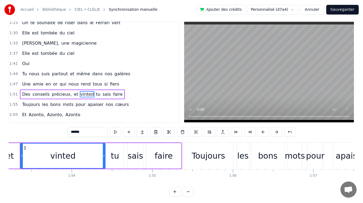
scroll to position [0, 9110]
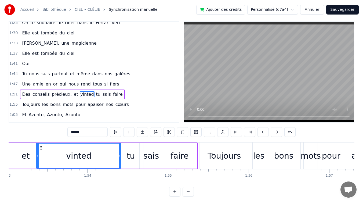
click at [77, 130] on input "******" at bounding box center [87, 132] width 40 height 10
click at [76, 130] on input "******" at bounding box center [87, 132] width 40 height 10
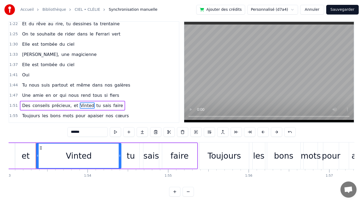
scroll to position [0, 0]
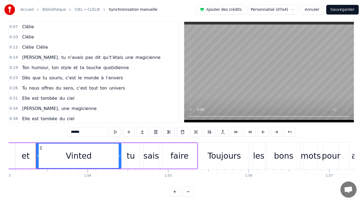
click at [27, 58] on span "[PERSON_NAME]," at bounding box center [40, 57] width 38 height 6
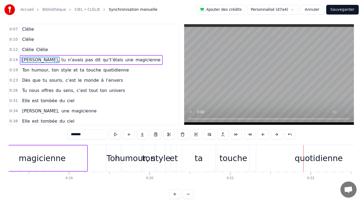
scroll to position [0, 1470]
click at [114, 158] on div "Ton" at bounding box center [114, 158] width 14 height 12
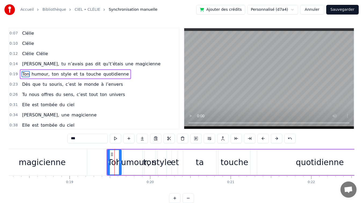
scroll to position [0, 0]
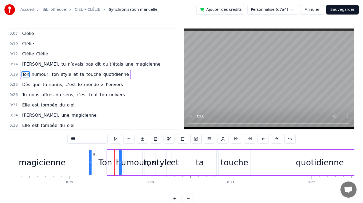
drag, startPoint x: 107, startPoint y: 163, endPoint x: 89, endPoint y: 165, distance: 18.1
click at [89, 165] on div at bounding box center [90, 162] width 2 height 24
click at [60, 157] on div "magicienne" at bounding box center [42, 162] width 47 height 12
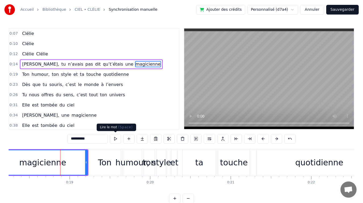
click at [116, 139] on button at bounding box center [115, 139] width 11 height 10
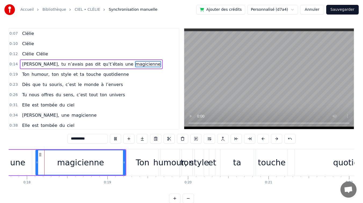
scroll to position [0, 1432]
click at [167, 163] on div "humour," at bounding box center [171, 162] width 34 height 12
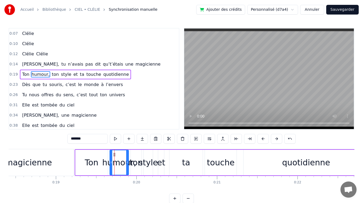
scroll to position [0, 1485]
click at [271, 160] on div "quotidienne" at bounding box center [305, 163] width 125 height 26
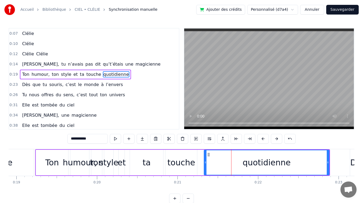
scroll to position [0, 1528]
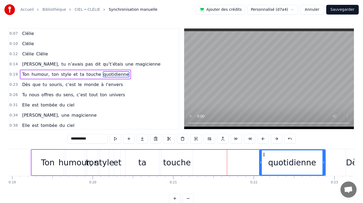
drag, startPoint x: 202, startPoint y: 163, endPoint x: 261, endPoint y: 161, distance: 59.7
click at [261, 161] on icon at bounding box center [261, 162] width 2 height 4
click at [170, 162] on div "touche" at bounding box center [177, 162] width 28 height 12
type input "******"
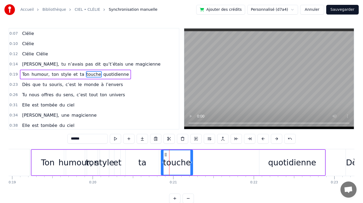
drag, startPoint x: 181, startPoint y: 161, endPoint x: 221, endPoint y: 160, distance: 40.3
click at [221, 160] on div "Ton humour, ton style et ta touche quotidienne" at bounding box center [178, 162] width 295 height 27
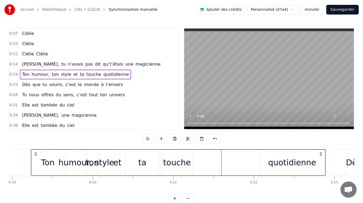
click at [177, 161] on div "touche" at bounding box center [177, 162] width 28 height 12
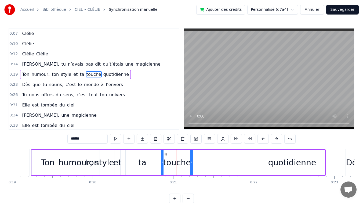
drag, startPoint x: 191, startPoint y: 160, endPoint x: 206, endPoint y: 161, distance: 14.8
click at [193, 161] on icon at bounding box center [191, 162] width 2 height 4
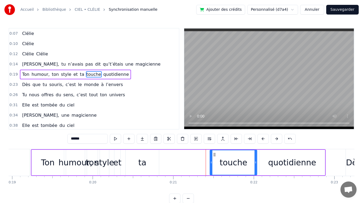
drag, startPoint x: 166, startPoint y: 155, endPoint x: 200, endPoint y: 158, distance: 34.8
click at [215, 157] on div "touche" at bounding box center [233, 162] width 46 height 24
click at [149, 160] on div "ta" at bounding box center [142, 163] width 33 height 26
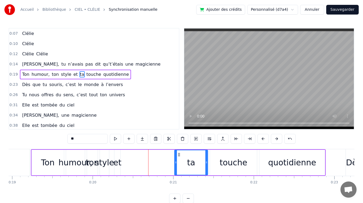
drag, startPoint x: 130, startPoint y: 155, endPoint x: 179, endPoint y: 155, distance: 48.6
click at [179, 155] on icon at bounding box center [179, 154] width 4 height 4
click at [118, 162] on div "et" at bounding box center [117, 162] width 8 height 12
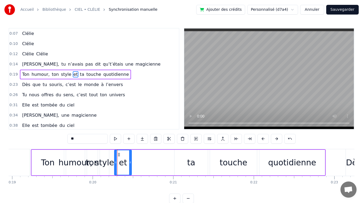
drag, startPoint x: 119, startPoint y: 161, endPoint x: 130, endPoint y: 161, distance: 11.3
click at [131, 161] on circle at bounding box center [131, 161] width 0 height 0
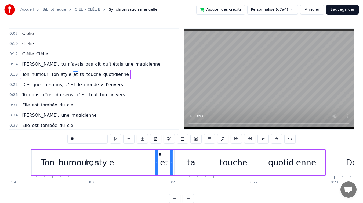
drag, startPoint x: 120, startPoint y: 154, endPoint x: 159, endPoint y: 155, distance: 39.2
click at [159, 155] on icon at bounding box center [160, 154] width 4 height 4
click at [106, 162] on div "style" at bounding box center [104, 162] width 19 height 12
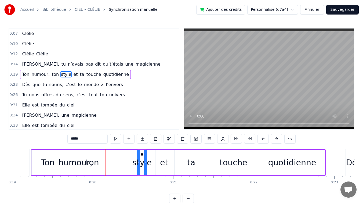
drag, startPoint x: 105, startPoint y: 154, endPoint x: 142, endPoint y: 156, distance: 36.6
click at [143, 155] on icon at bounding box center [142, 154] width 4 height 4
drag, startPoint x: 137, startPoint y: 162, endPoint x: 120, endPoint y: 162, distance: 17.7
click at [120, 162] on icon at bounding box center [121, 162] width 2 height 4
click at [94, 161] on div "ton" at bounding box center [92, 162] width 13 height 12
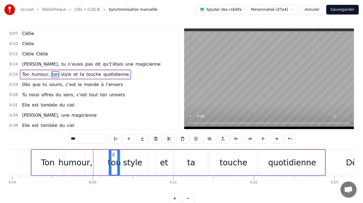
drag, startPoint x: 91, startPoint y: 153, endPoint x: 113, endPoint y: 154, distance: 22.3
click at [113, 154] on icon at bounding box center [113, 154] width 4 height 4
drag, startPoint x: 108, startPoint y: 163, endPoint x: 101, endPoint y: 164, distance: 6.8
click at [102, 164] on icon at bounding box center [103, 162] width 2 height 4
click at [80, 164] on div "humour," at bounding box center [76, 162] width 34 height 12
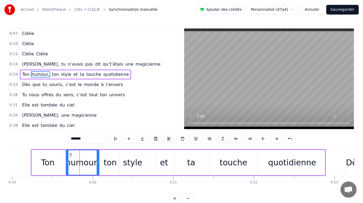
drag, startPoint x: 84, startPoint y: 163, endPoint x: 98, endPoint y: 162, distance: 13.8
click at [98, 162] on icon at bounding box center [98, 162] width 2 height 4
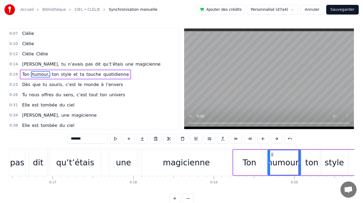
scroll to position [0, 1292]
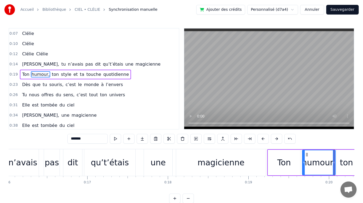
click at [63, 160] on div "dit" at bounding box center [72, 162] width 19 height 27
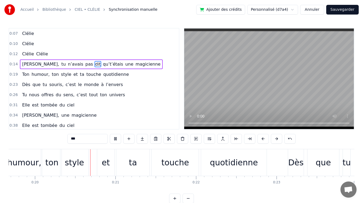
scroll to position [0, 1590]
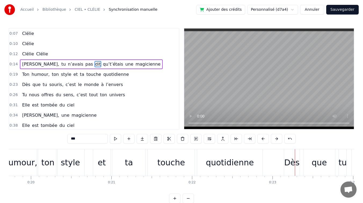
click at [103, 164] on div "et" at bounding box center [102, 162] width 8 height 12
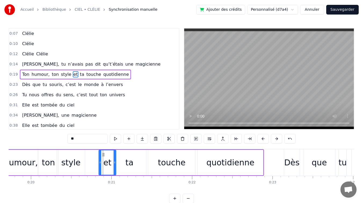
drag, startPoint x: 98, startPoint y: 154, endPoint x: 103, endPoint y: 154, distance: 5.4
click at [103, 154] on icon at bounding box center [103, 154] width 4 height 4
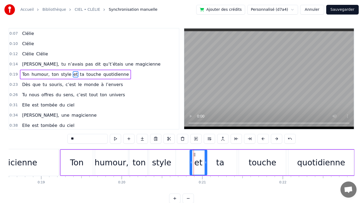
scroll to position [0, 1483]
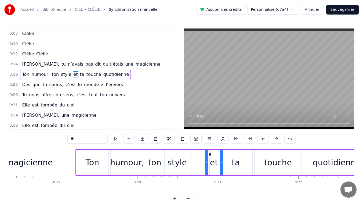
click at [88, 158] on div "Ton" at bounding box center [93, 162] width 14 height 12
type input "***"
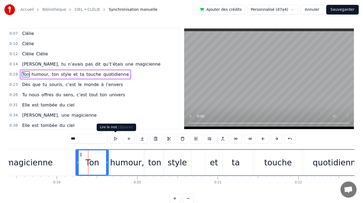
click at [119, 140] on button at bounding box center [115, 139] width 11 height 10
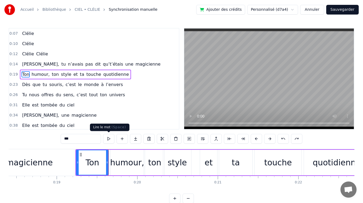
click at [109, 140] on button at bounding box center [108, 139] width 11 height 10
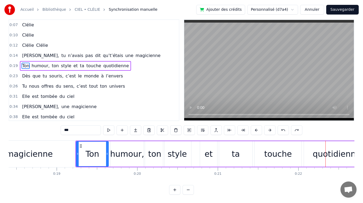
scroll to position [0, 0]
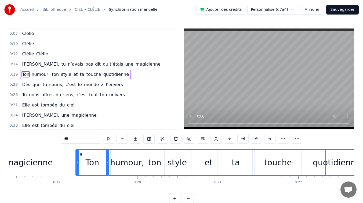
click at [125, 53] on div "0:12 [PERSON_NAME] [PERSON_NAME]" at bounding box center [94, 54] width 170 height 10
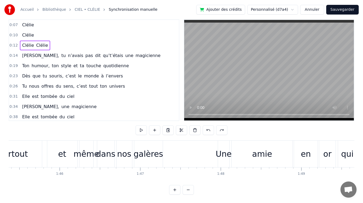
scroll to position [0, 8481]
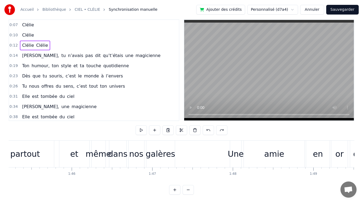
click at [171, 160] on div "galères" at bounding box center [160, 154] width 28 height 27
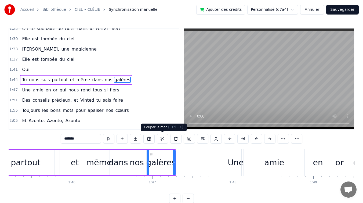
scroll to position [231, 0]
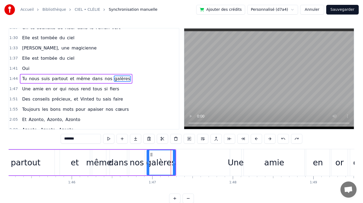
click at [23, 77] on span "Tu" at bounding box center [24, 78] width 6 height 6
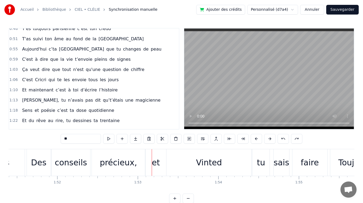
scroll to position [126, 0]
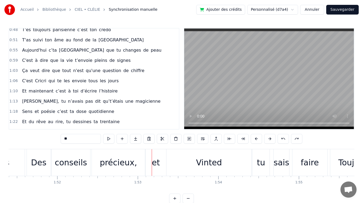
click at [27, 61] on span "C'est" at bounding box center [27, 60] width 12 height 6
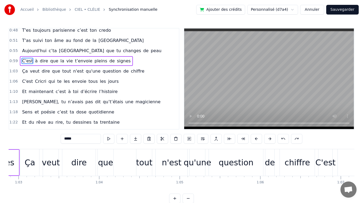
scroll to position [0, 4756]
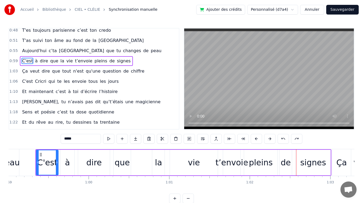
click at [200, 166] on div "vie" at bounding box center [194, 163] width 48 height 26
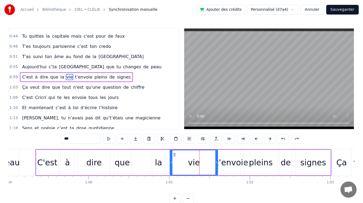
scroll to position [108, 0]
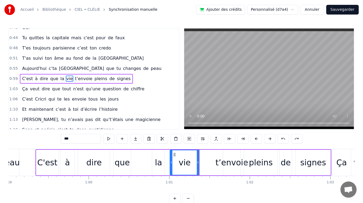
drag, startPoint x: 216, startPoint y: 161, endPoint x: 197, endPoint y: 163, distance: 18.7
click at [197, 163] on icon at bounding box center [198, 162] width 2 height 4
click at [227, 161] on div "t’envoie" at bounding box center [231, 162] width 33 height 12
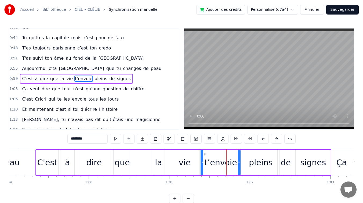
drag, startPoint x: 224, startPoint y: 162, endPoint x: 202, endPoint y: 166, distance: 22.6
click at [202, 166] on div at bounding box center [202, 162] width 2 height 24
click at [54, 160] on div "C'est" at bounding box center [47, 162] width 20 height 12
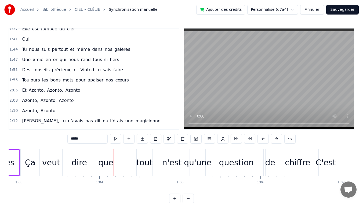
scroll to position [257, 0]
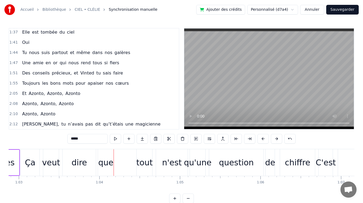
click at [30, 84] on span "Toujours" at bounding box center [30, 83] width 19 height 6
type input "********"
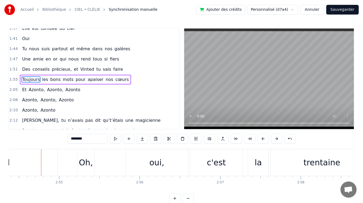
scroll to position [0, 14060]
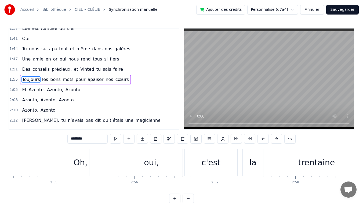
click at [346, 12] on button "Sauvegarder" at bounding box center [342, 10] width 33 height 10
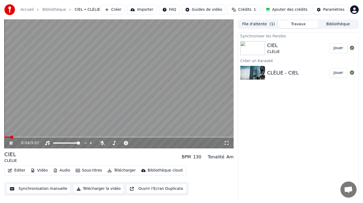
click at [57, 137] on span at bounding box center [118, 136] width 229 height 1
click at [12, 142] on icon at bounding box center [11, 142] width 3 height 3
click at [12, 142] on icon at bounding box center [15, 143] width 12 height 4
click at [12, 142] on icon at bounding box center [11, 142] width 3 height 3
click at [10, 143] on icon at bounding box center [10, 143] width 3 height 4
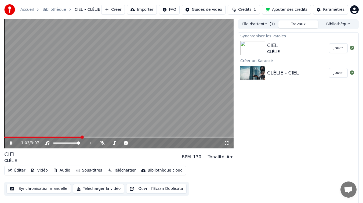
click at [11, 142] on icon at bounding box center [15, 143] width 12 height 4
click at [258, 157] on div "Synchroniser les Paroles CIEL CLÉLIE Jouer Créer un Karaoké CLÉLIE - CIEL Jouer" at bounding box center [298, 118] width 121 height 172
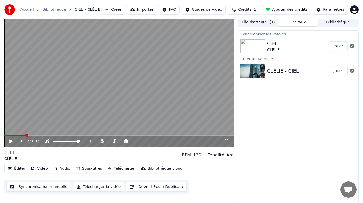
click at [4, 136] on div "0:17 / 3:07 CIEL CLÉLIE BPM 130 Tonalité Am Éditer Vidéo Audio Sous-titres Télé…" at bounding box center [181, 109] width 363 height 185
click at [10, 139] on icon at bounding box center [15, 141] width 12 height 4
click at [7, 136] on span at bounding box center [5, 135] width 3 height 3
click at [0, 136] on div "0:03 / 3:07 CIEL CLÉLIE BPM 130 Tonalité Am Éditer Vidéo Audio Sous-titres Télé…" at bounding box center [181, 109] width 363 height 185
click at [12, 141] on icon at bounding box center [11, 140] width 3 height 3
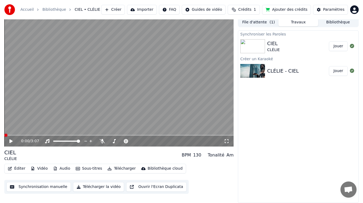
scroll to position [0, 0]
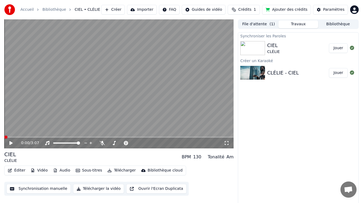
click at [105, 188] on button "Télécharger la vidéo" at bounding box center [98, 189] width 51 height 10
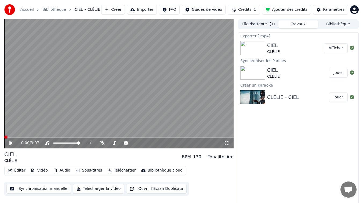
click at [337, 48] on button "Afficher" at bounding box center [336, 48] width 24 height 10
click at [348, 48] on div at bounding box center [352, 48] width 9 height 6
click at [343, 49] on button "Afficher" at bounding box center [336, 48] width 24 height 10
click at [8, 12] on img at bounding box center [9, 9] width 11 height 11
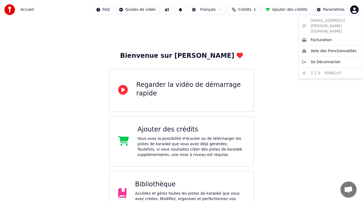
click at [352, 11] on html "Accueil FAQ Guides de vidéo Français Crédits 1 Ajouter des crédits Paramètres B…" at bounding box center [181, 135] width 363 height 271
click at [249, 48] on html "Accueil FAQ Guides de vidéo Français Crédits 1 Ajouter des crédits Paramètres B…" at bounding box center [181, 135] width 363 height 271
